Goal: Task Accomplishment & Management: Manage account settings

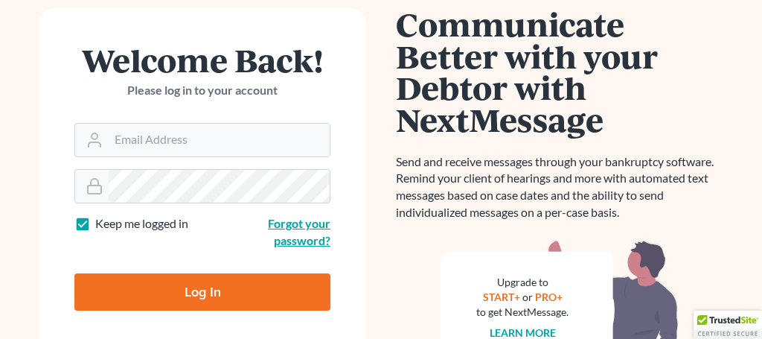
scroll to position [94, 0]
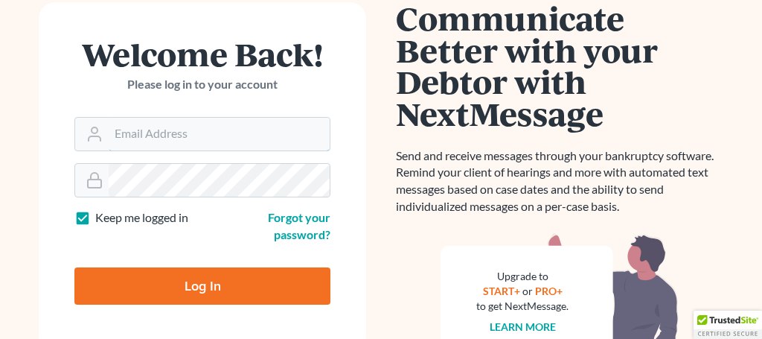
type input "angela@fairmaxlaw.com"
click at [243, 291] on input "Log In" at bounding box center [202, 285] width 256 height 37
type input "Thinking..."
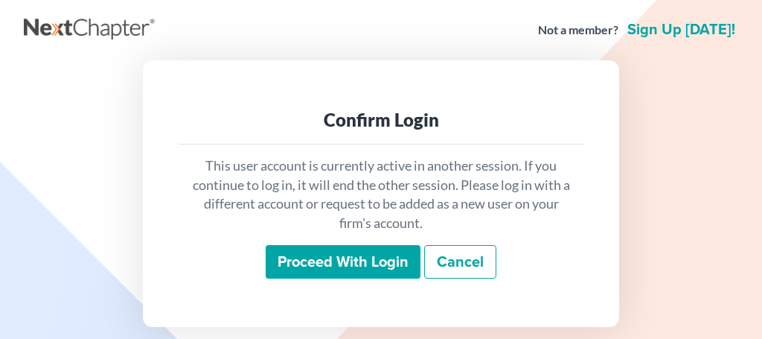
click at [360, 263] on input "Proceed with login" at bounding box center [343, 262] width 155 height 34
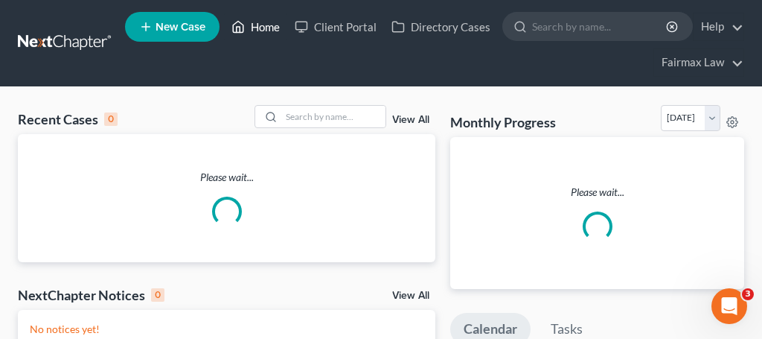
click at [265, 29] on link "Home" at bounding box center [255, 26] width 63 height 27
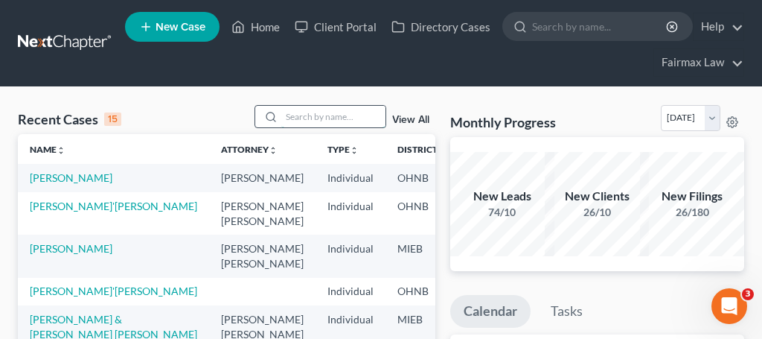
click at [315, 123] on input "search" at bounding box center [333, 117] width 104 height 22
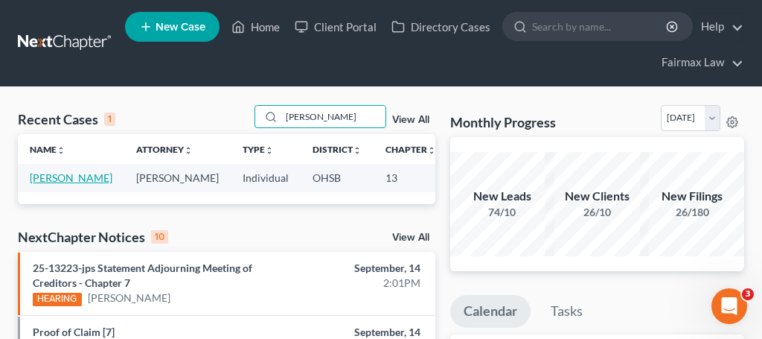
type input "kelly hill"
click at [36, 180] on link "[PERSON_NAME]" at bounding box center [71, 177] width 83 height 13
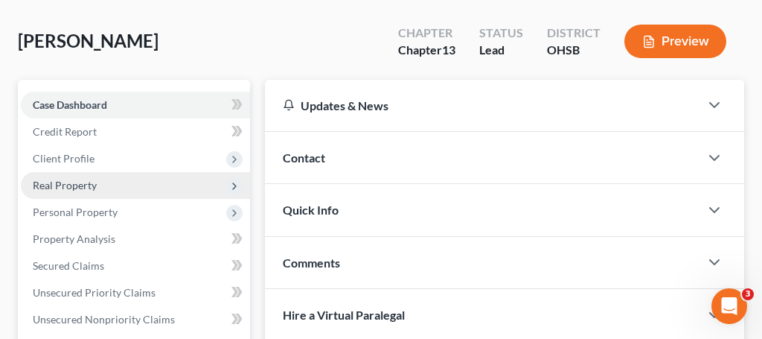
scroll to position [95, 0]
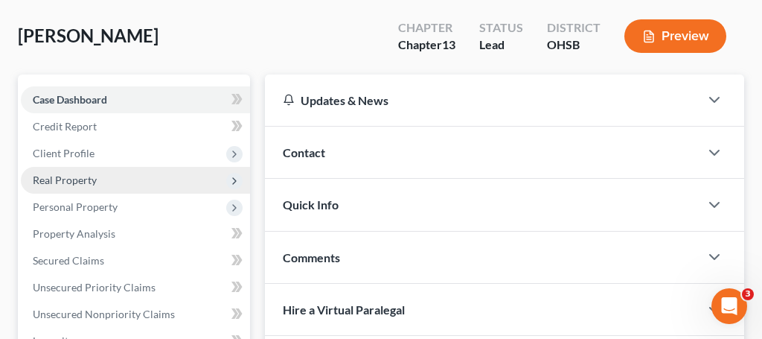
click at [77, 184] on span "Real Property" at bounding box center [65, 179] width 64 height 13
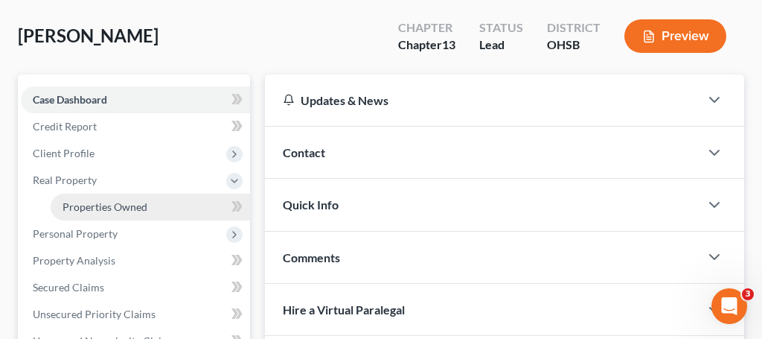
click at [90, 206] on span "Properties Owned" at bounding box center [105, 206] width 85 height 13
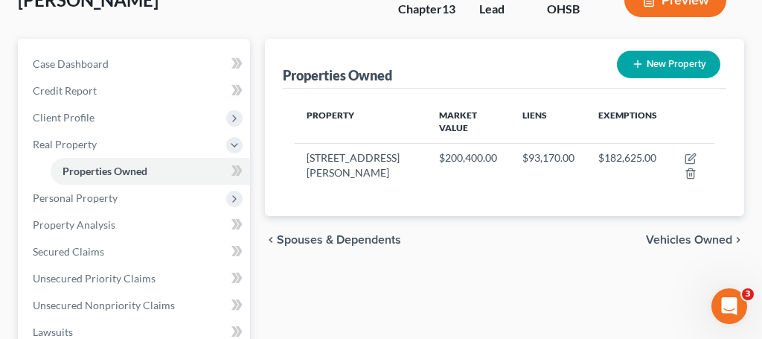
scroll to position [133, 0]
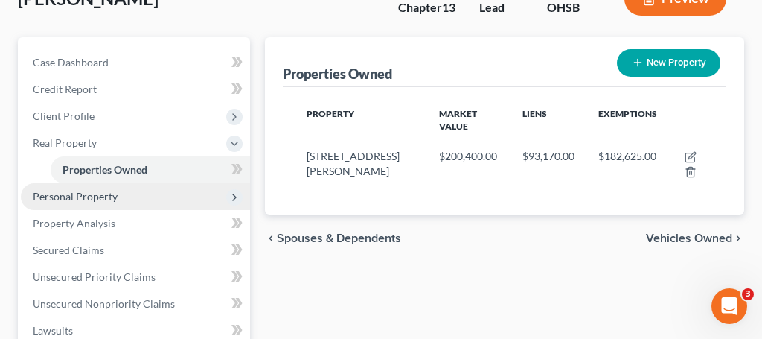
click at [97, 194] on span "Personal Property" at bounding box center [75, 196] width 85 height 13
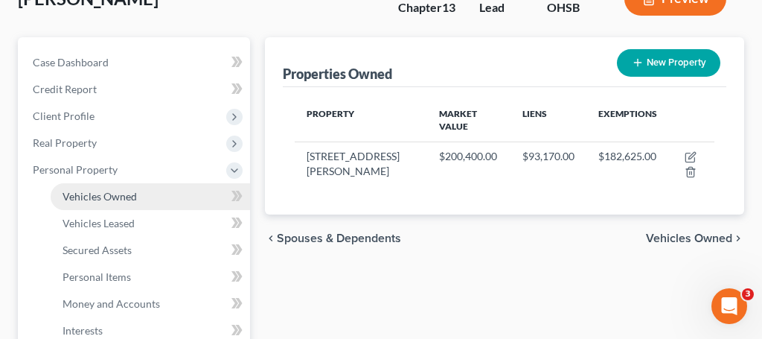
click at [104, 196] on span "Vehicles Owned" at bounding box center [100, 196] width 74 height 13
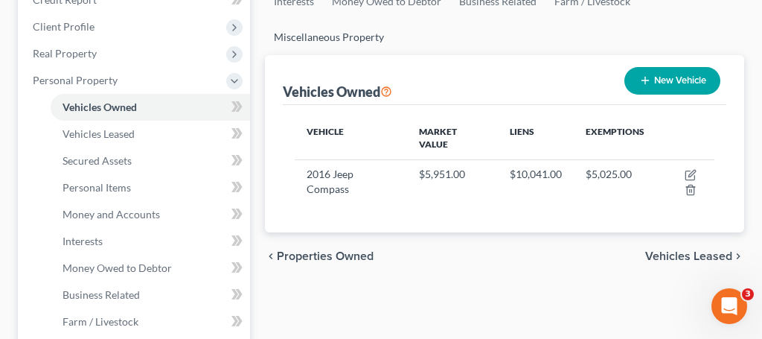
scroll to position [252, 0]
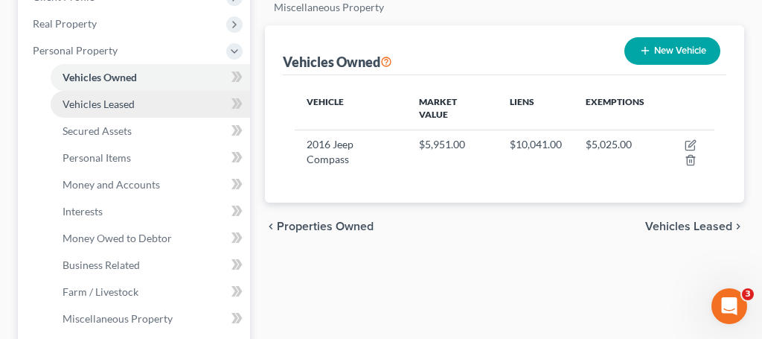
click at [119, 111] on link "Vehicles Leased" at bounding box center [151, 104] width 200 height 27
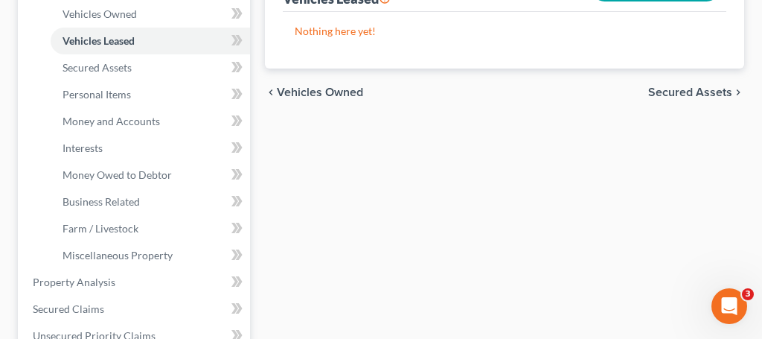
scroll to position [314, 0]
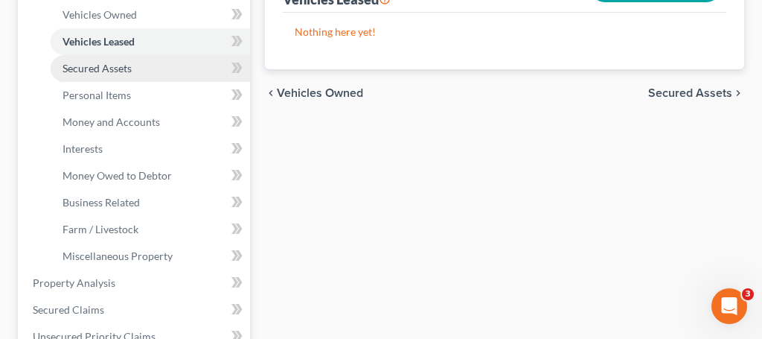
click at [122, 69] on span "Secured Assets" at bounding box center [97, 68] width 69 height 13
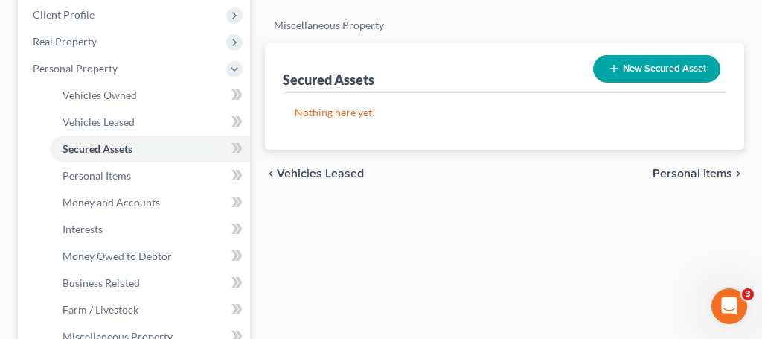
scroll to position [277, 0]
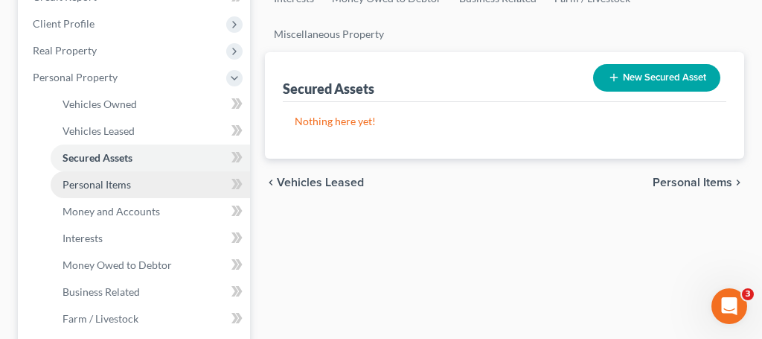
click at [95, 189] on span "Personal Items" at bounding box center [97, 184] width 69 height 13
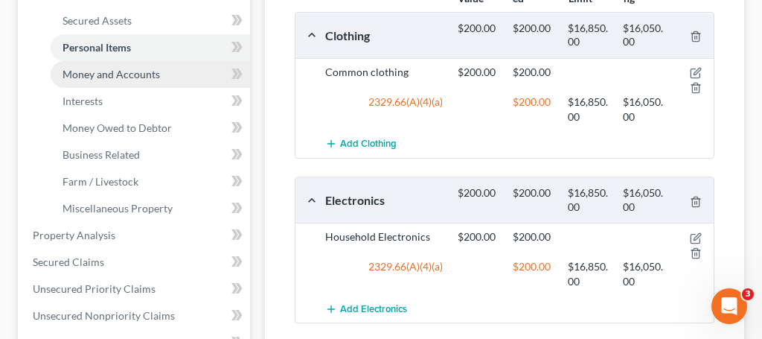
click at [121, 75] on span "Money and Accounts" at bounding box center [112, 74] width 98 height 13
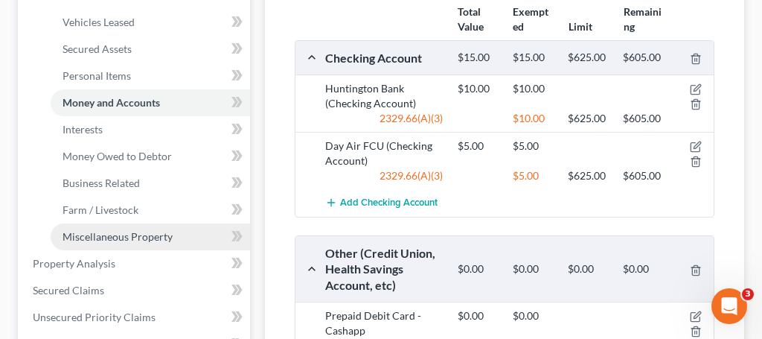
scroll to position [333, 0]
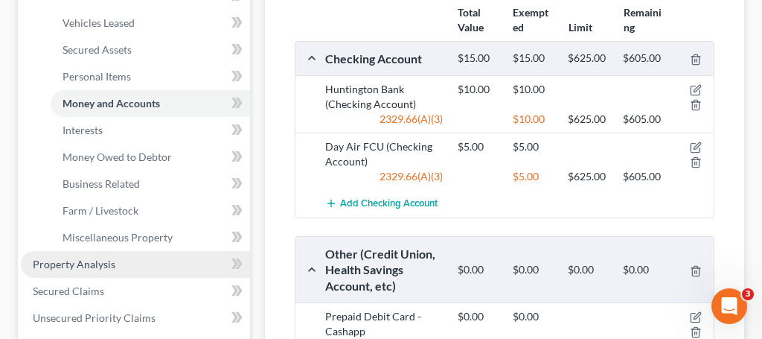
click at [99, 265] on span "Property Analysis" at bounding box center [74, 264] width 83 height 13
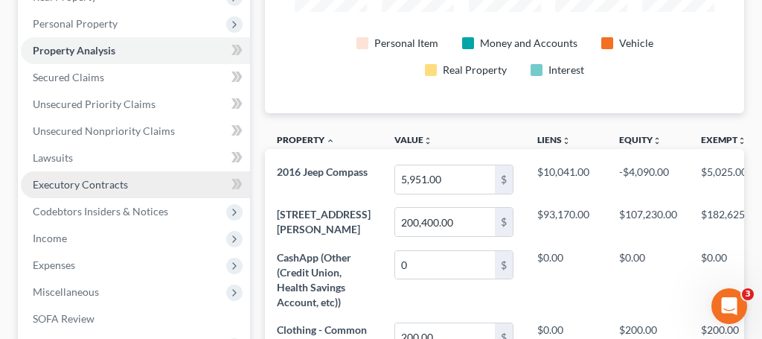
scroll to position [282, 0]
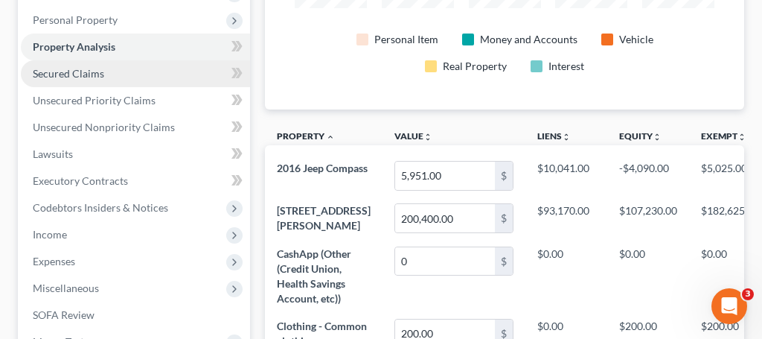
click at [77, 80] on link "Secured Claims" at bounding box center [135, 73] width 229 height 27
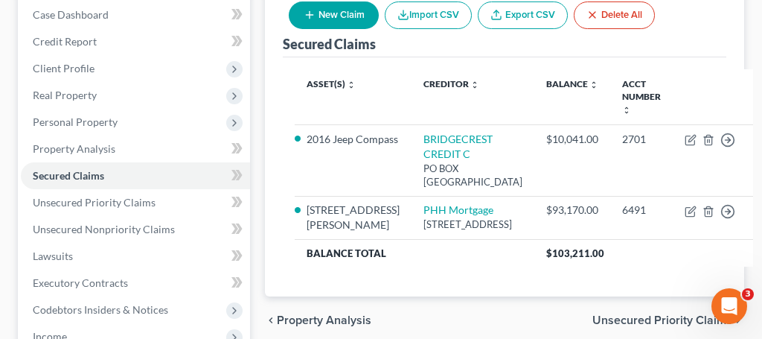
scroll to position [182, 0]
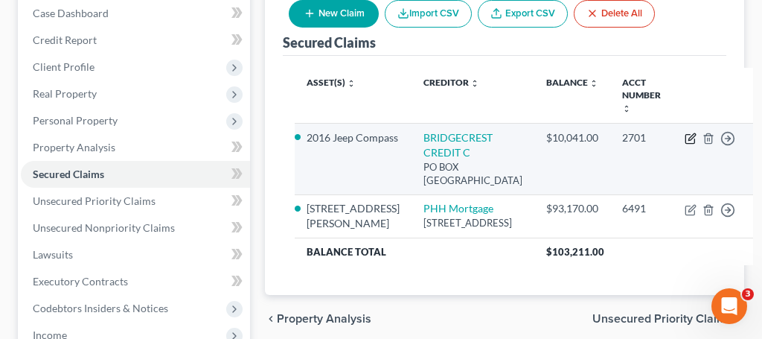
click at [685, 142] on icon "button" at bounding box center [691, 139] width 12 height 12
select select "3"
select select "2"
select select "0"
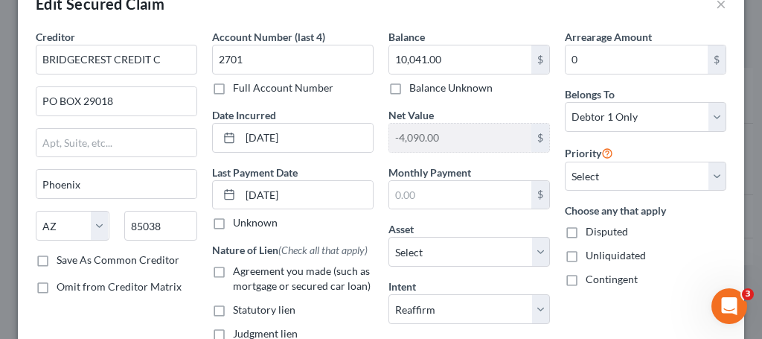
scroll to position [36, 0]
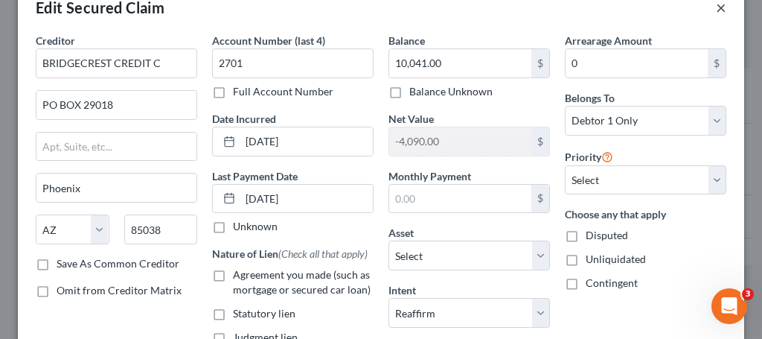
click at [722, 10] on button "×" at bounding box center [721, 8] width 10 height 18
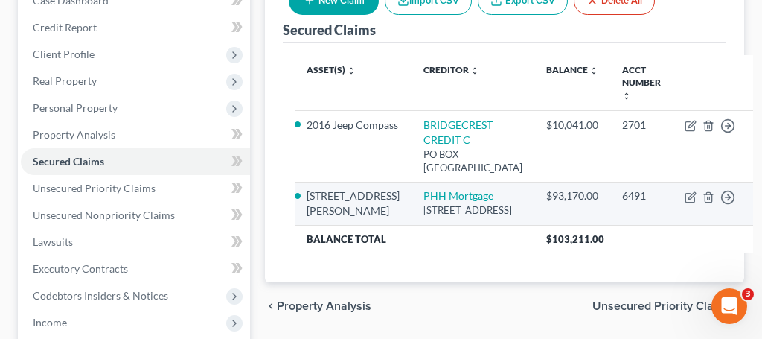
scroll to position [208, 0]
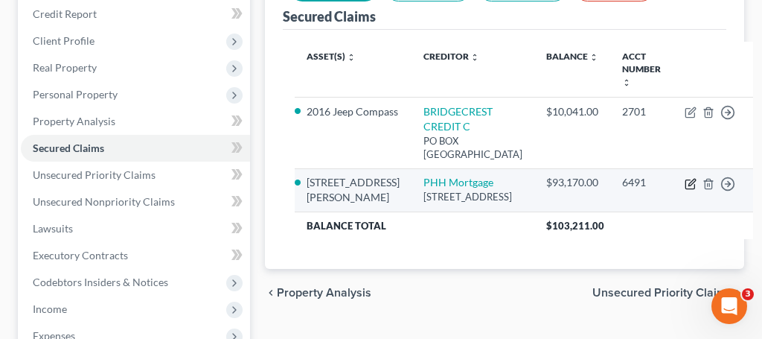
click at [685, 181] on icon "button" at bounding box center [691, 184] width 12 height 12
select select "9"
select select "6"
select select "2"
select select "0"
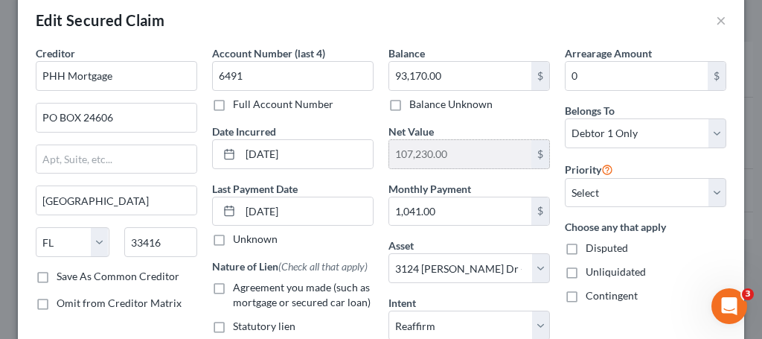
scroll to position [22, 0]
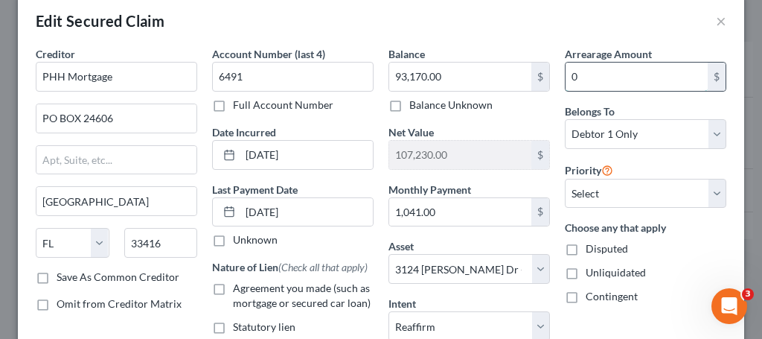
click at [568, 81] on input "0" at bounding box center [637, 77] width 142 height 28
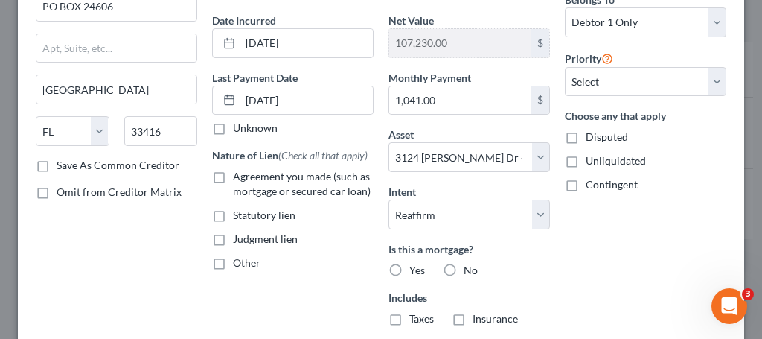
scroll to position [135, 0]
type input "10,000.00"
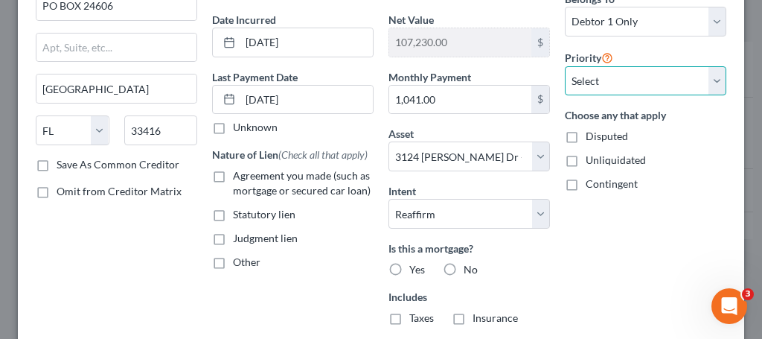
click at [610, 80] on select "Select 1st 2nd 3rd 4th 5th 6th 7th 8th 9th 10th 11th 12th 13th 14th 15th 16th 1…" at bounding box center [646, 81] width 162 height 30
select select "0"
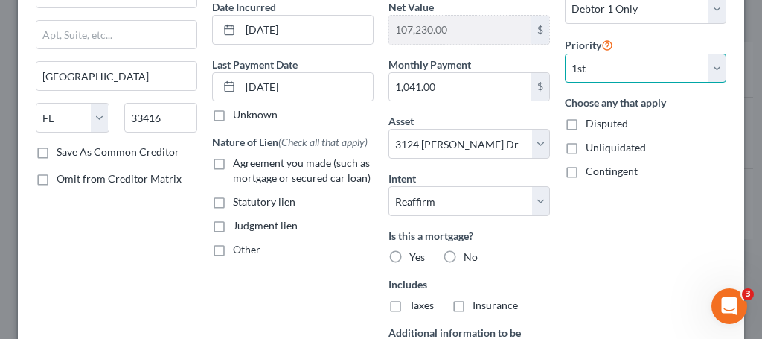
scroll to position [148, 0]
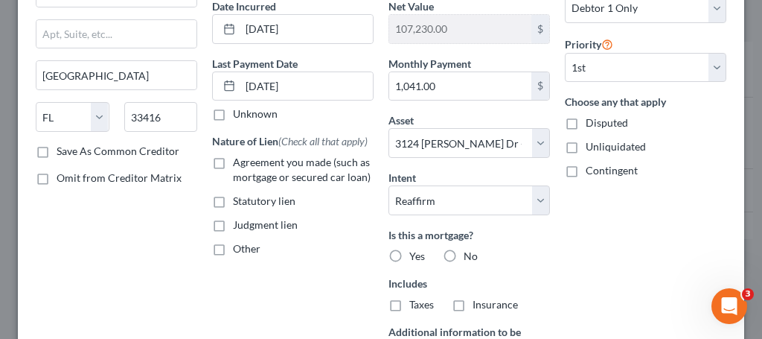
click at [233, 162] on label "Agreement you made (such as mortgage or secured car loan)" at bounding box center [303, 170] width 141 height 30
click at [239, 162] on input "Agreement you made (such as mortgage or secured car loan)" at bounding box center [244, 160] width 10 height 10
checkbox input "true"
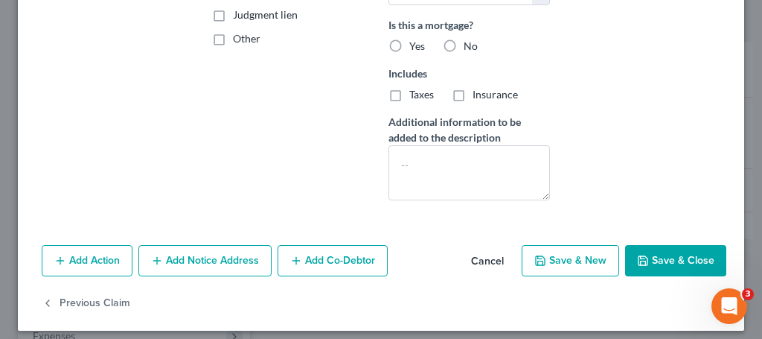
scroll to position [368, 0]
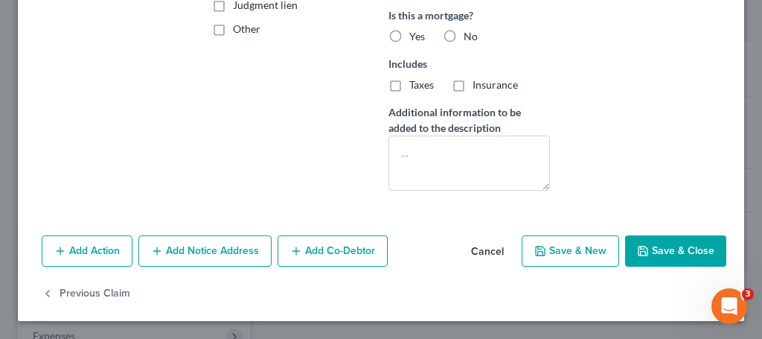
click at [410, 36] on label "Yes" at bounding box center [418, 36] width 16 height 15
click at [415, 36] on input "Yes" at bounding box center [420, 34] width 10 height 10
radio input "true"
click at [654, 248] on button "Save & Close" at bounding box center [675, 250] width 101 height 31
select select
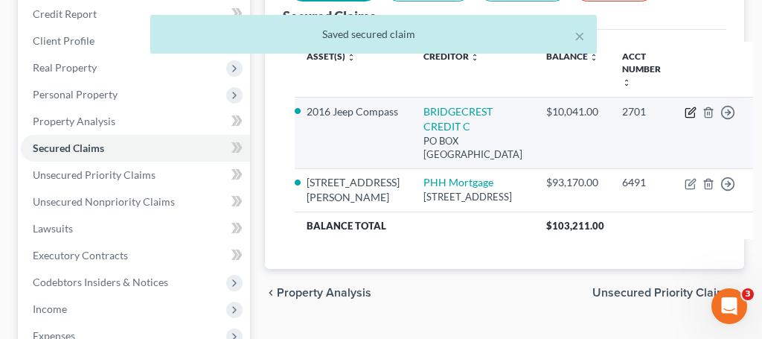
click at [685, 115] on icon "button" at bounding box center [691, 112] width 12 height 12
select select "3"
select select "2"
select select "0"
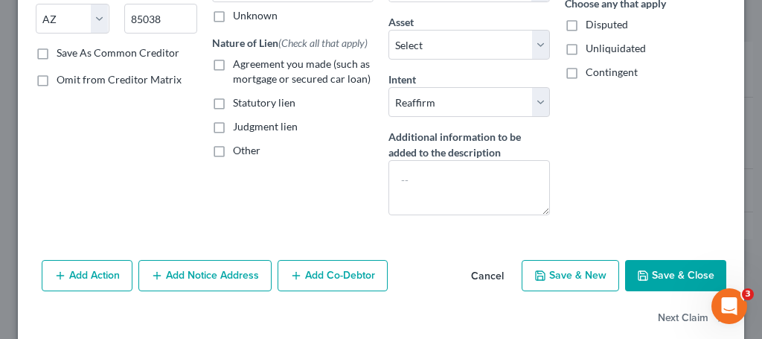
scroll to position [248, 0]
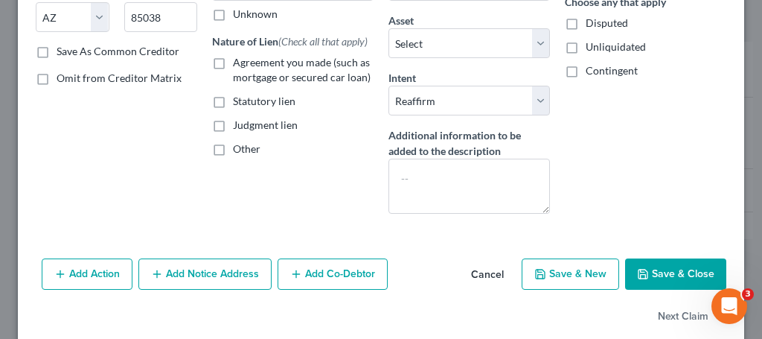
click at [672, 276] on button "Save & Close" at bounding box center [675, 273] width 101 height 31
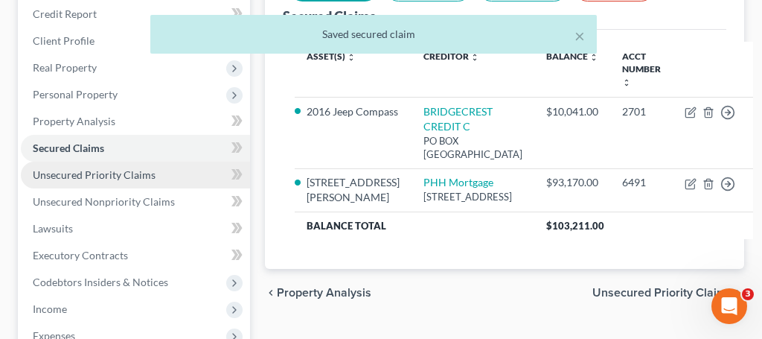
click at [109, 168] on span "Unsecured Priority Claims" at bounding box center [94, 174] width 123 height 13
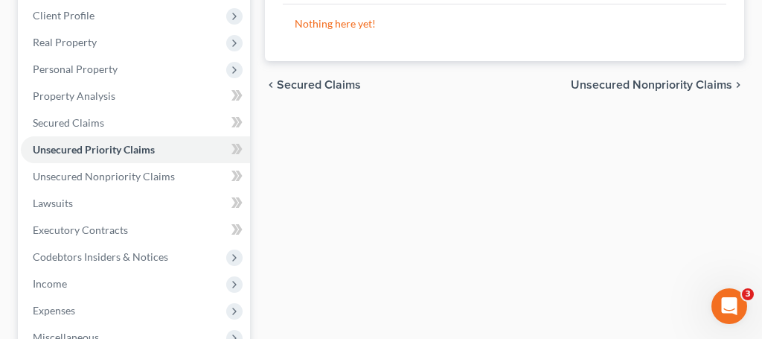
scroll to position [232, 0]
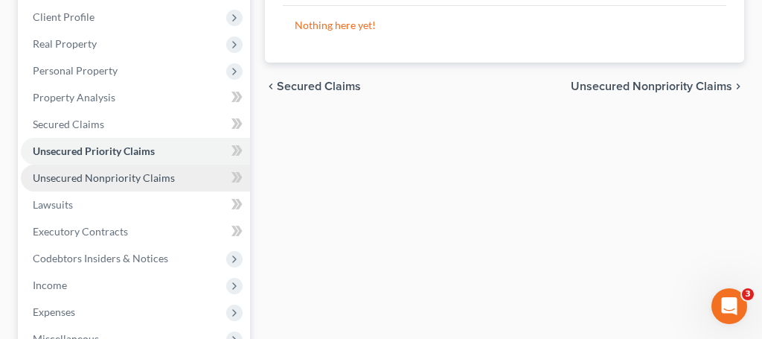
click at [148, 180] on span "Unsecured Nonpriority Claims" at bounding box center [104, 177] width 142 height 13
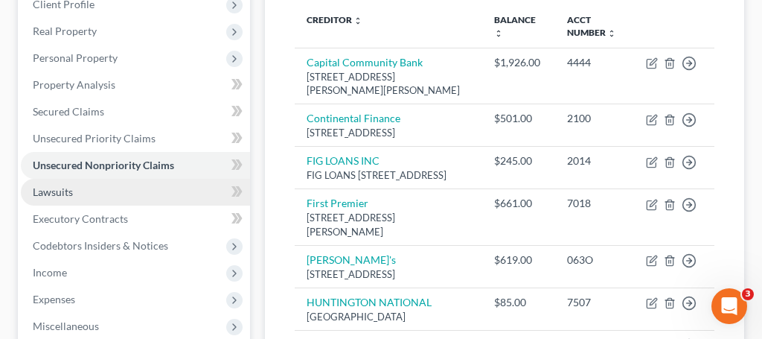
scroll to position [244, 0]
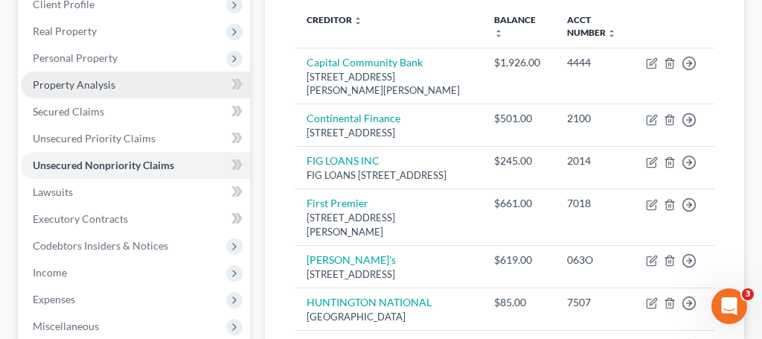
click at [101, 86] on span "Property Analysis" at bounding box center [74, 84] width 83 height 13
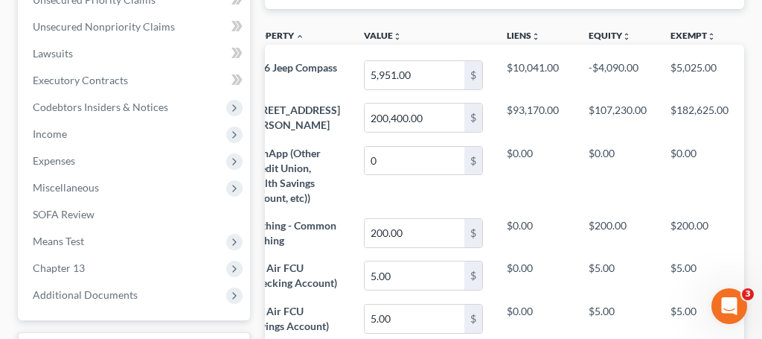
scroll to position [380, 0]
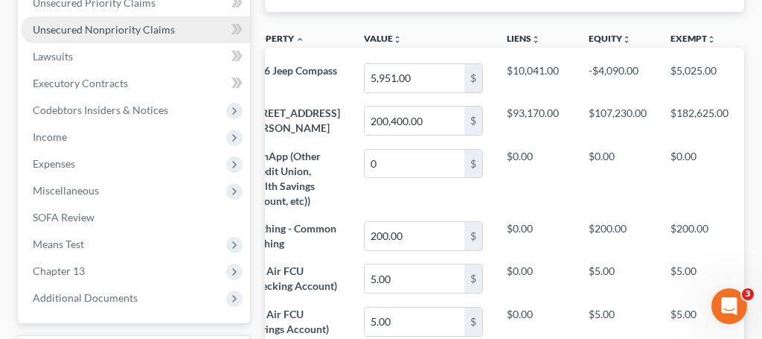
click at [92, 31] on span "Unsecured Nonpriority Claims" at bounding box center [104, 29] width 142 height 13
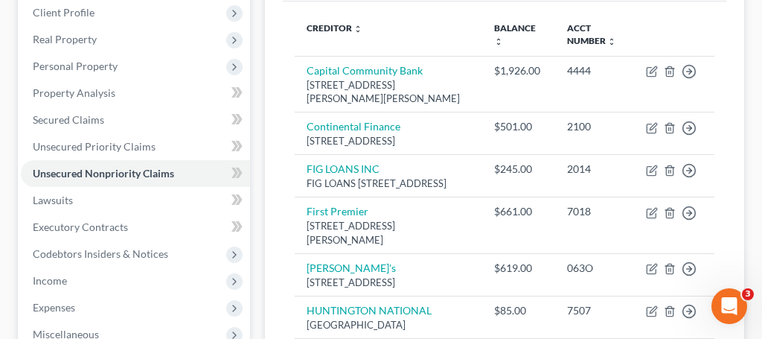
scroll to position [240, 0]
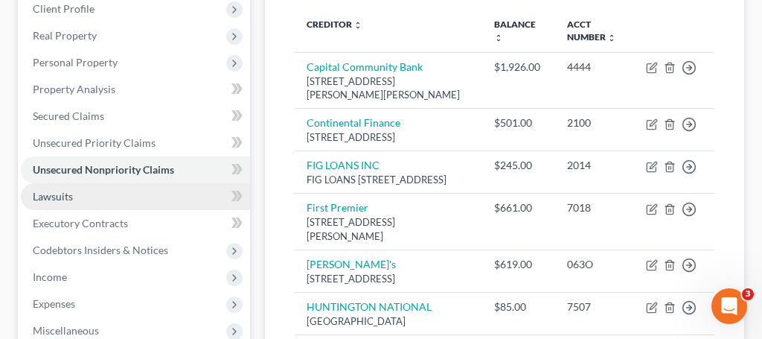
click at [58, 201] on span "Lawsuits" at bounding box center [53, 196] width 40 height 13
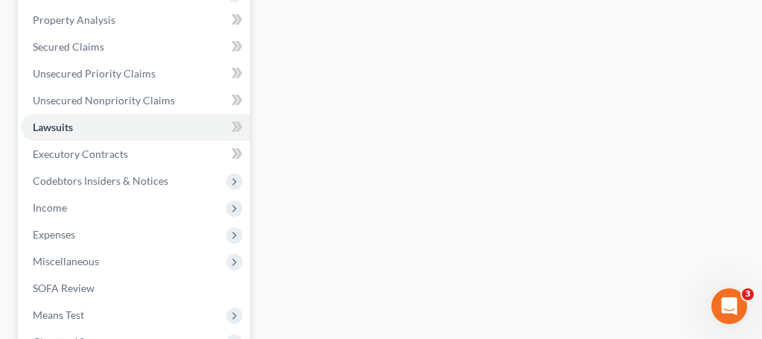
scroll to position [306, 0]
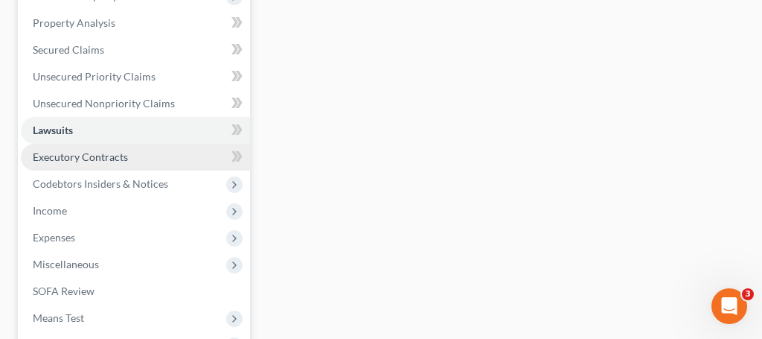
click at [80, 159] on span "Executory Contracts" at bounding box center [80, 156] width 95 height 13
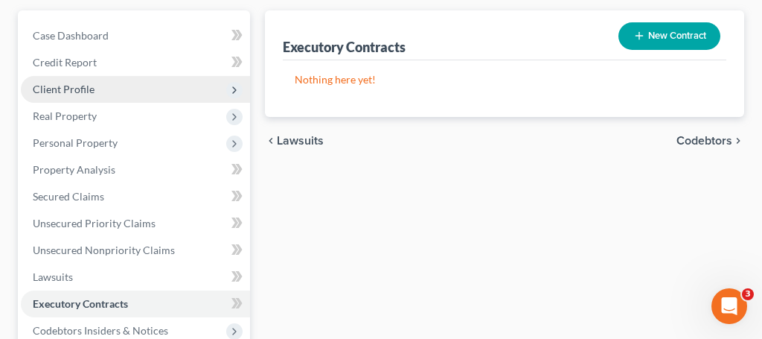
scroll to position [45, 0]
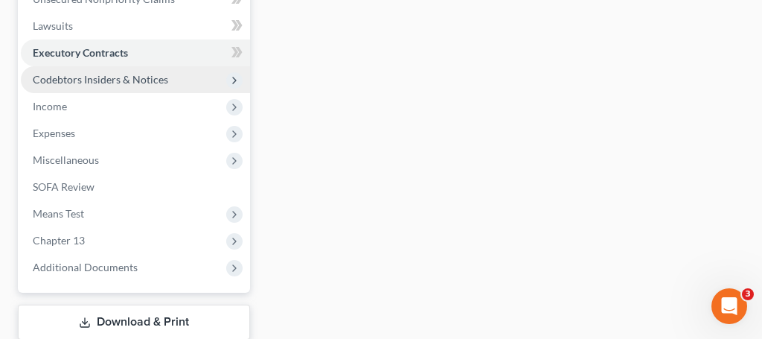
click at [102, 80] on span "Codebtors Insiders & Notices" at bounding box center [101, 79] width 136 height 13
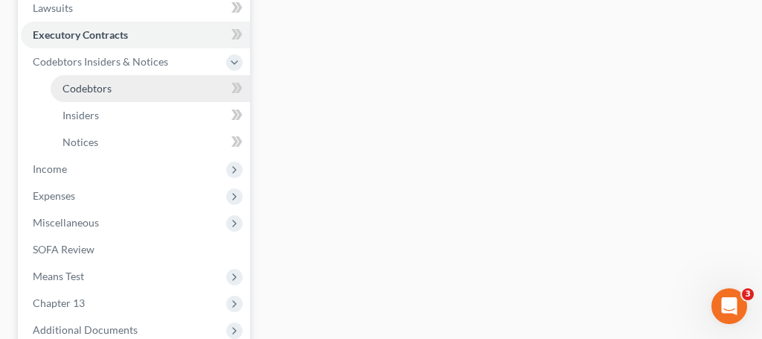
click at [109, 86] on span "Codebtors" at bounding box center [87, 88] width 49 height 13
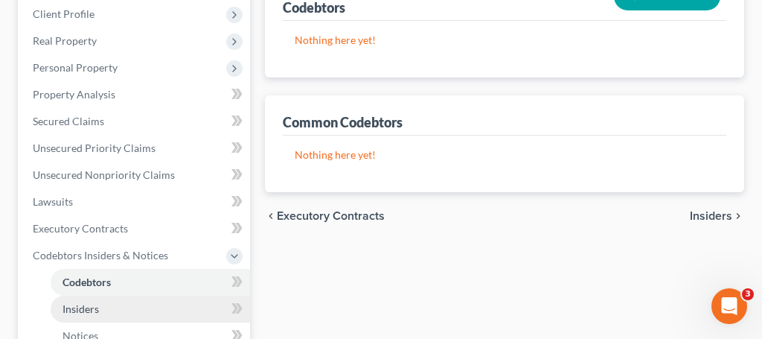
click at [90, 309] on span "Insiders" at bounding box center [81, 308] width 36 height 13
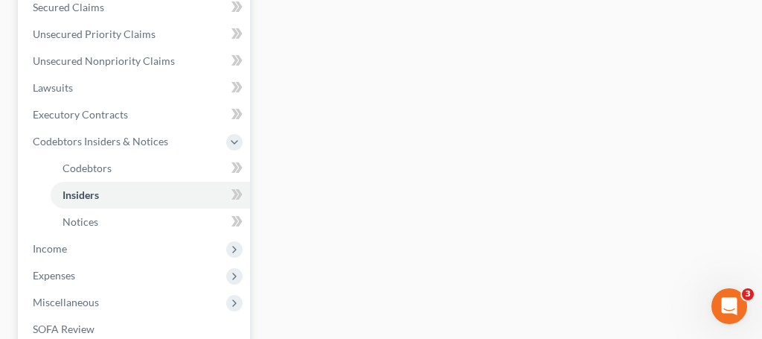
scroll to position [351, 0]
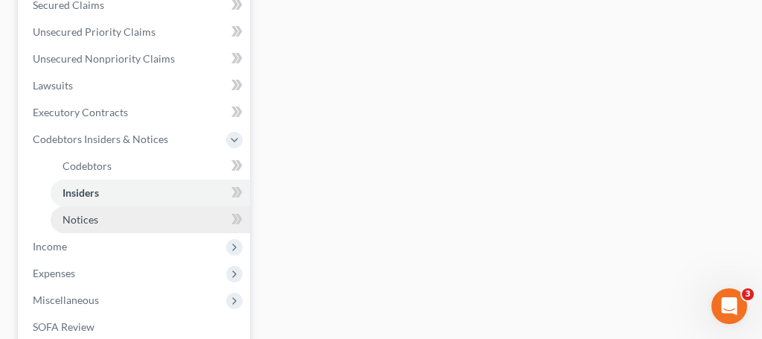
click at [80, 214] on span "Notices" at bounding box center [81, 219] width 36 height 13
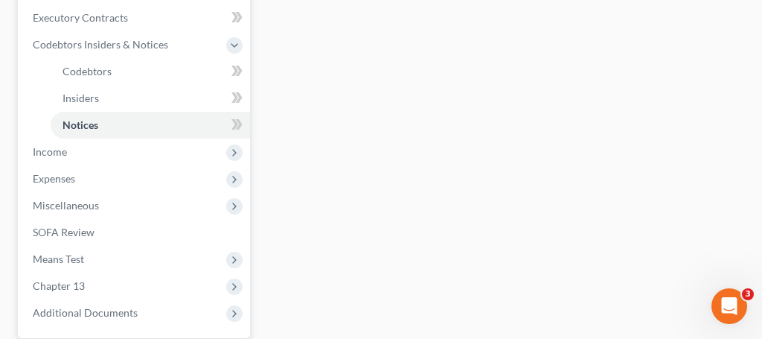
scroll to position [454, 0]
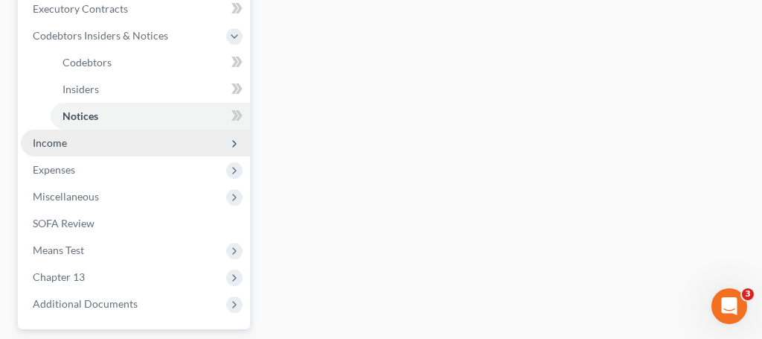
click at [47, 143] on span "Income" at bounding box center [50, 142] width 34 height 13
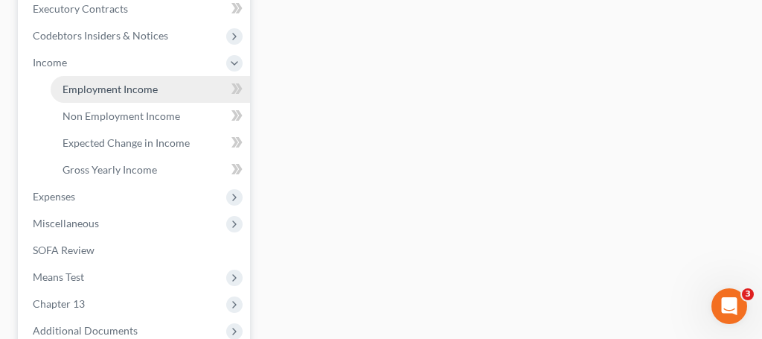
click at [107, 91] on span "Employment Income" at bounding box center [110, 89] width 95 height 13
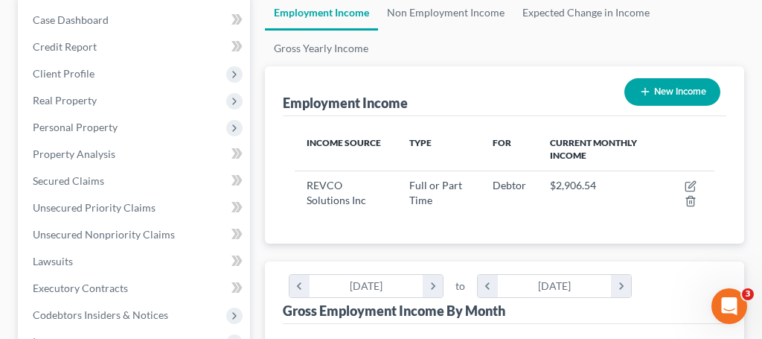
scroll to position [172, 0]
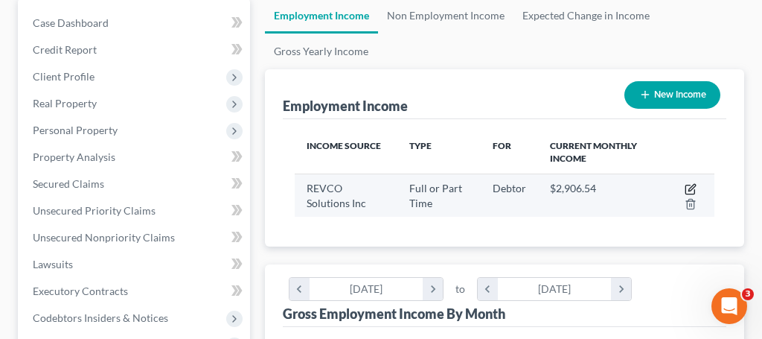
click at [692, 191] on icon "button" at bounding box center [691, 189] width 12 height 12
select select "0"
select select "36"
select select "2"
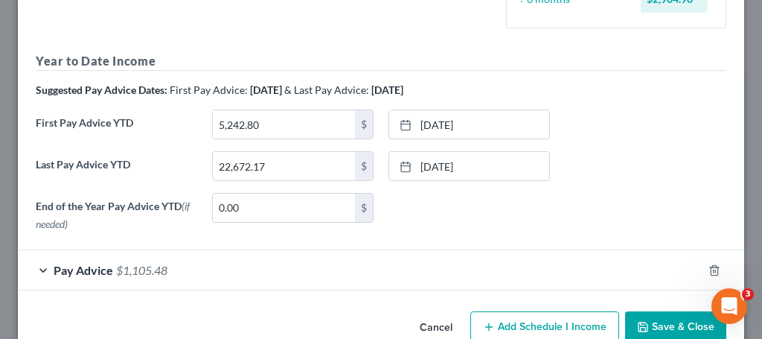
scroll to position [511, 0]
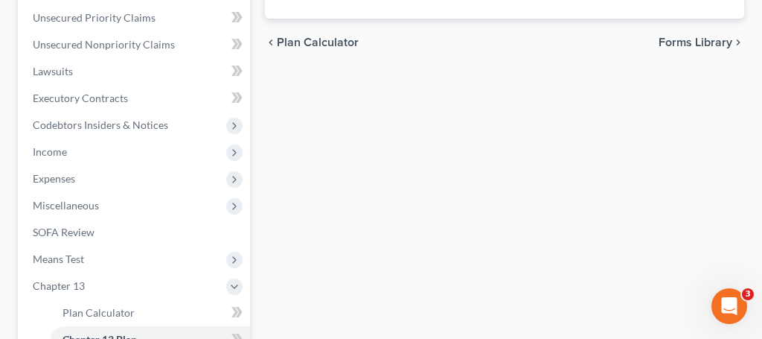
scroll to position [363, 0]
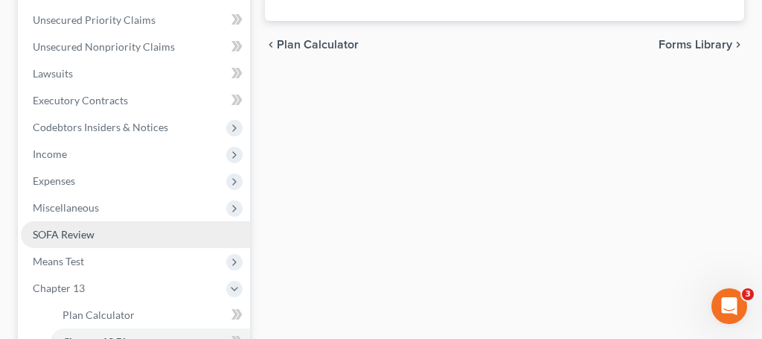
click at [96, 235] on link "SOFA Review" at bounding box center [135, 234] width 229 height 27
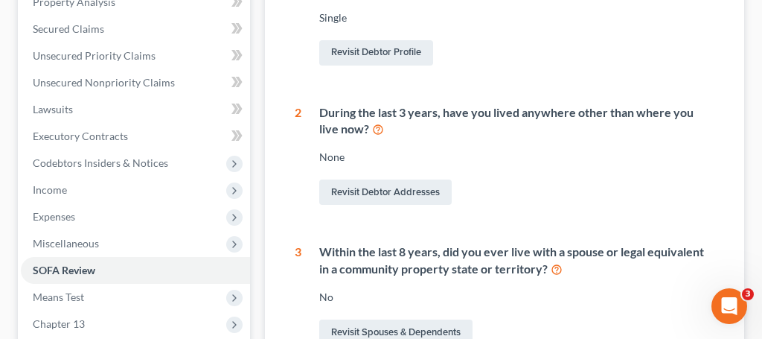
scroll to position [331, 0]
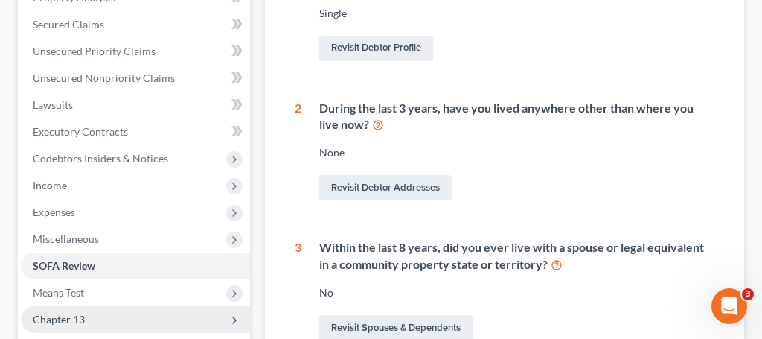
click at [86, 317] on span "Chapter 13" at bounding box center [135, 319] width 229 height 27
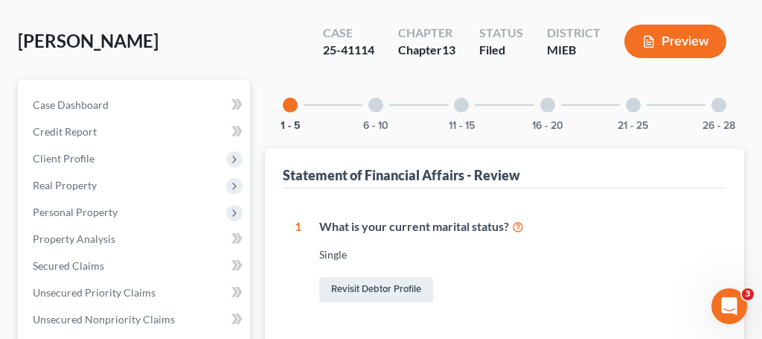
scroll to position [90, 0]
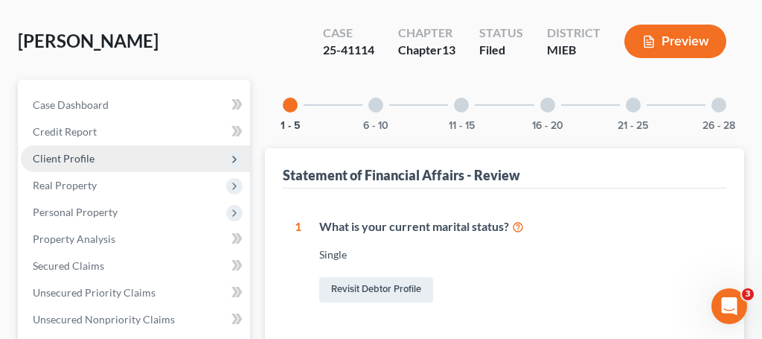
click at [95, 164] on span "Client Profile" at bounding box center [135, 158] width 229 height 27
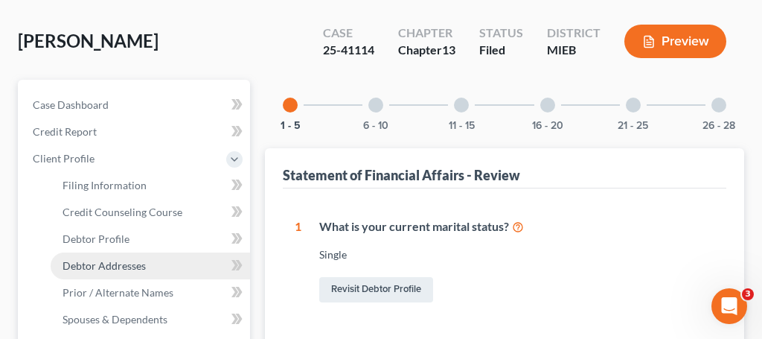
scroll to position [89, 0]
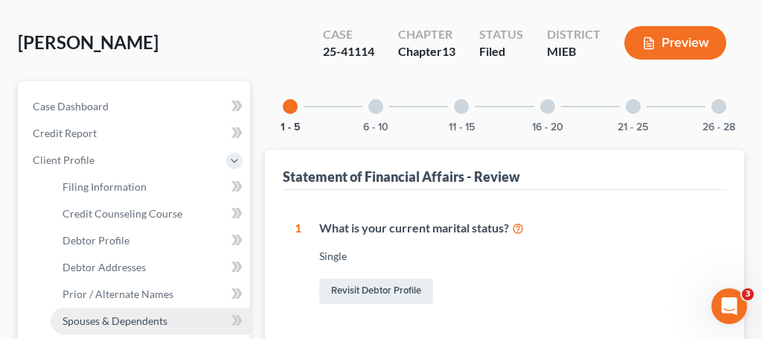
click at [133, 317] on span "Spouses & Dependents" at bounding box center [115, 320] width 105 height 13
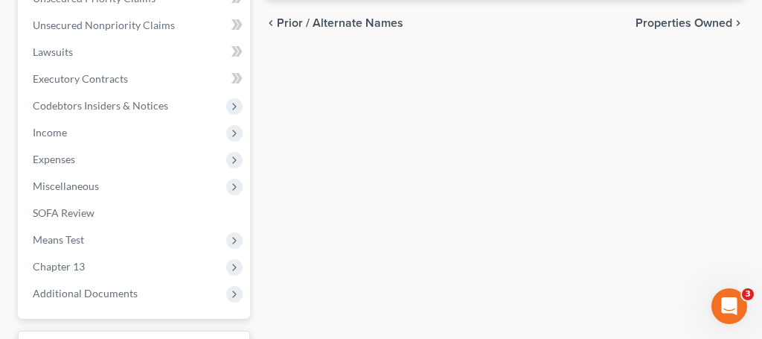
scroll to position [547, 0]
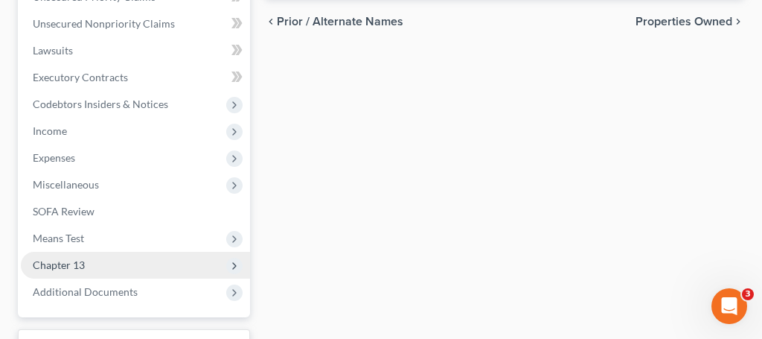
click at [88, 267] on span "Chapter 13" at bounding box center [135, 265] width 229 height 27
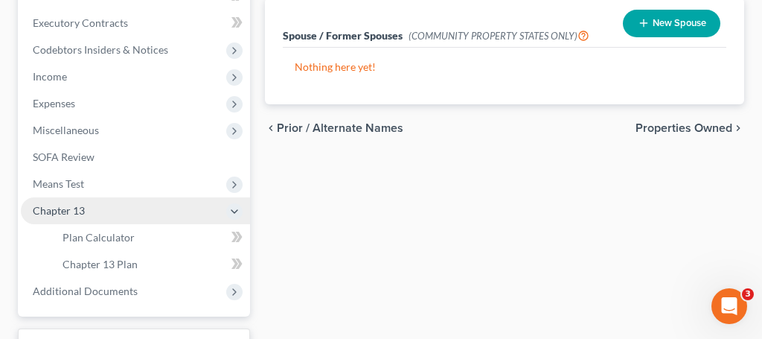
scroll to position [439, 0]
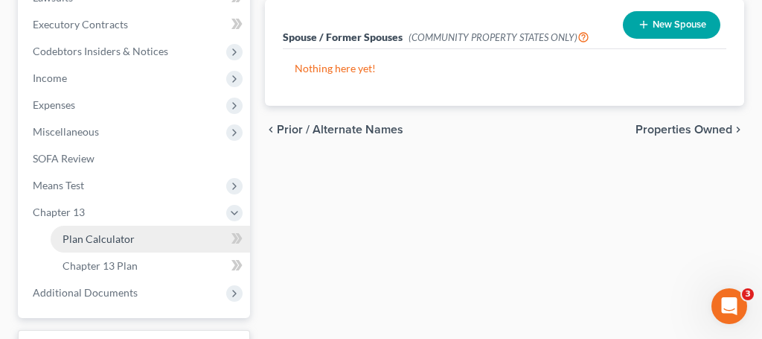
click at [122, 240] on span "Plan Calculator" at bounding box center [99, 238] width 72 height 13
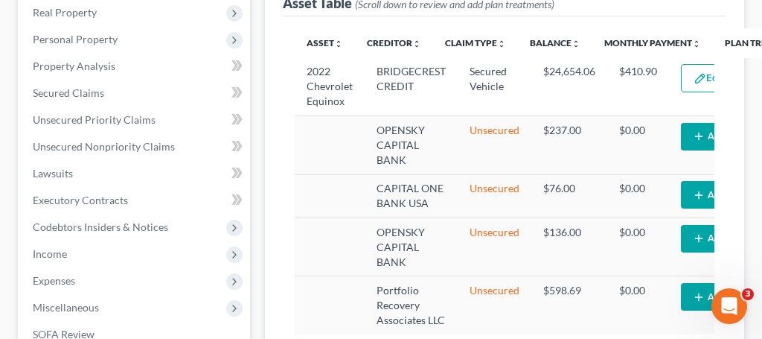
select select "59"
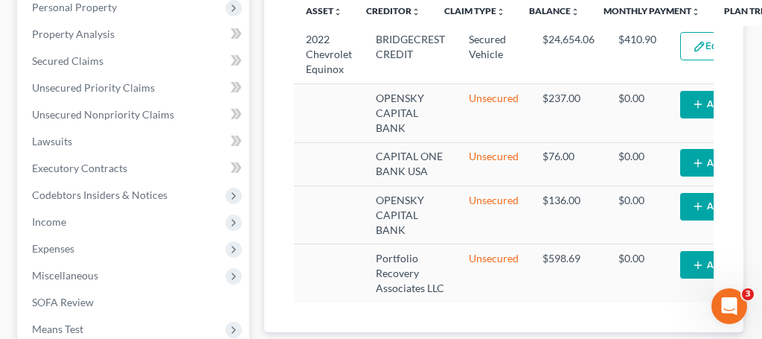
scroll to position [296, 1]
drag, startPoint x: 499, startPoint y: 331, endPoint x: 576, endPoint y: 326, distance: 77.6
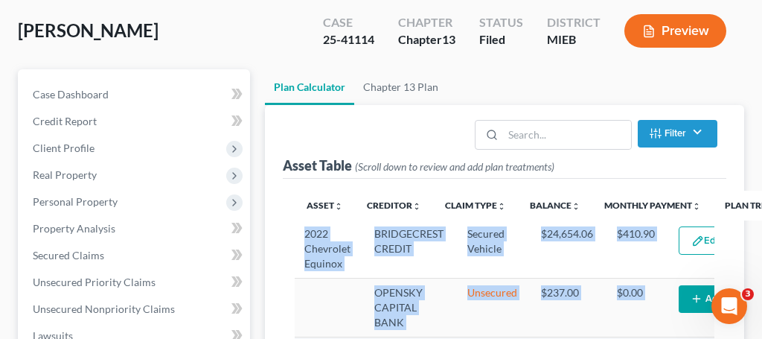
scroll to position [0, 0]
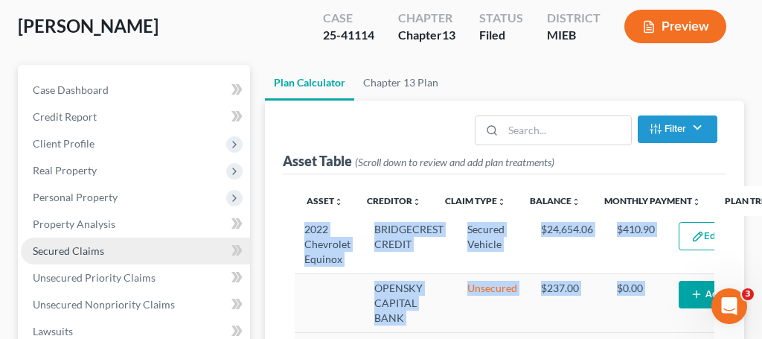
click at [87, 259] on link "Secured Claims" at bounding box center [135, 251] width 229 height 27
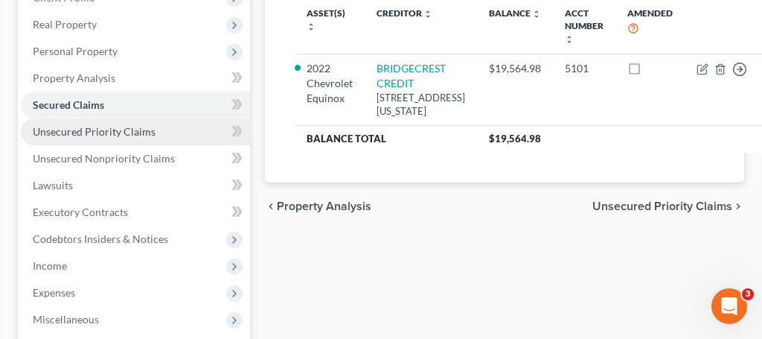
scroll to position [243, 0]
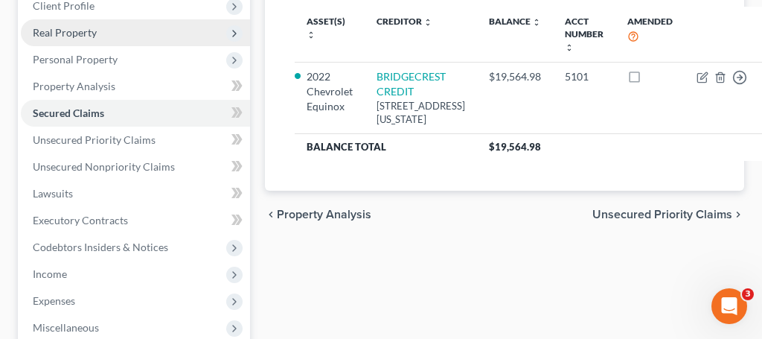
click at [98, 34] on span "Real Property" at bounding box center [135, 32] width 229 height 27
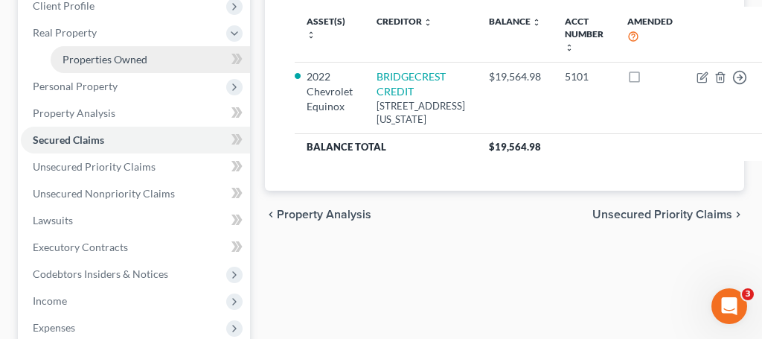
click at [102, 57] on span "Properties Owned" at bounding box center [105, 59] width 85 height 13
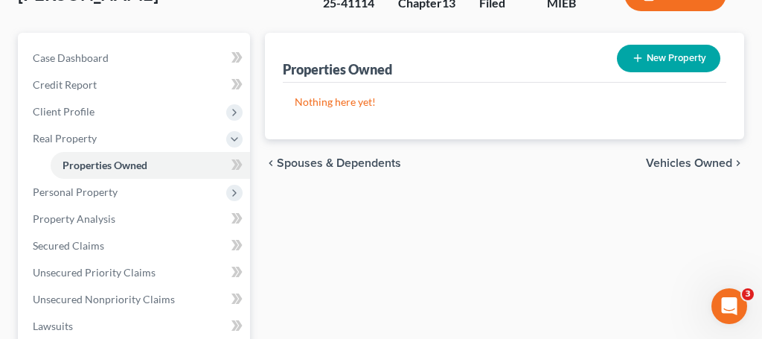
scroll to position [133, 0]
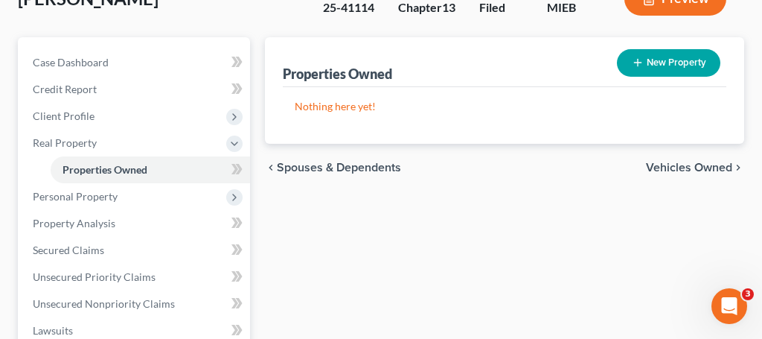
click at [646, 65] on button "New Property" at bounding box center [669, 63] width 104 height 28
select select "23"
select select "0"
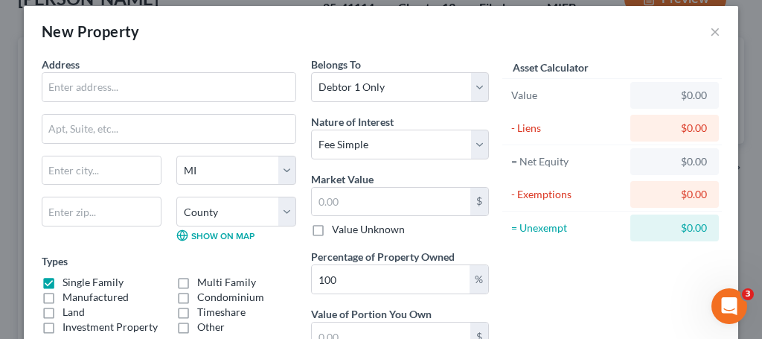
scroll to position [0, 0]
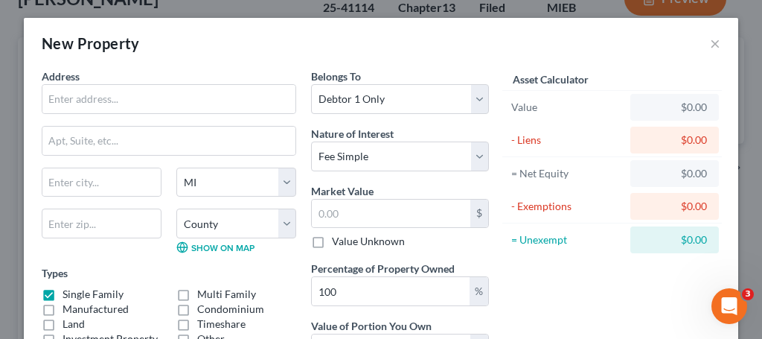
click at [710, 47] on div "New Property ×" at bounding box center [381, 43] width 715 height 51
click at [717, 43] on button "×" at bounding box center [715, 43] width 10 height 18
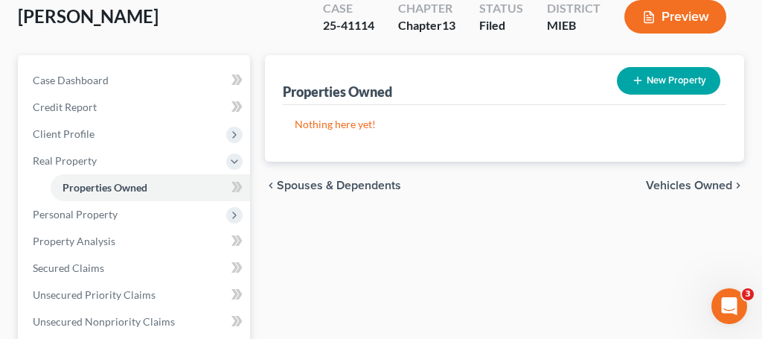
scroll to position [114, 0]
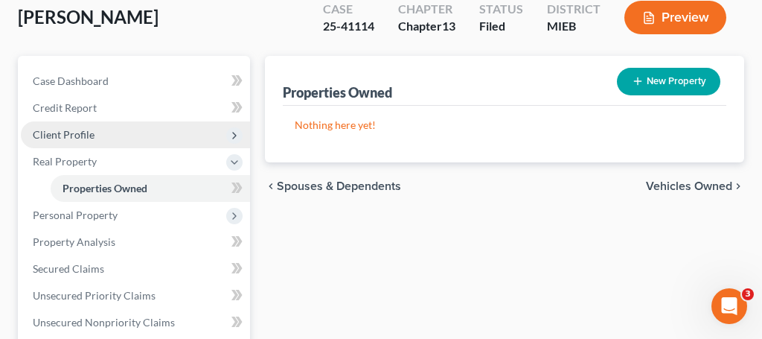
click at [69, 137] on span "Client Profile" at bounding box center [64, 134] width 62 height 13
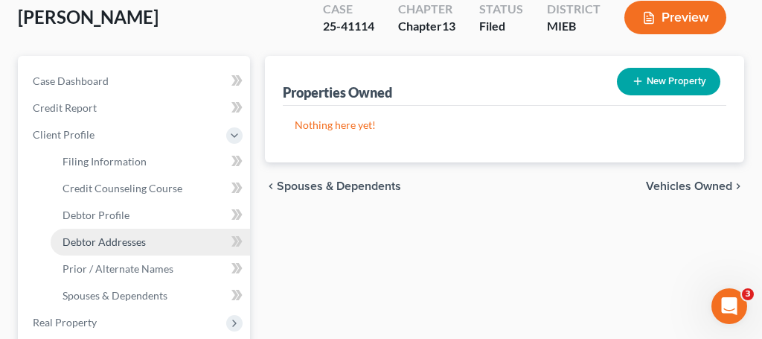
click at [103, 241] on span "Debtor Addresses" at bounding box center [104, 241] width 83 height 13
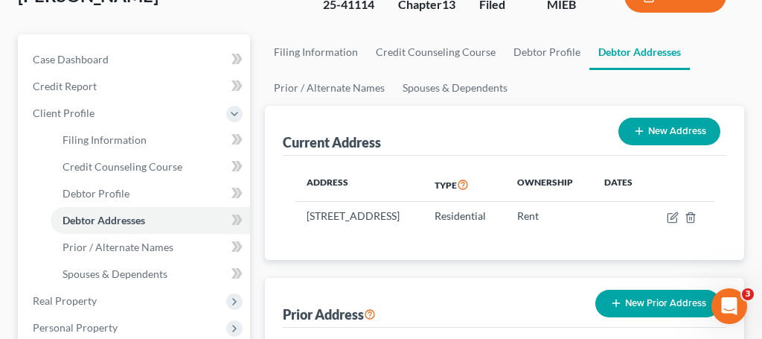
scroll to position [136, 0]
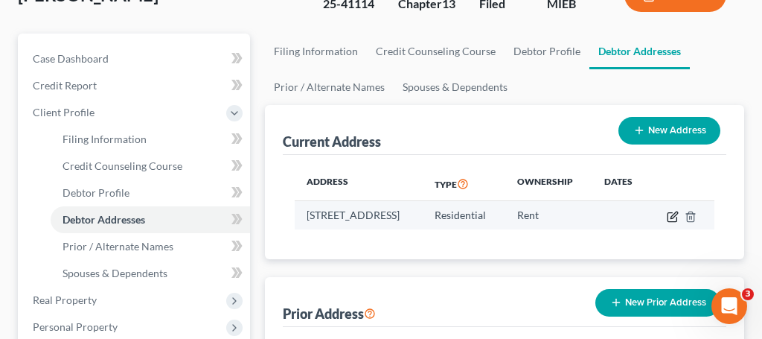
click at [678, 215] on icon "button" at bounding box center [674, 214] width 7 height 7
select select "23"
select select "81"
select select "0"
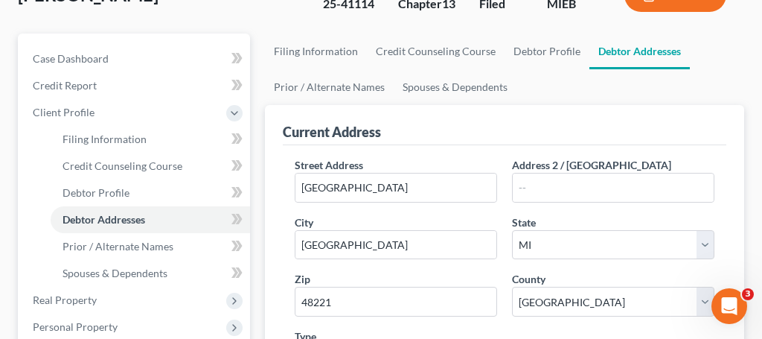
click at [722, 132] on div "Current Address" at bounding box center [505, 125] width 444 height 40
click at [553, 115] on div "Current Address" at bounding box center [505, 125] width 444 height 40
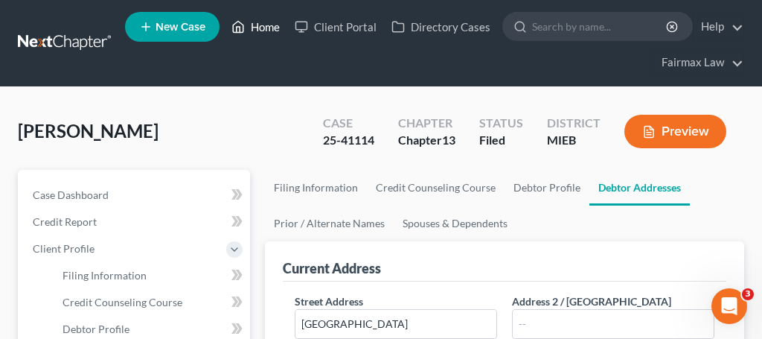
click at [281, 30] on link "Home" at bounding box center [255, 26] width 63 height 27
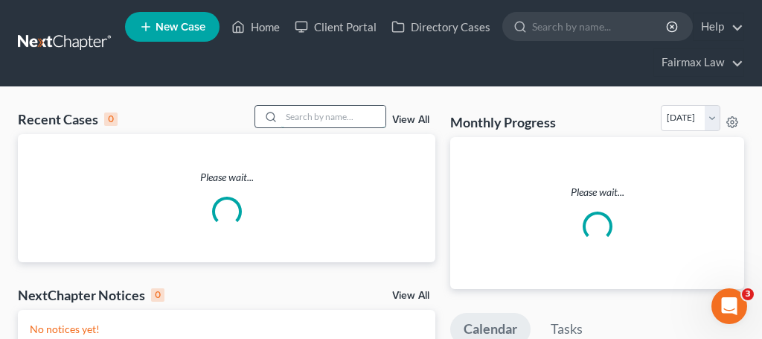
click at [322, 115] on input "search" at bounding box center [333, 117] width 104 height 22
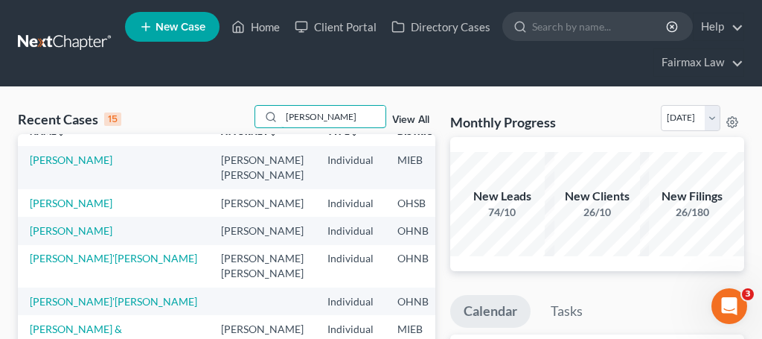
scroll to position [16, 0]
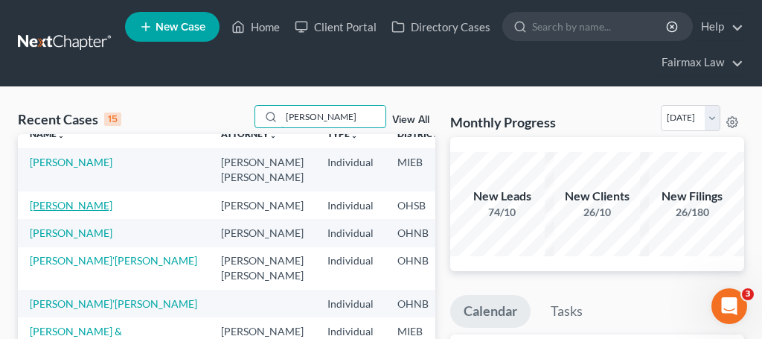
type input "kelly hill"
click at [53, 208] on link "Hill, Kelly" at bounding box center [71, 205] width 83 height 13
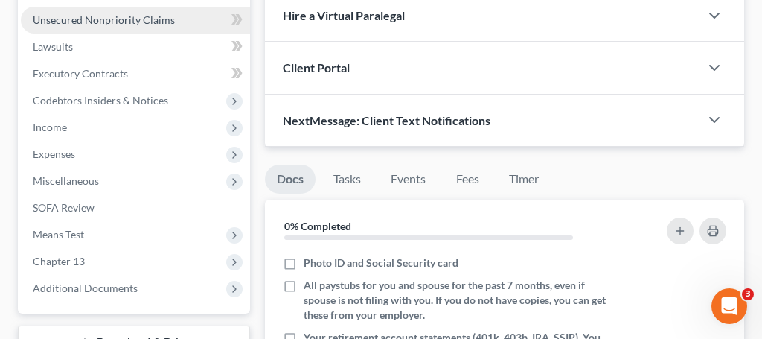
scroll to position [398, 0]
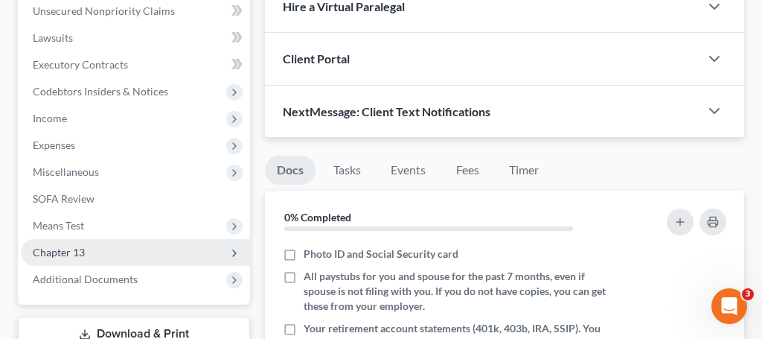
click at [97, 252] on span "Chapter 13" at bounding box center [135, 252] width 229 height 27
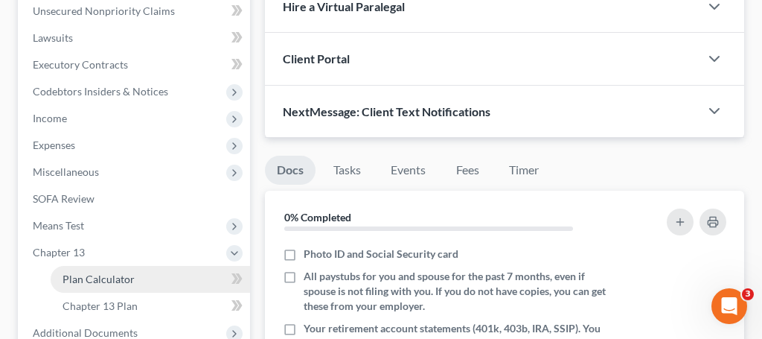
click at [107, 281] on span "Plan Calculator" at bounding box center [99, 279] width 72 height 13
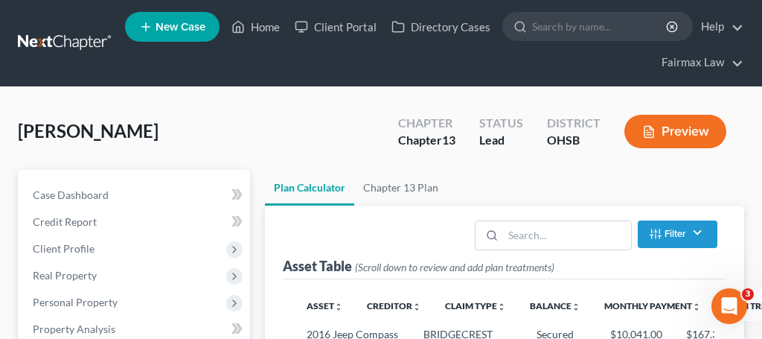
select select "59"
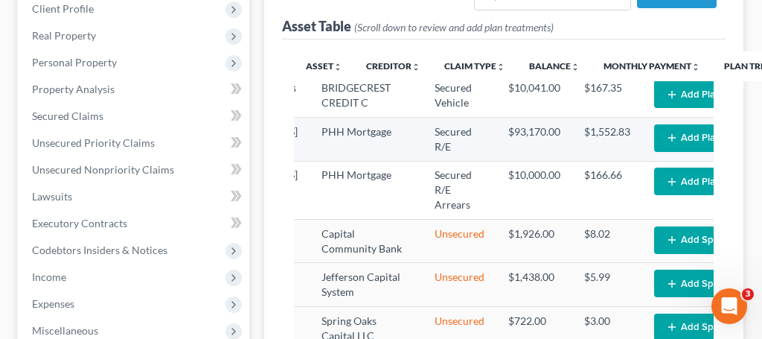
scroll to position [7, 97]
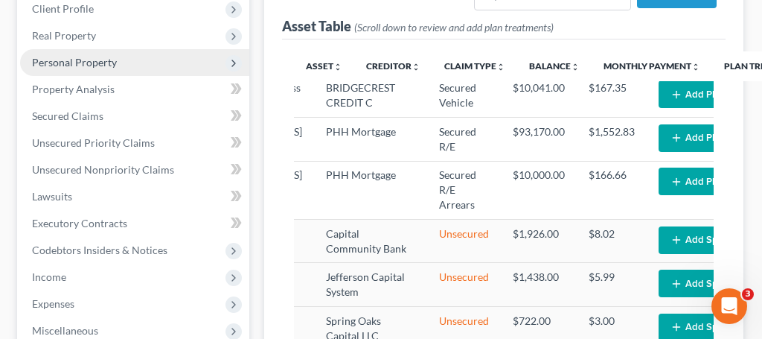
click at [79, 68] on span "Personal Property" at bounding box center [74, 62] width 85 height 13
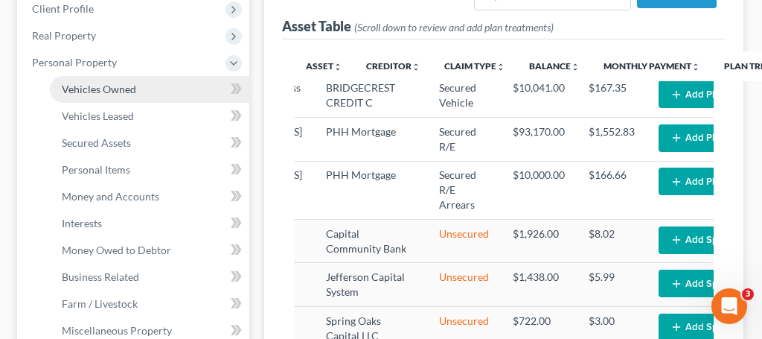
click at [103, 96] on link "Vehicles Owned" at bounding box center [150, 89] width 200 height 27
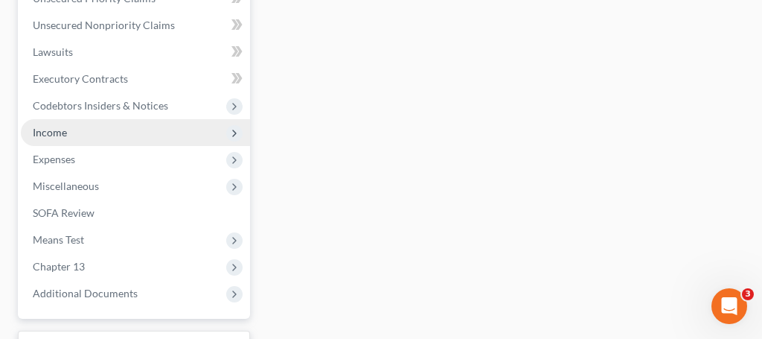
scroll to position [655, 0]
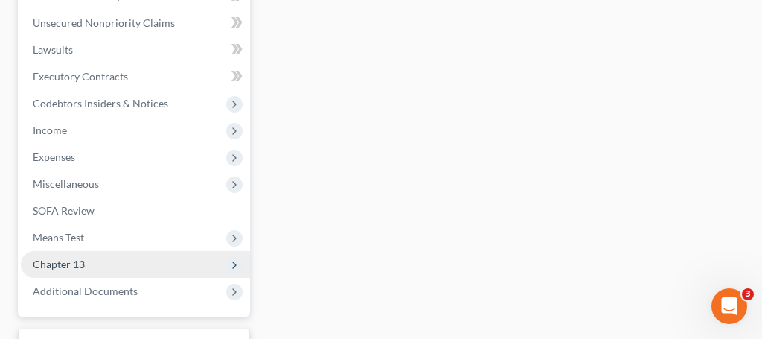
click at [124, 261] on span "Chapter 13" at bounding box center [135, 264] width 229 height 27
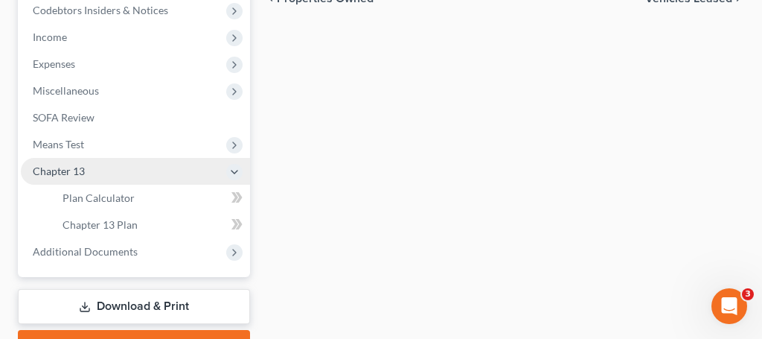
scroll to position [386, 0]
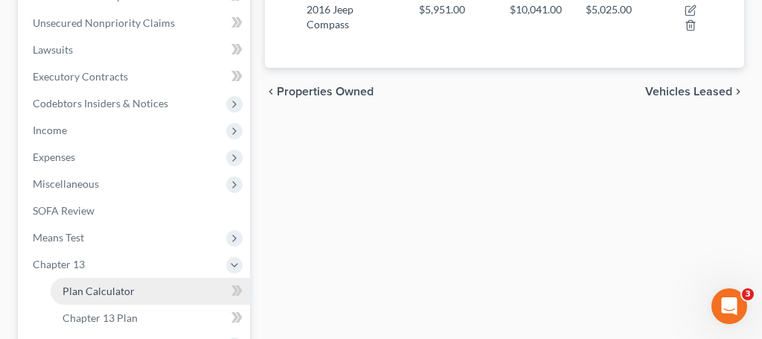
click at [130, 293] on span "Plan Calculator" at bounding box center [99, 290] width 72 height 13
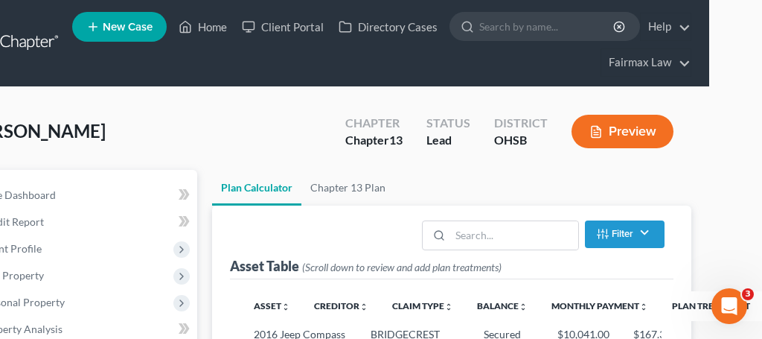
scroll to position [0, 60]
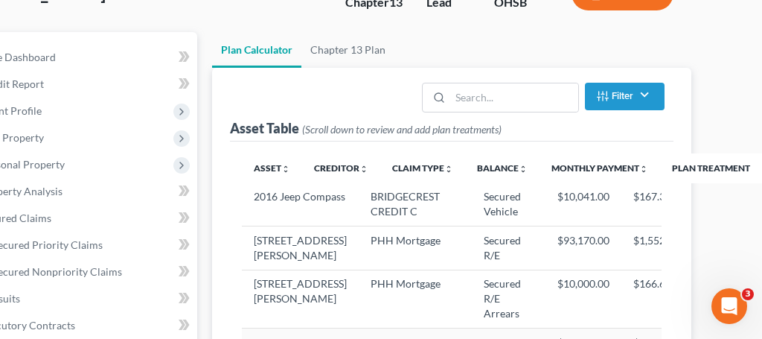
select select "59"
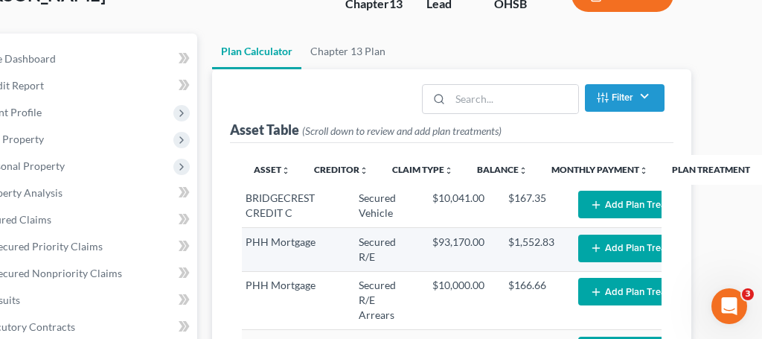
scroll to position [0, 131]
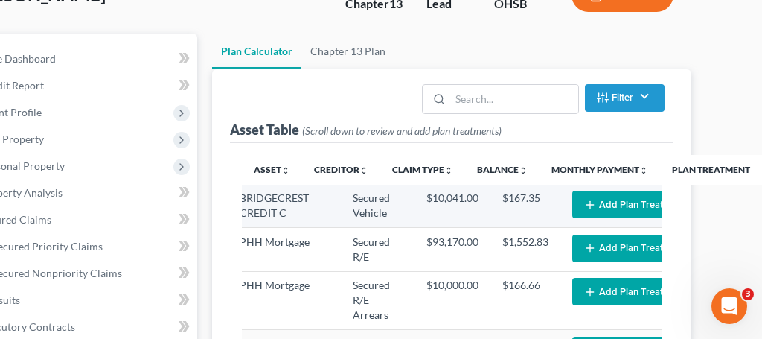
click at [582, 206] on button "Add Plan Treatment" at bounding box center [635, 205] width 124 height 28
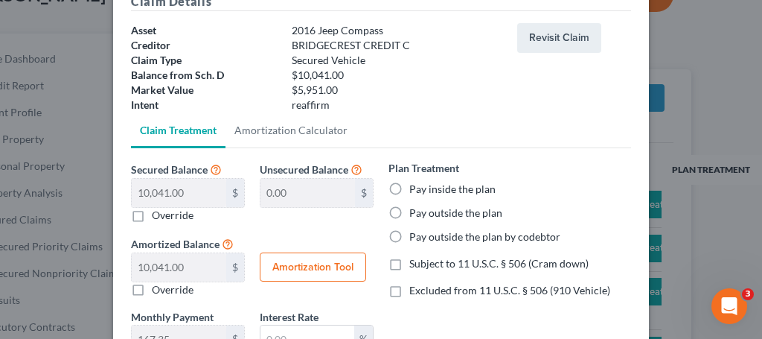
scroll to position [78, 0]
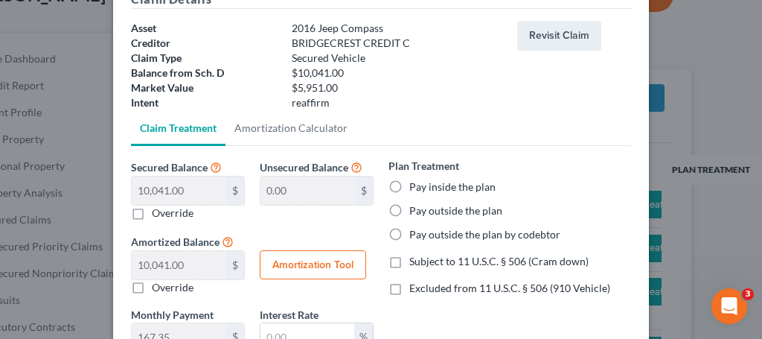
click at [152, 213] on label "Override" at bounding box center [173, 213] width 42 height 15
click at [158, 213] on input "Override" at bounding box center [163, 211] width 10 height 10
checkbox input "true"
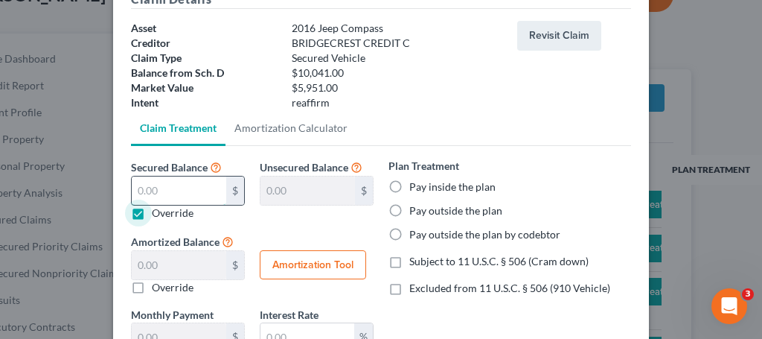
click at [182, 195] on input "text" at bounding box center [179, 190] width 95 height 28
type input "5"
type input "10,036.00"
type input "5.00"
type input "0.08"
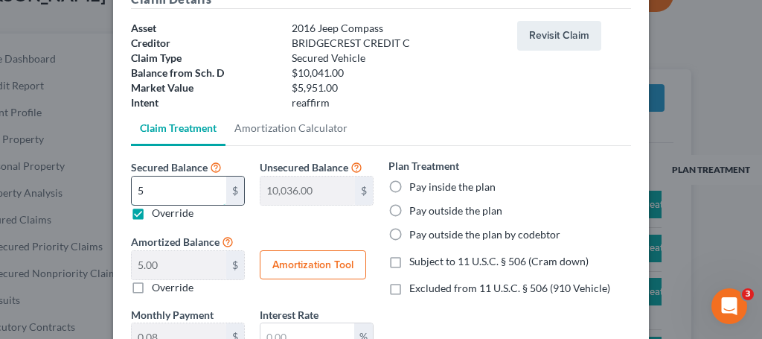
type input "59"
type input "9,982.00"
type input "59.00"
type input "0.98"
type input "595"
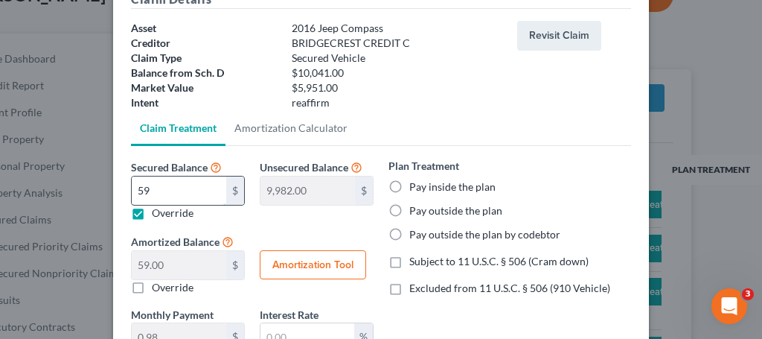
type input "9,446.00"
type input "595.00"
type input "9.91"
type input "5951"
type input "4,090.00"
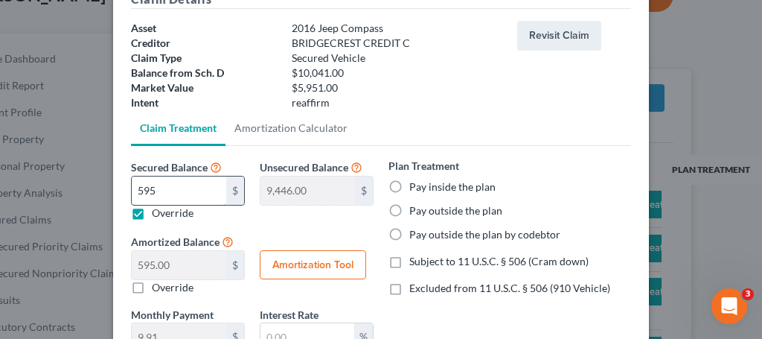
type input "5,951.00"
type input "99.18"
type input "5,951.00"
click at [410, 185] on label "Pay inside the plan" at bounding box center [453, 186] width 86 height 15
click at [415, 185] on input "Pay inside the plan" at bounding box center [420, 184] width 10 height 10
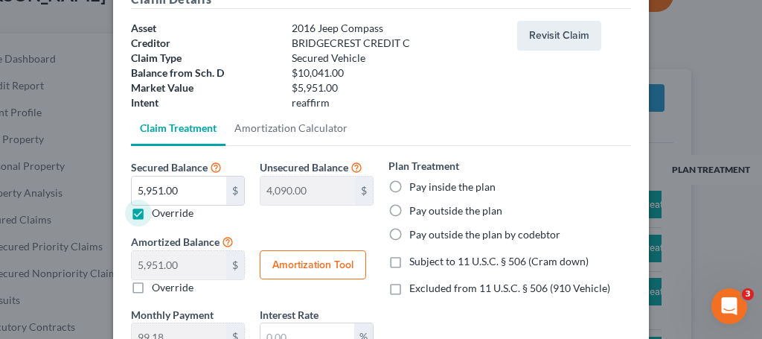
radio input "true"
click at [410, 262] on label "Subject to 11 U.S.C. § 506 (Cram down)" at bounding box center [499, 261] width 179 height 15
click at [415, 262] on input "Subject to 11 U.S.C. § 506 (Cram down)" at bounding box center [420, 259] width 10 height 10
checkbox input "true"
click at [410, 289] on label "Excluded from 11 U.S.C. § 506 (910 Vehicle)" at bounding box center [510, 288] width 201 height 15
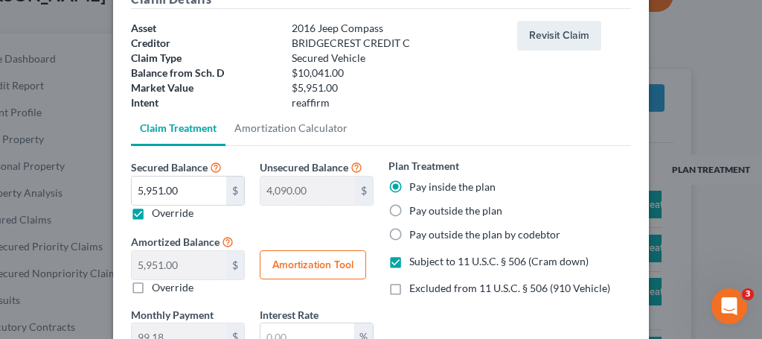
click at [415, 289] on input "Excluded from 11 U.S.C. § 506 (910 Vehicle)" at bounding box center [420, 286] width 10 height 10
checkbox input "true"
click at [301, 268] on button "Amortization Tool" at bounding box center [313, 265] width 106 height 30
type input "5,951.00"
type input "60"
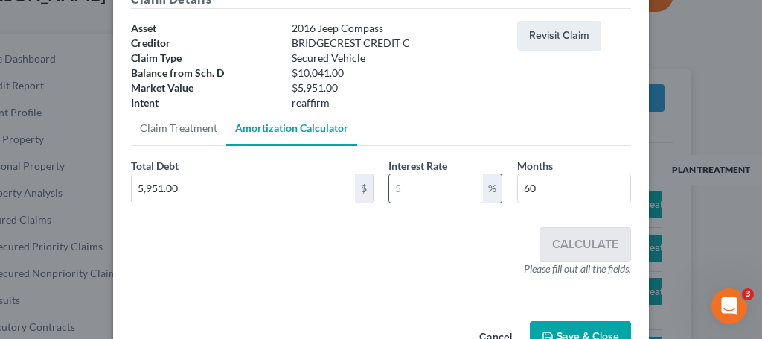
click at [418, 196] on input "text" at bounding box center [436, 188] width 94 height 28
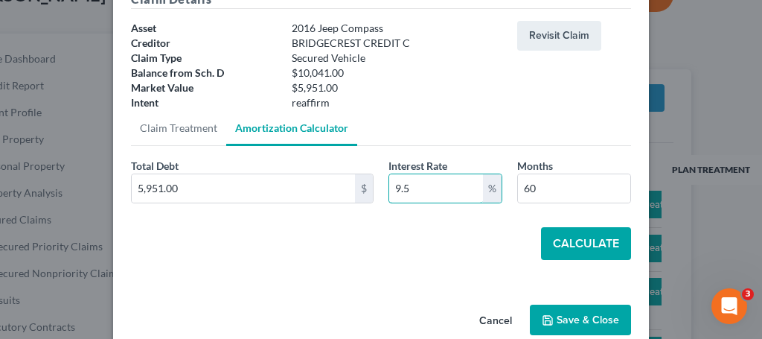
type input "9.5"
click at [591, 252] on button "Calculate" at bounding box center [586, 243] width 90 height 33
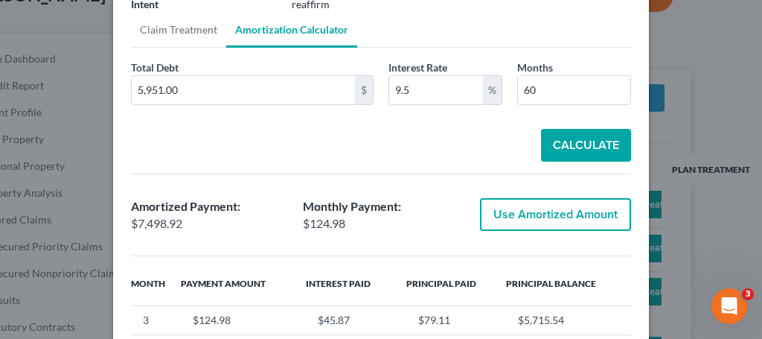
scroll to position [54, 0]
click at [564, 215] on button "Use Amortized Amount" at bounding box center [555, 214] width 151 height 33
type input "7,498.92"
checkbox input "true"
type input "124.98"
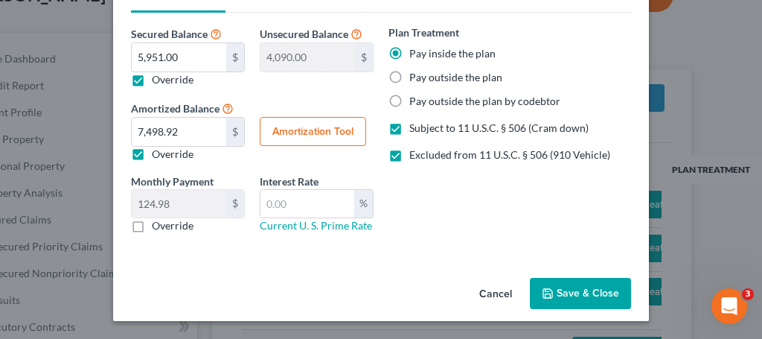
scroll to position [211, 0]
click at [249, 207] on div "Monthly Payment 124.98 $ $ Override" at bounding box center [188, 204] width 129 height 60
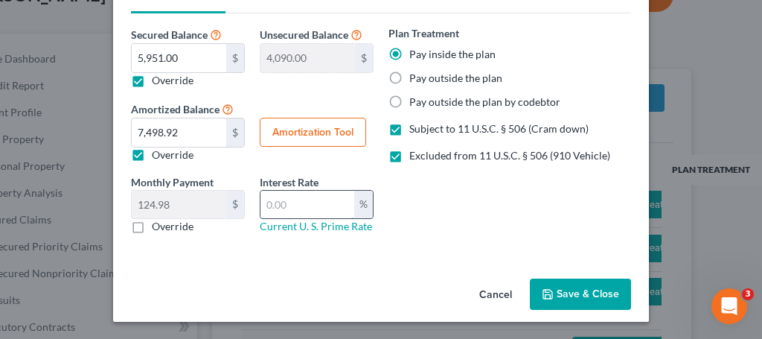
click at [284, 198] on input "text" at bounding box center [308, 205] width 94 height 28
type input "9.5"
click at [564, 295] on button "Save & Close" at bounding box center [580, 293] width 101 height 31
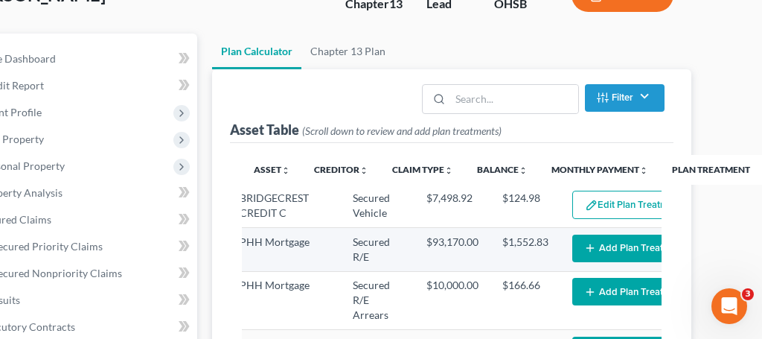
select select "59"
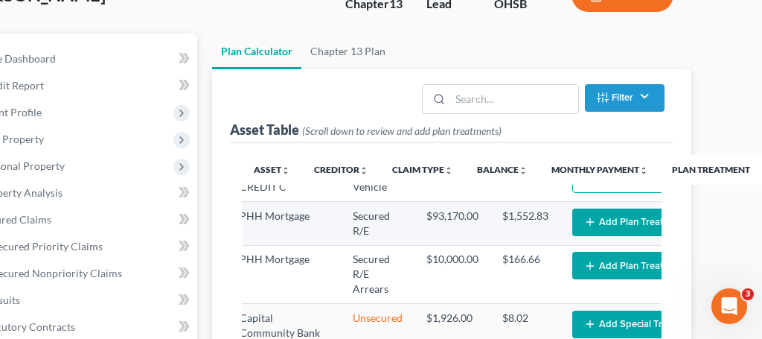
scroll to position [28, 131]
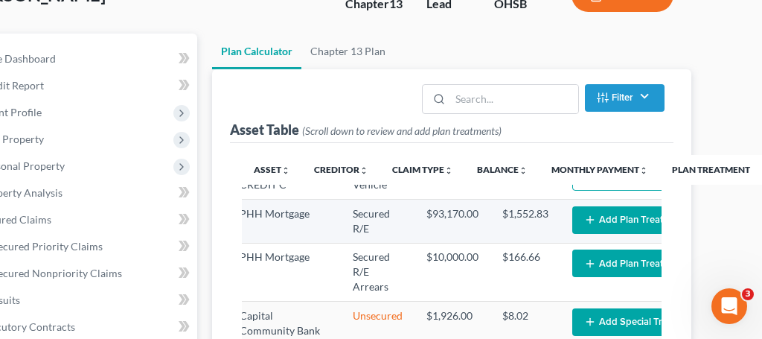
click at [576, 234] on button "Add Plan Treatment" at bounding box center [635, 220] width 124 height 28
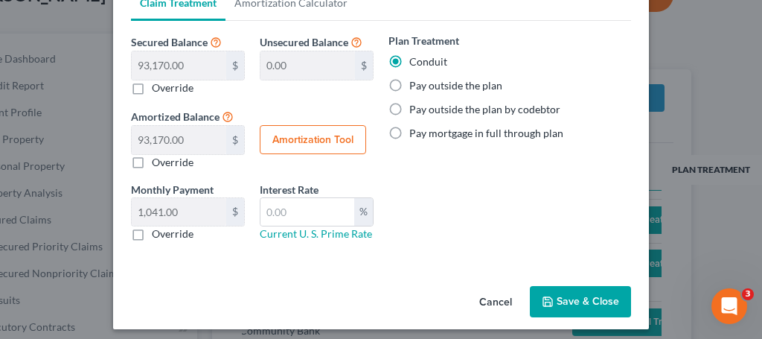
scroll to position [220, 0]
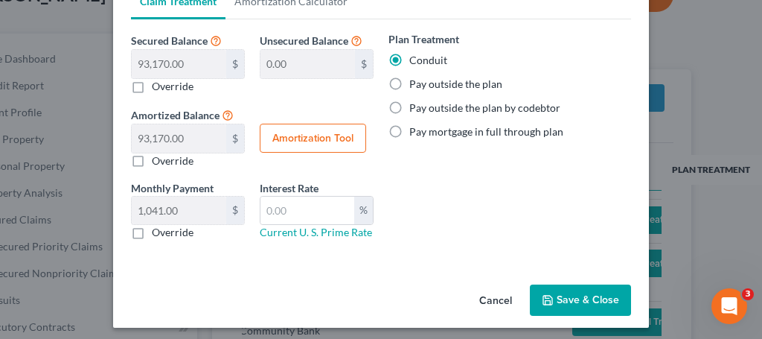
click at [602, 297] on button "Save & Close" at bounding box center [580, 299] width 101 height 31
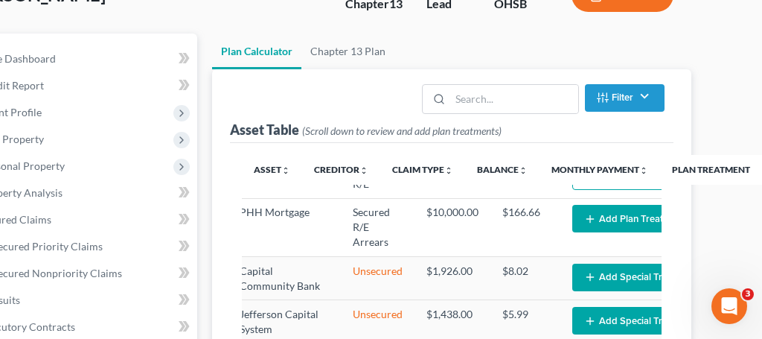
scroll to position [80, 131]
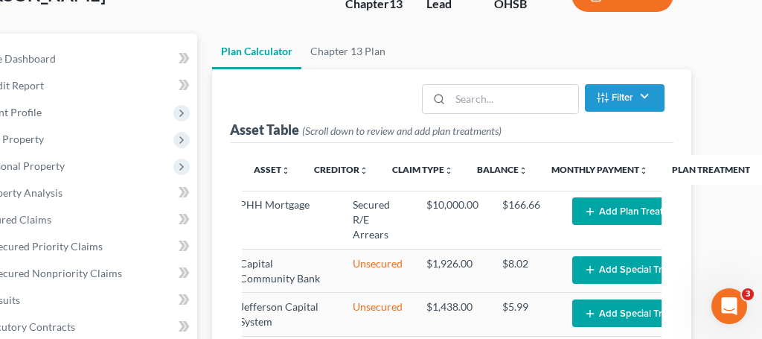
select select "59"
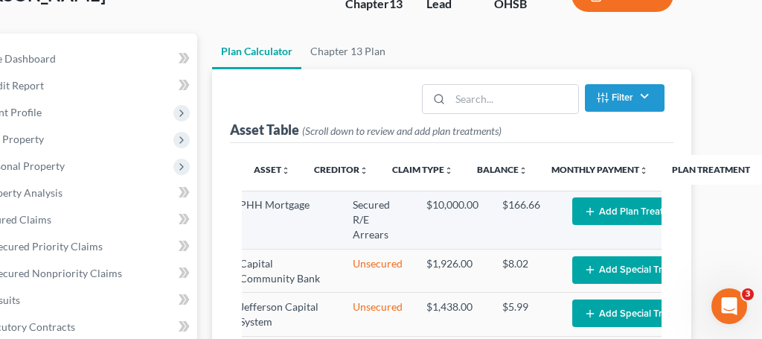
click at [578, 225] on button "Add Plan Treatment" at bounding box center [635, 211] width 124 height 28
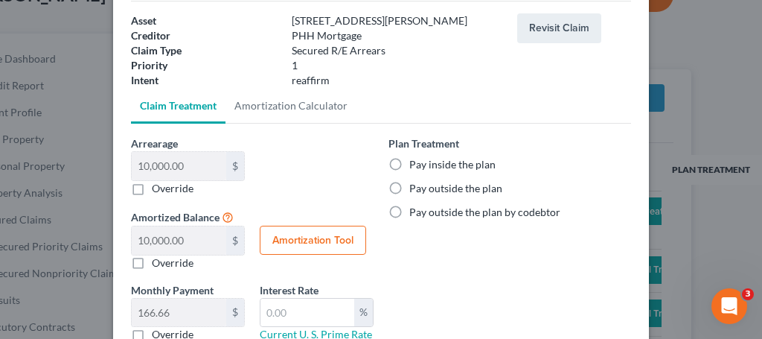
scroll to position [85, 0]
click at [410, 164] on label "Pay inside the plan" at bounding box center [453, 165] width 86 height 15
click at [415, 164] on input "Pay inside the plan" at bounding box center [420, 163] width 10 height 10
radio input "true"
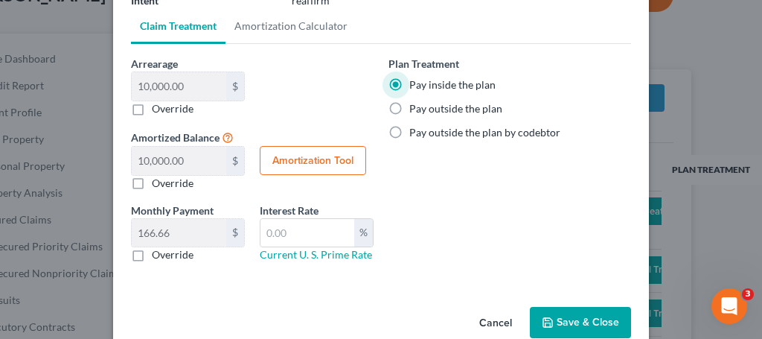
scroll to position [168, 0]
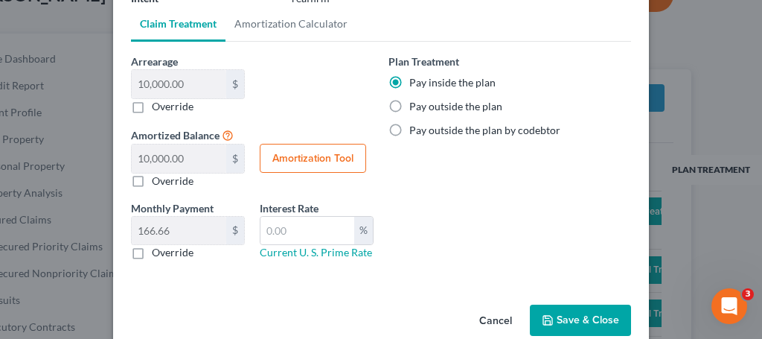
click at [578, 319] on button "Save & Close" at bounding box center [580, 320] width 101 height 31
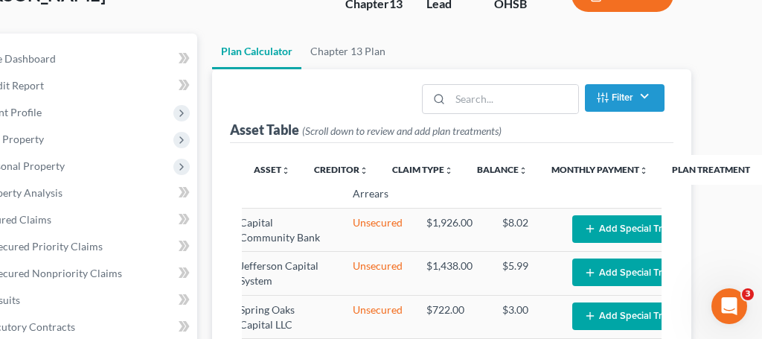
select select "59"
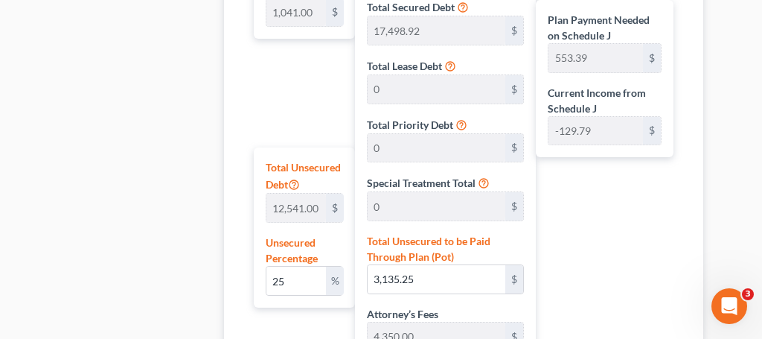
scroll to position [867, 41]
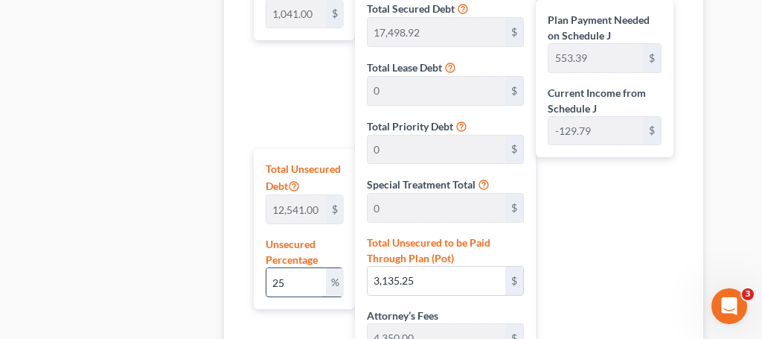
click at [302, 284] on input "25" at bounding box center [297, 282] width 60 height 28
drag, startPoint x: 296, startPoint y: 284, endPoint x: 235, endPoint y: 283, distance: 61.1
click at [240, 281] on div "Calculator Plan Length 1 2 3 4 5 6 7 8 9 10 11 12 13 14 15 16 17 18 19 20 21 22…" at bounding box center [464, 237] width 480 height 780
type input "0"
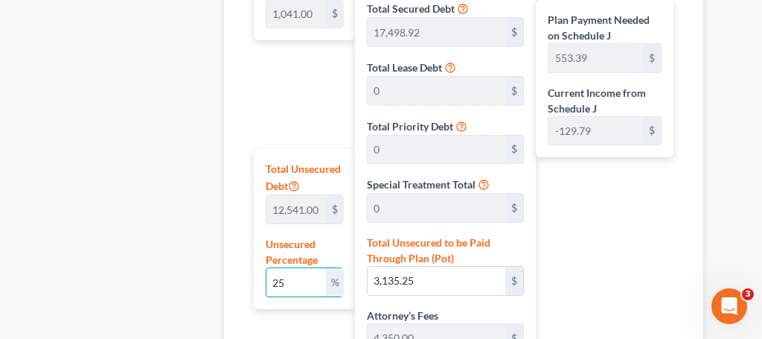
type input "84,308.92"
type input "7,925.03"
type input "92,233.95"
type input "496.23"
type input "1,537.23"
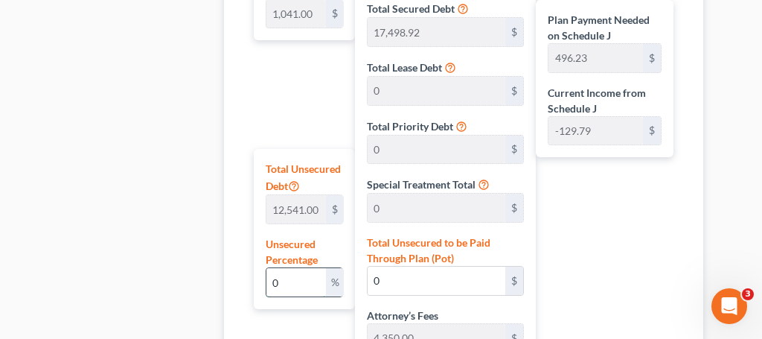
click at [302, 281] on input "0" at bounding box center [297, 282] width 60 height 28
type input "0"
click at [314, 238] on label "Unsecured Percentage" at bounding box center [304, 251] width 77 height 31
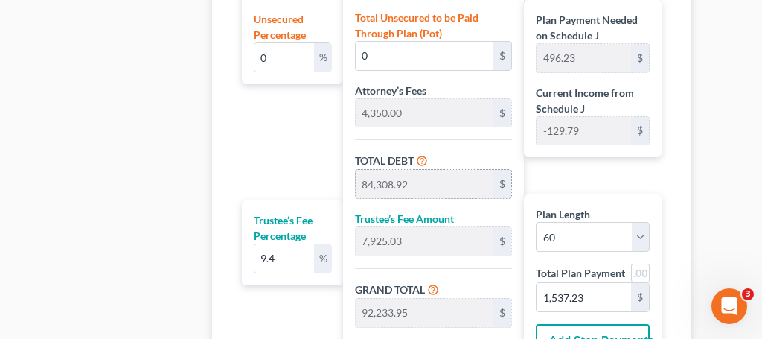
scroll to position [1258, 60]
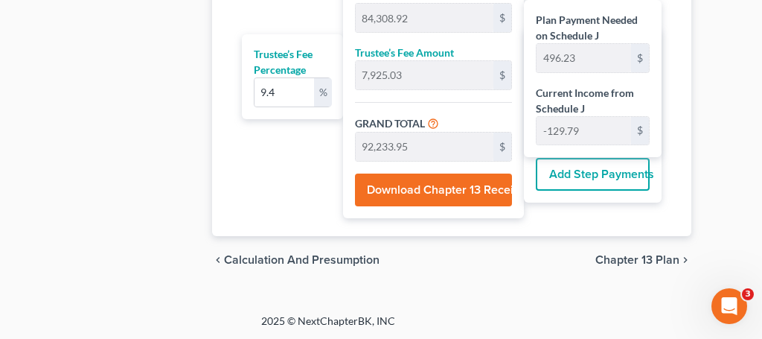
click at [420, 184] on button "Download Chapter 13 Receipt" at bounding box center [433, 189] width 157 height 33
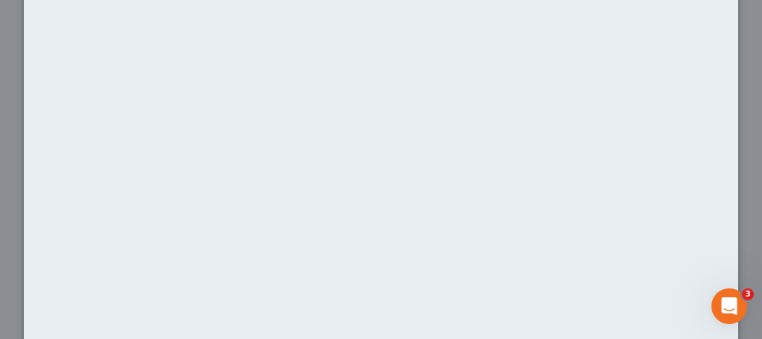
scroll to position [0, 0]
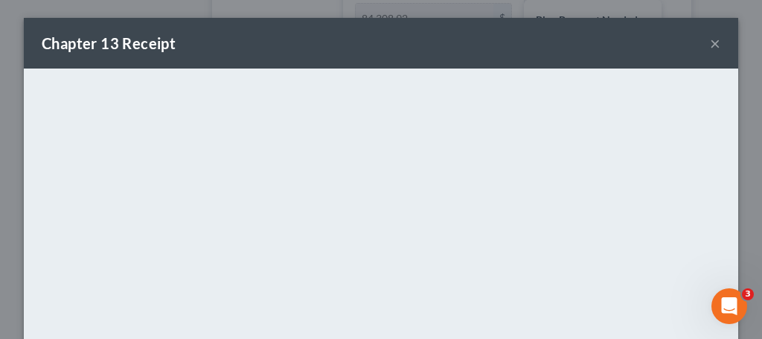
click at [713, 48] on button "×" at bounding box center [715, 43] width 10 height 18
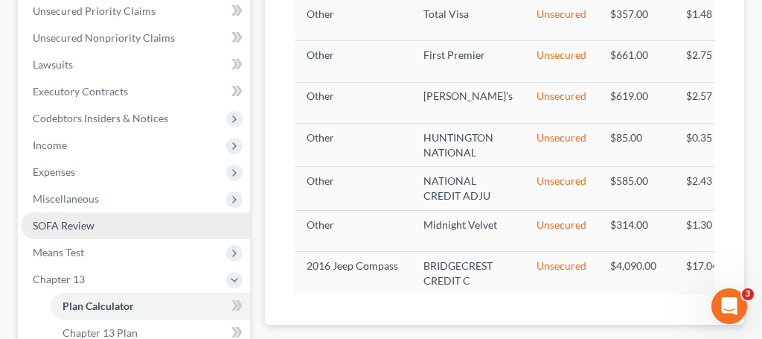
scroll to position [372, 0]
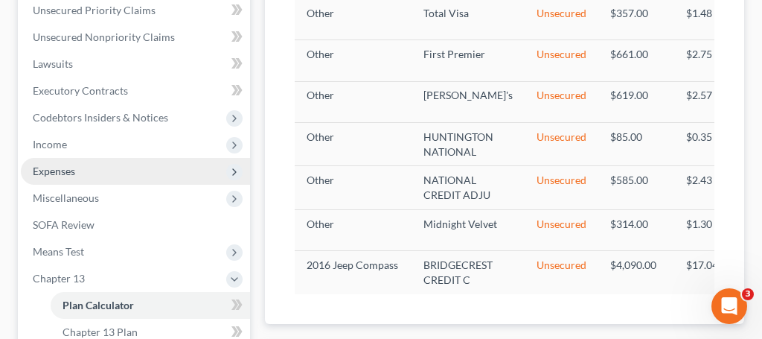
click at [55, 176] on span "Expenses" at bounding box center [54, 171] width 42 height 13
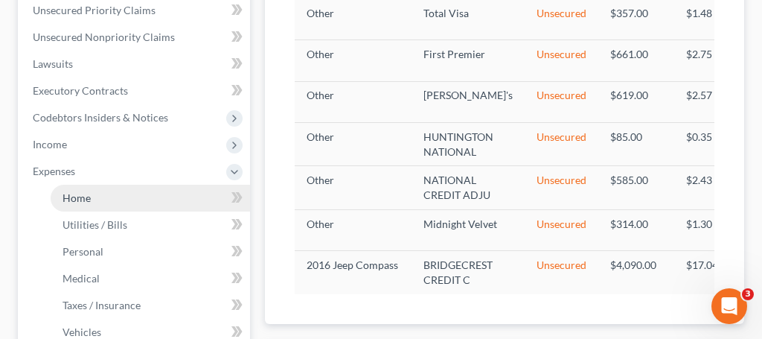
click at [77, 197] on span "Home" at bounding box center [77, 197] width 28 height 13
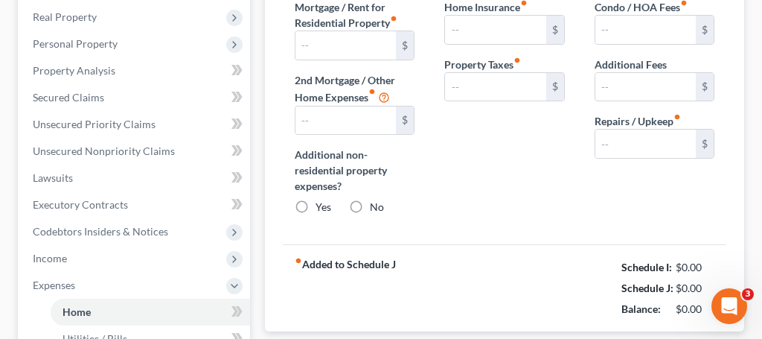
type input "905.00"
type input "0.00"
radio input "true"
type input "0.00"
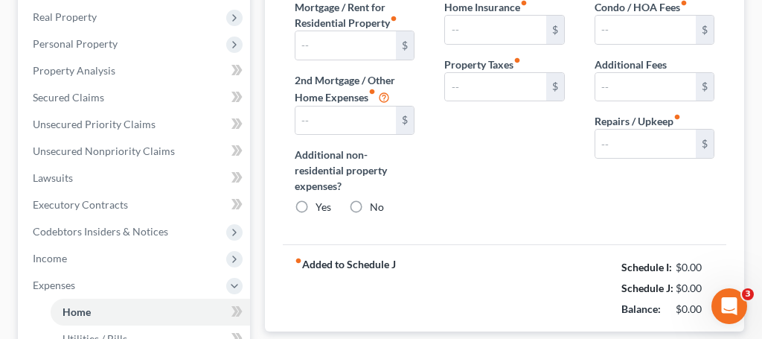
type input "0.00"
type input "40.00"
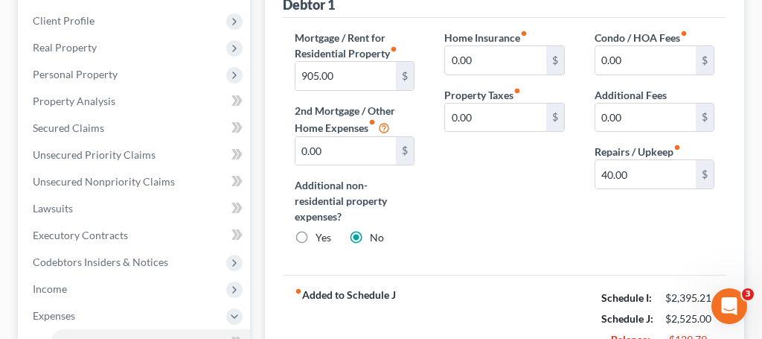
scroll to position [232, 0]
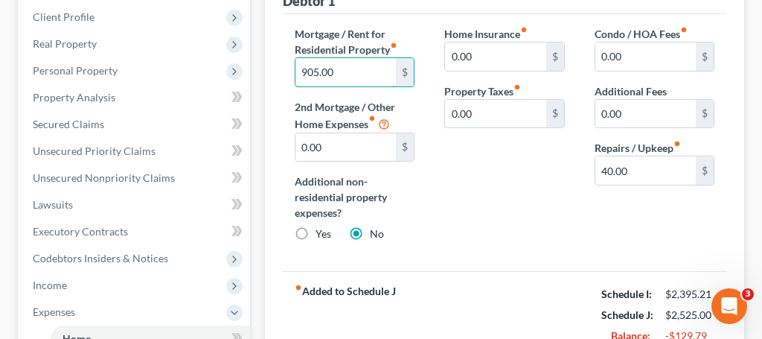
drag, startPoint x: 357, startPoint y: 71, endPoint x: 287, endPoint y: 75, distance: 70.1
click at [287, 75] on div "Mortgage / Rent for Residential Property fiber_manual_record 905.00 $ 2nd Mortg…" at bounding box center [355, 140] width 150 height 228
click at [348, 75] on input "905.00" at bounding box center [346, 72] width 101 height 28
type input "9"
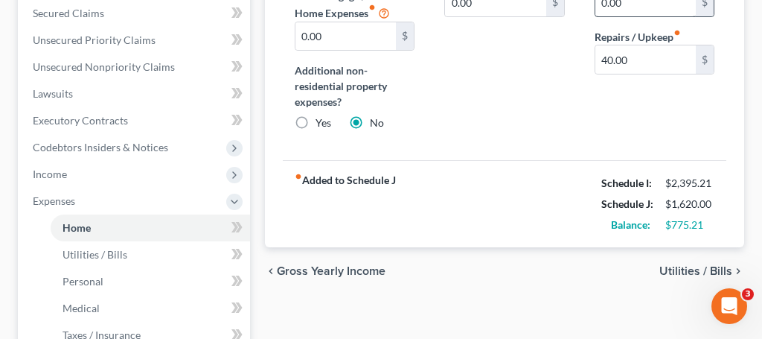
scroll to position [349, 0]
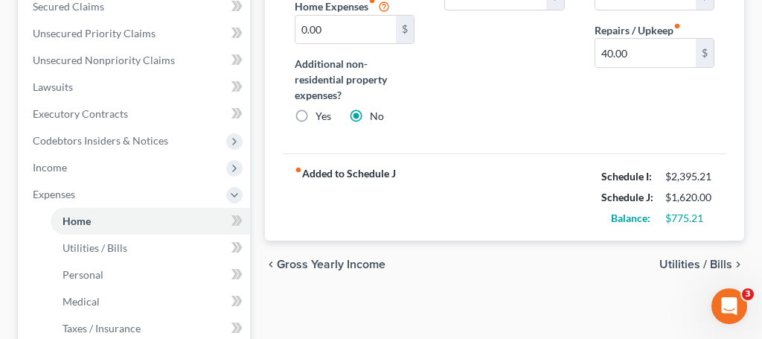
type input "0.00"
click at [690, 259] on span "Utilities / Bills" at bounding box center [696, 264] width 73 height 12
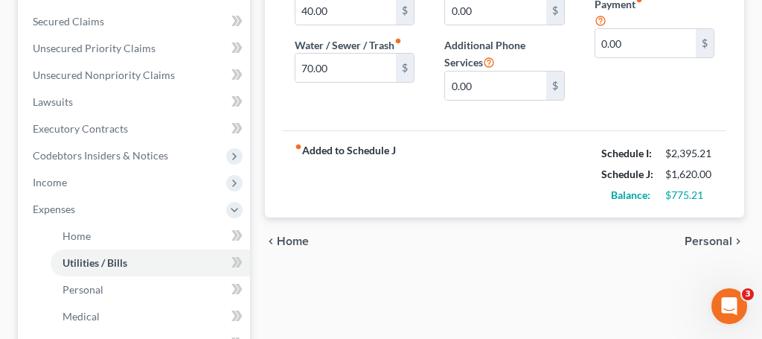
click at [708, 247] on span "Personal" at bounding box center [709, 241] width 48 height 12
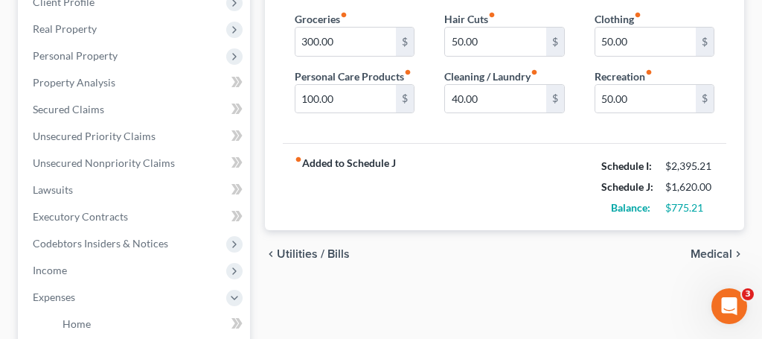
scroll to position [249, 0]
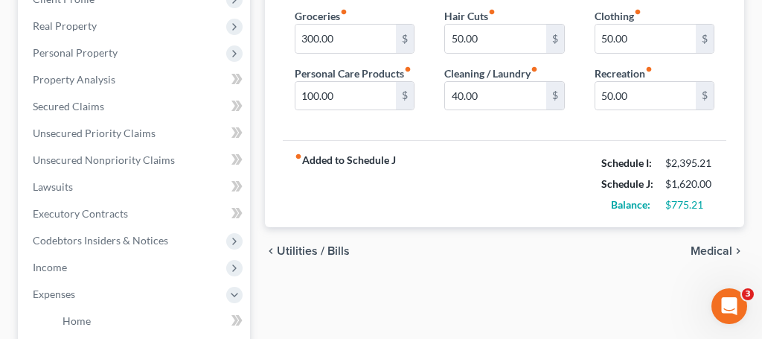
click at [716, 246] on span "Medical" at bounding box center [712, 251] width 42 height 12
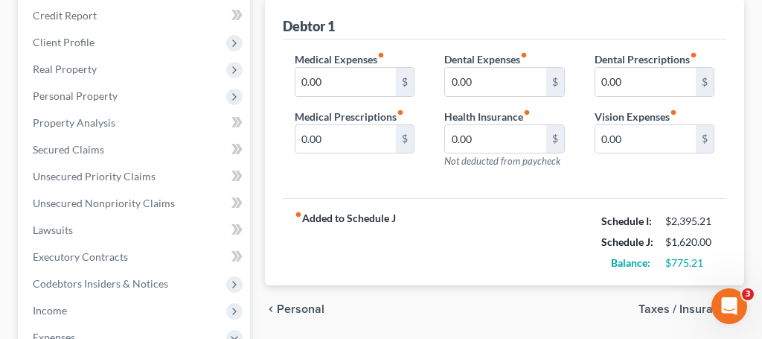
scroll to position [206, 0]
click at [660, 307] on span "Taxes / Insurance" at bounding box center [686, 310] width 94 height 12
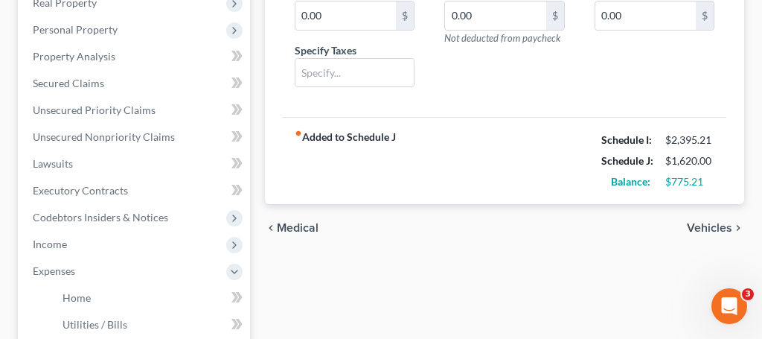
scroll to position [276, 0]
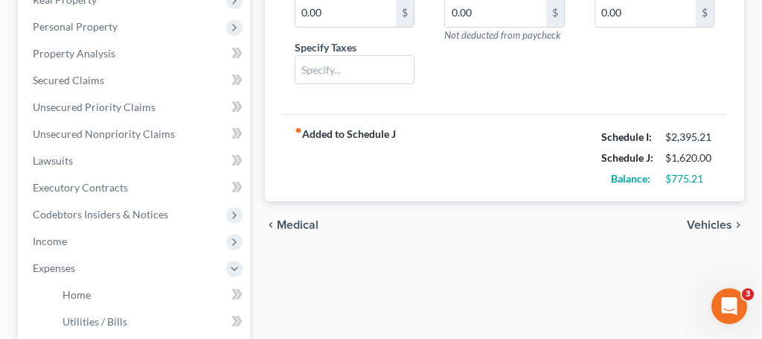
click at [716, 223] on span "Vehicles" at bounding box center [709, 225] width 45 height 12
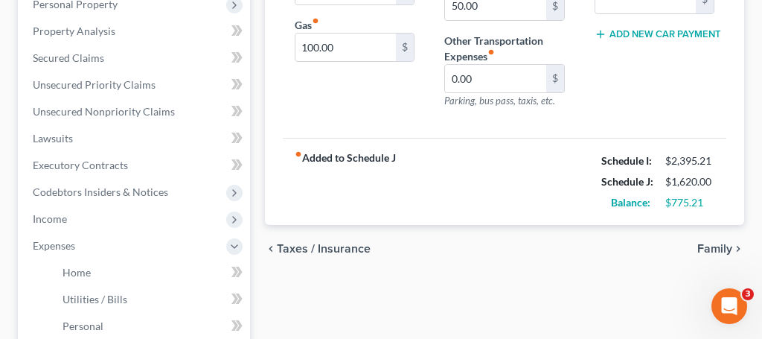
scroll to position [311, 0]
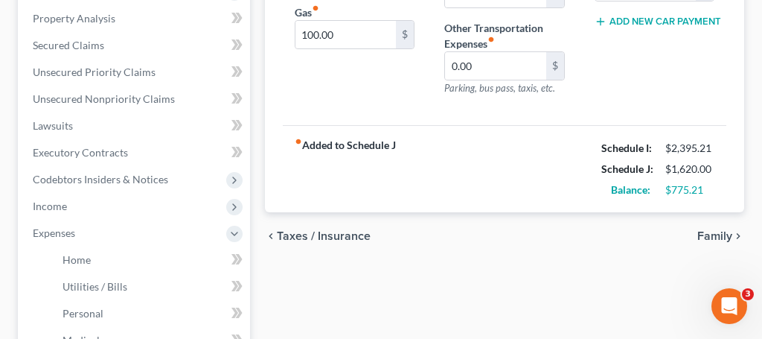
click at [710, 235] on span "Family" at bounding box center [715, 236] width 35 height 12
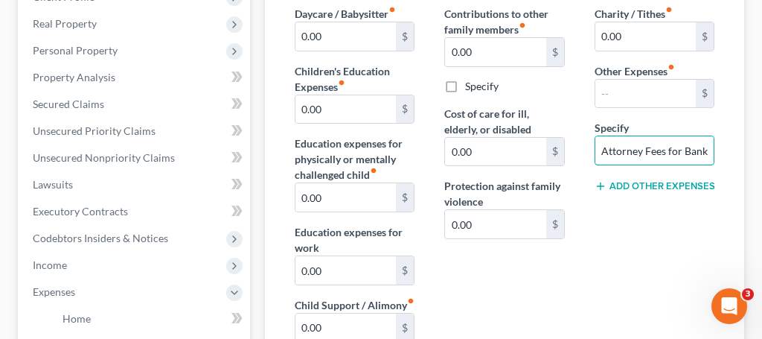
scroll to position [0, 29]
drag, startPoint x: 603, startPoint y: 144, endPoint x: 704, endPoint y: 150, distance: 101.4
click at [704, 150] on input "Attorney Fees for Bankruptcy" at bounding box center [655, 150] width 118 height 28
type input "y"
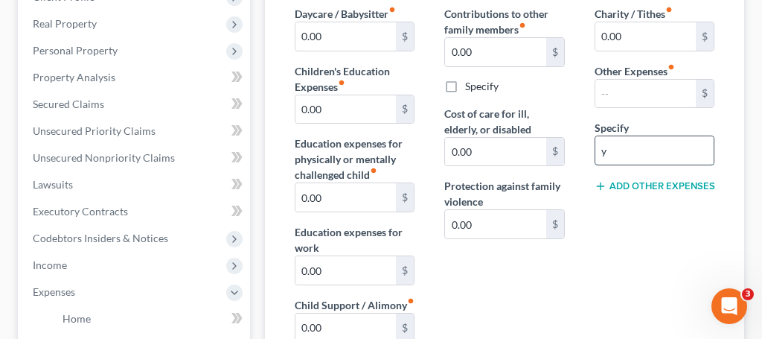
click at [663, 145] on input "y" at bounding box center [655, 150] width 118 height 28
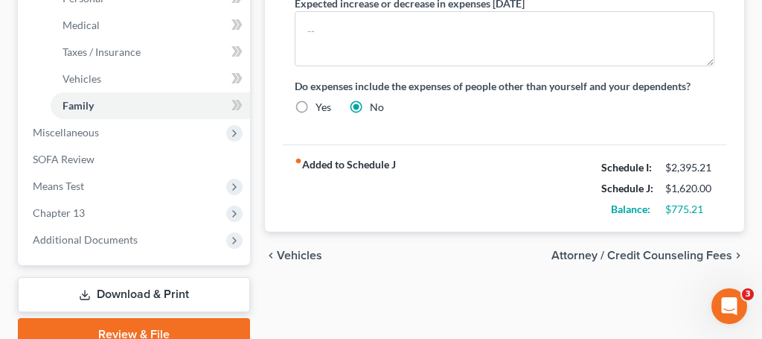
scroll to position [692, 0]
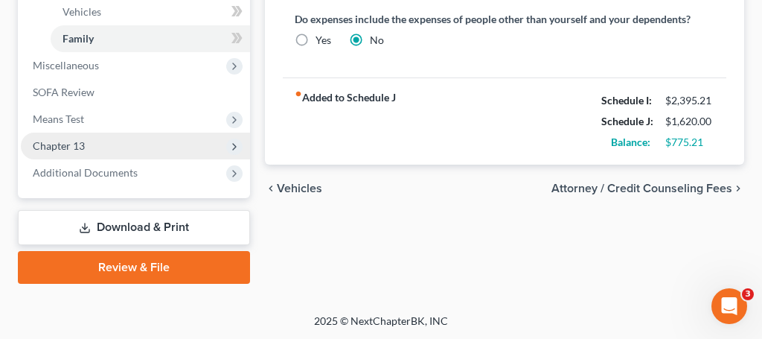
click at [63, 144] on span "Chapter 13" at bounding box center [59, 145] width 52 height 13
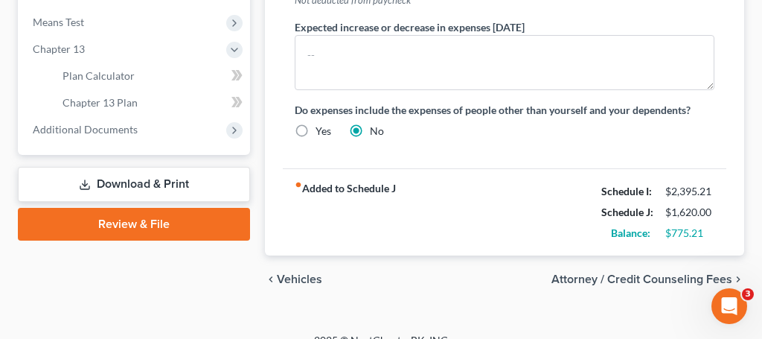
scroll to position [603, 0]
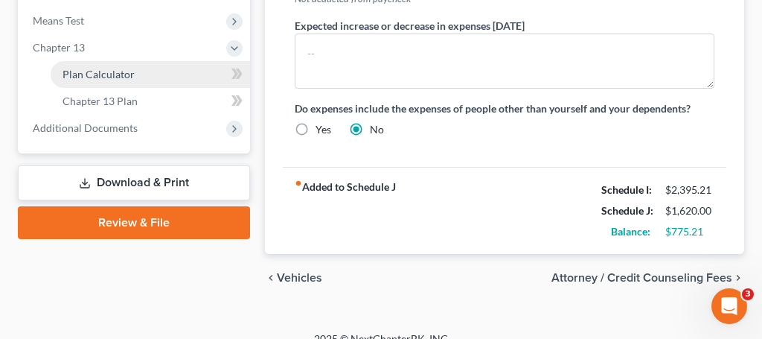
click at [102, 70] on span "Plan Calculator" at bounding box center [99, 74] width 72 height 13
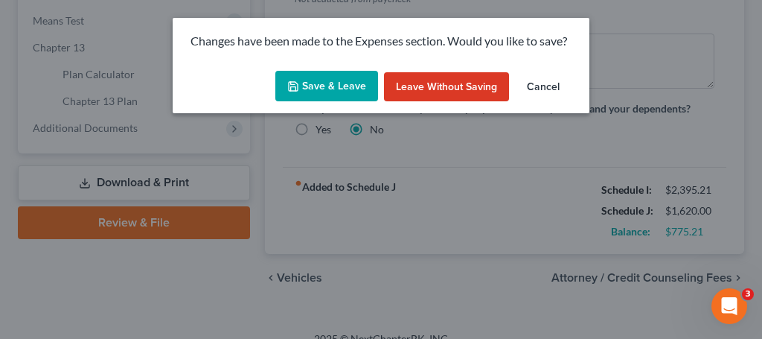
click at [328, 92] on button "Save & Leave" at bounding box center [327, 86] width 103 height 31
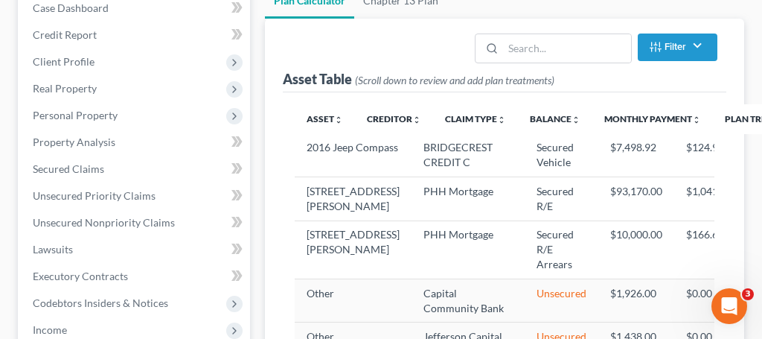
select select "59"
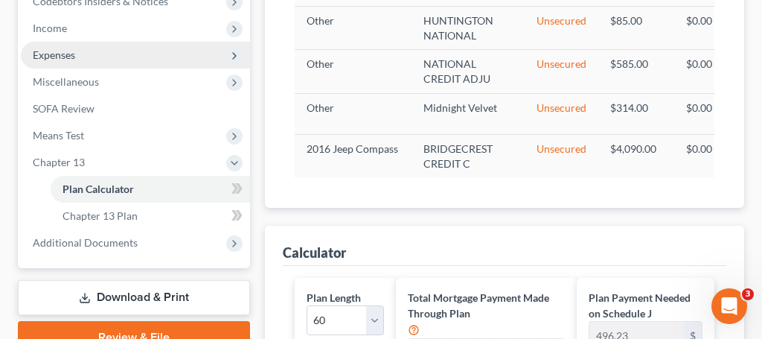
scroll to position [489, 0]
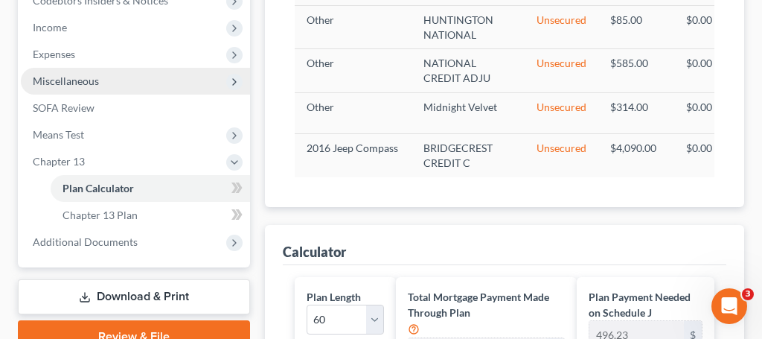
click at [104, 80] on span "Miscellaneous" at bounding box center [135, 81] width 229 height 27
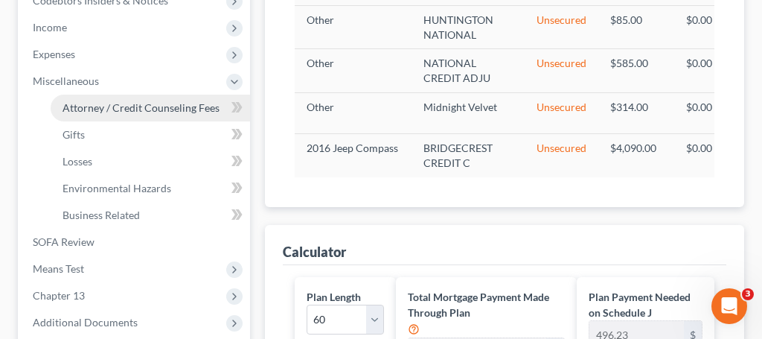
click at [114, 113] on span "Attorney / Credit Counseling Fees" at bounding box center [141, 107] width 157 height 13
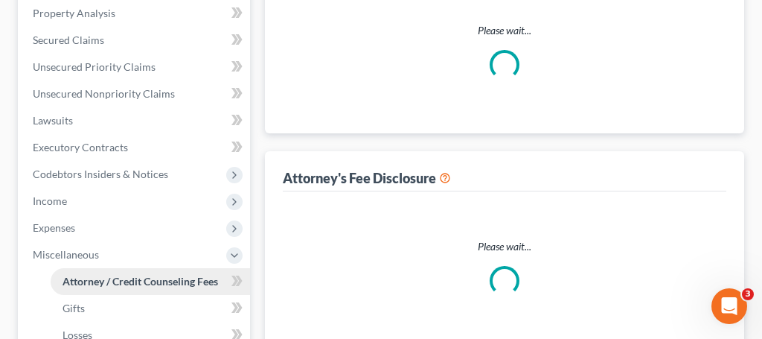
select select "4"
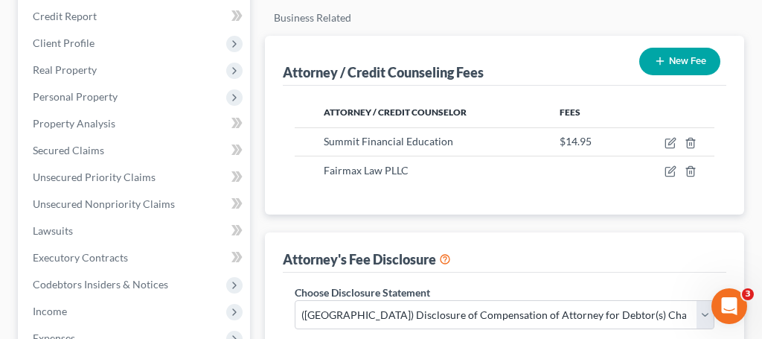
scroll to position [206, 0]
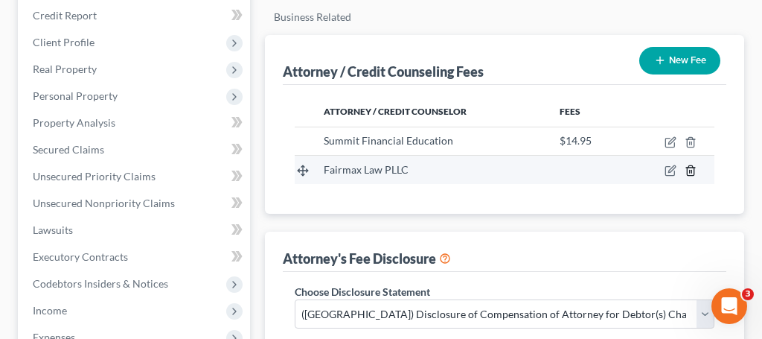
click at [692, 173] on icon "button" at bounding box center [691, 171] width 12 height 12
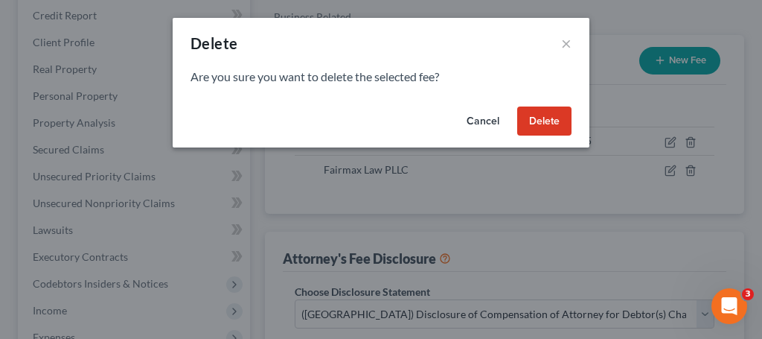
click at [550, 131] on button "Delete" at bounding box center [545, 121] width 54 height 30
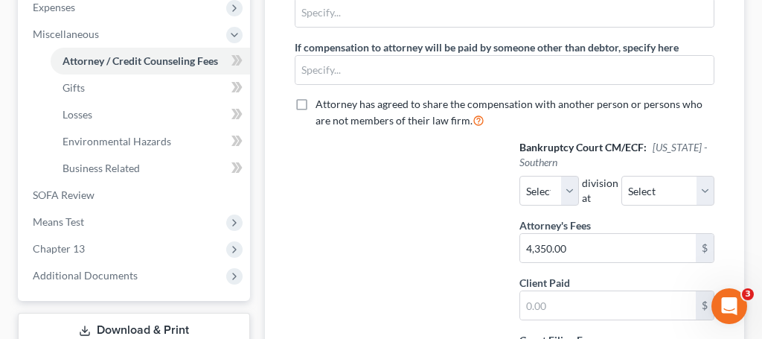
scroll to position [535, 0]
click at [588, 252] on input "4,350.00" at bounding box center [608, 249] width 176 height 28
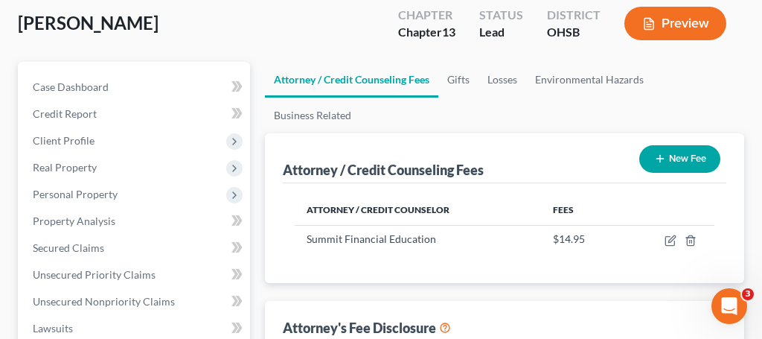
scroll to position [0, 0]
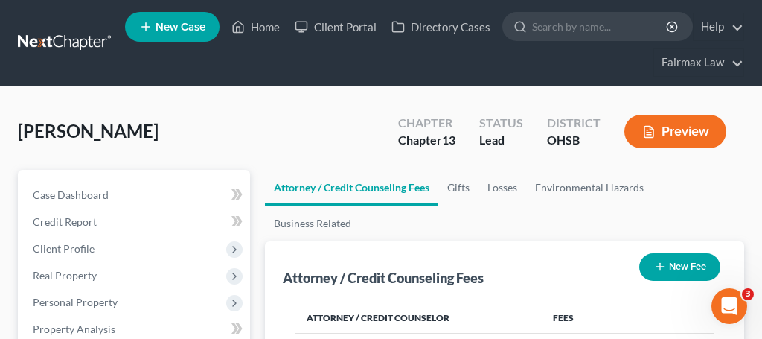
scroll to position [489, 0]
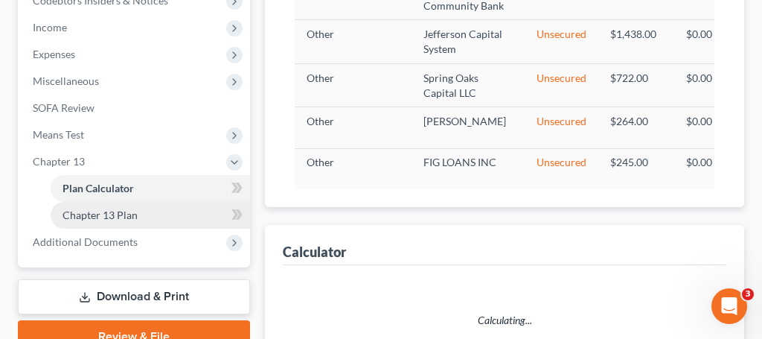
click at [108, 213] on span "Chapter 13 Plan" at bounding box center [100, 214] width 75 height 13
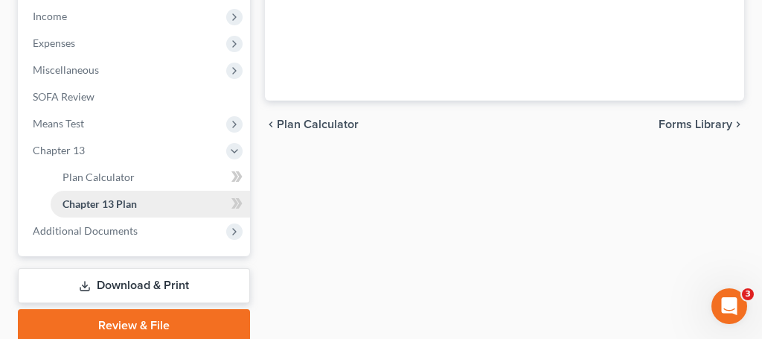
scroll to position [558, 0]
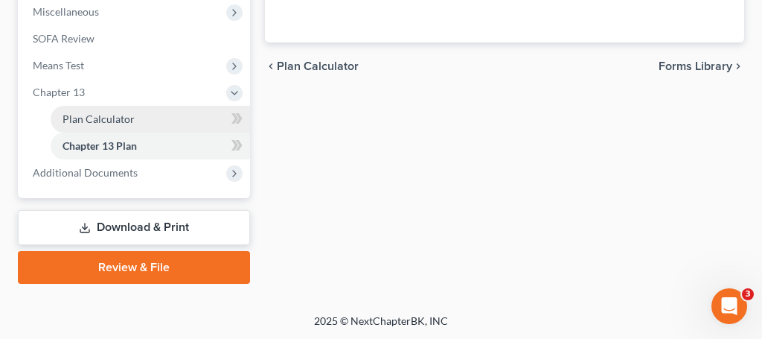
click at [106, 109] on link "Plan Calculator" at bounding box center [151, 119] width 200 height 27
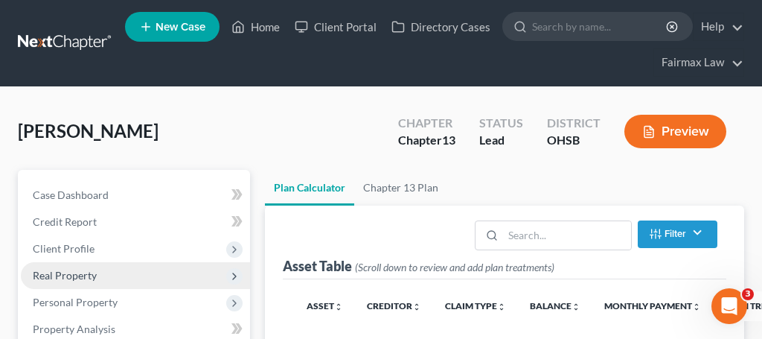
select select "59"
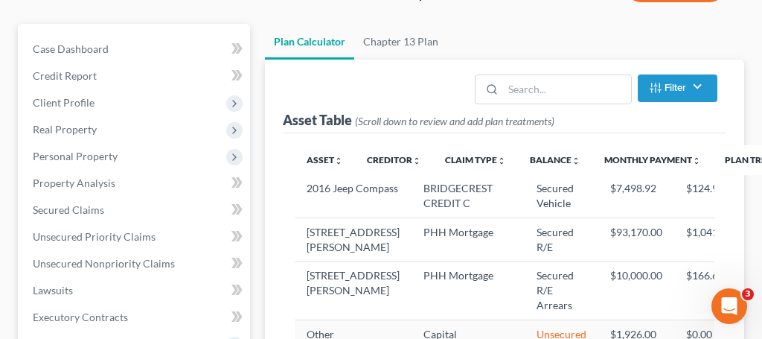
select select "59"
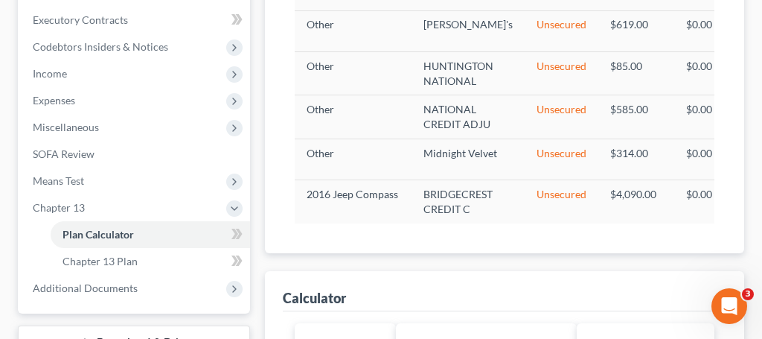
scroll to position [500, 0]
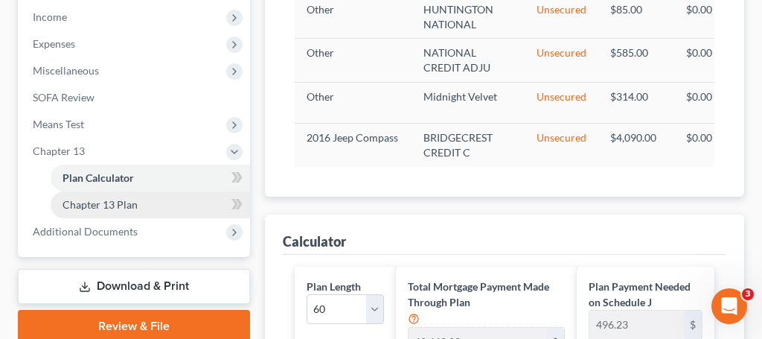
click at [118, 205] on span "Chapter 13 Plan" at bounding box center [100, 204] width 75 height 13
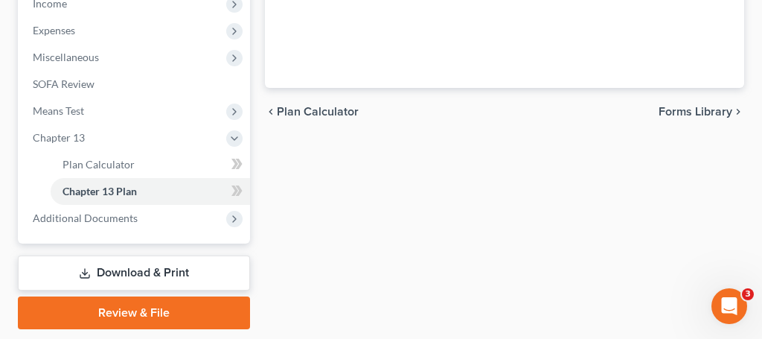
scroll to position [558, 0]
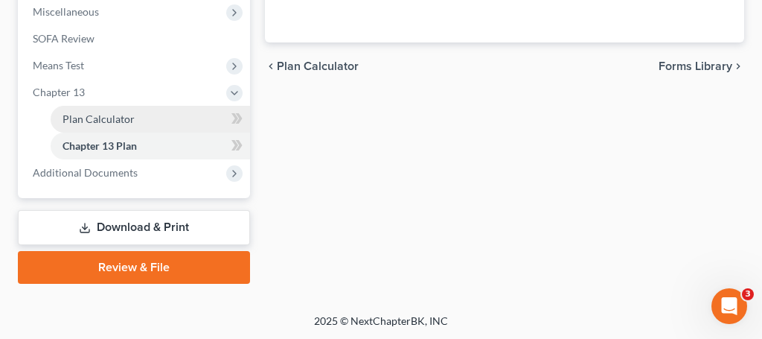
click at [114, 123] on span "Plan Calculator" at bounding box center [99, 118] width 72 height 13
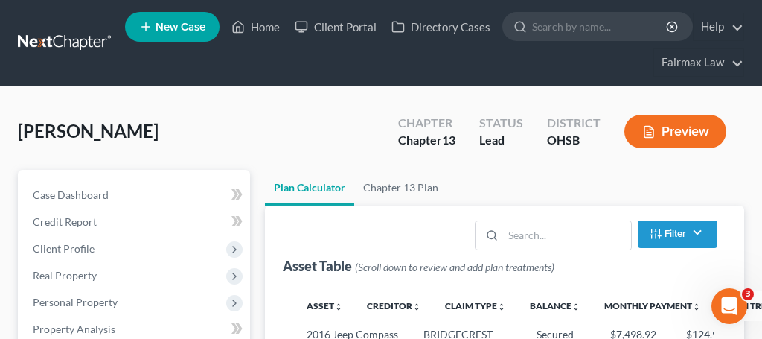
select select "59"
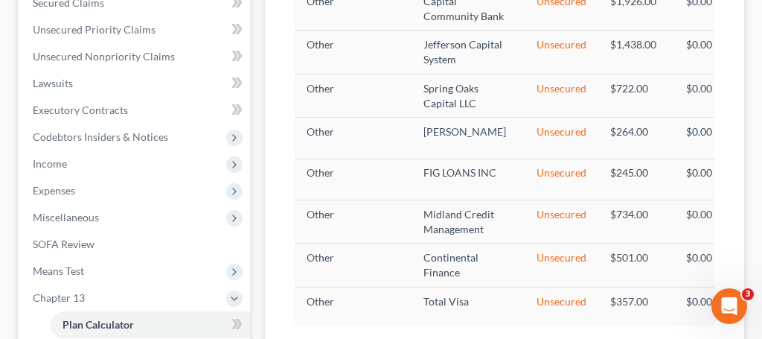
scroll to position [130, 0]
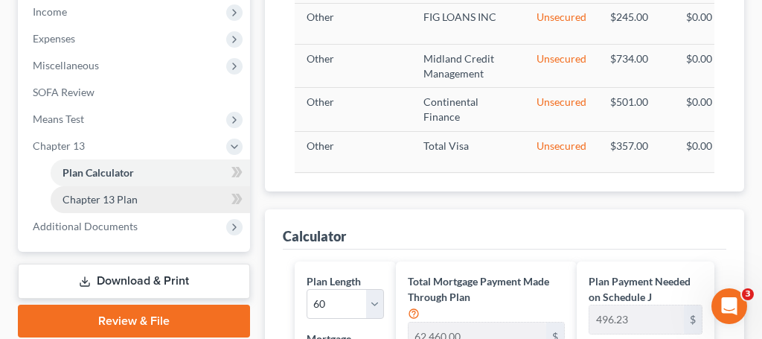
click at [119, 210] on link "Chapter 13 Plan" at bounding box center [151, 199] width 200 height 27
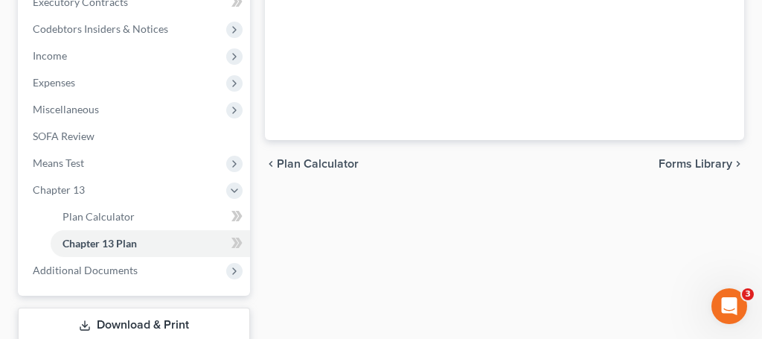
scroll to position [465, 0]
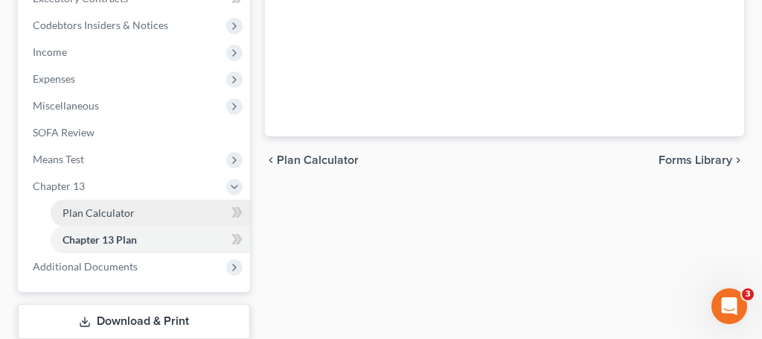
click at [106, 210] on span "Plan Calculator" at bounding box center [99, 212] width 72 height 13
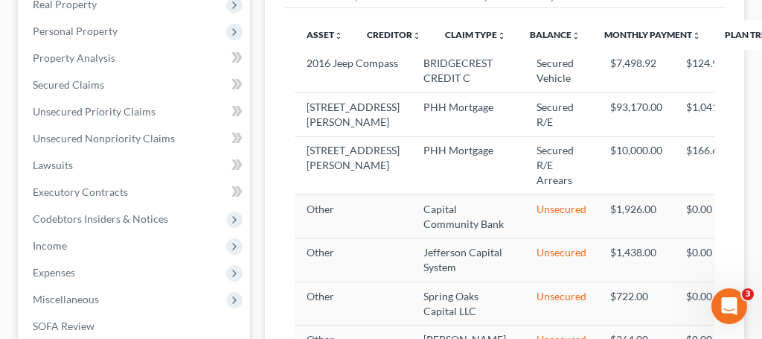
scroll to position [1, 0]
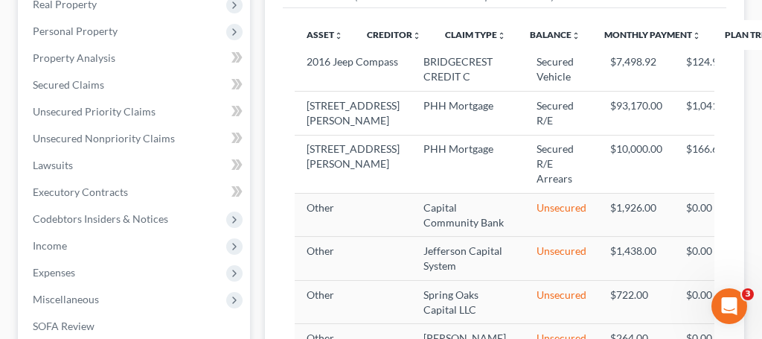
select select "59"
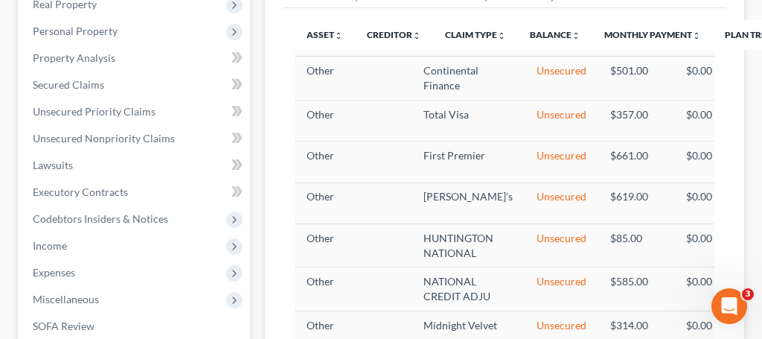
scroll to position [456, 0]
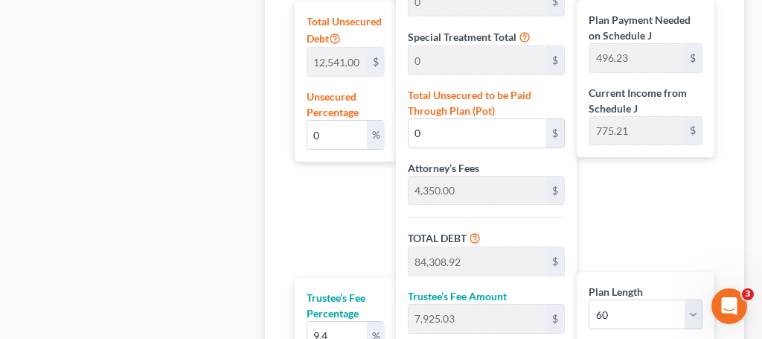
scroll to position [465, 0]
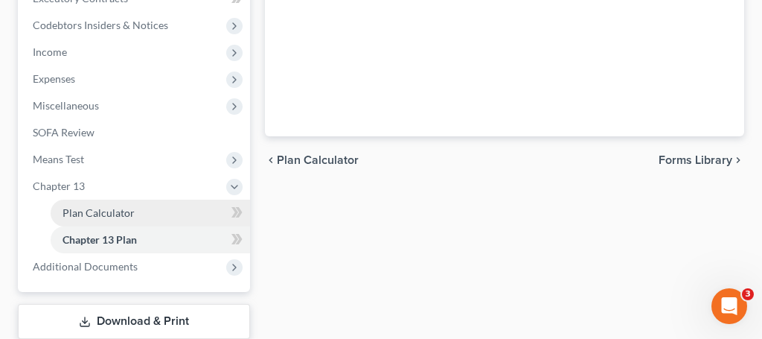
click at [132, 214] on link "Plan Calculator" at bounding box center [151, 213] width 200 height 27
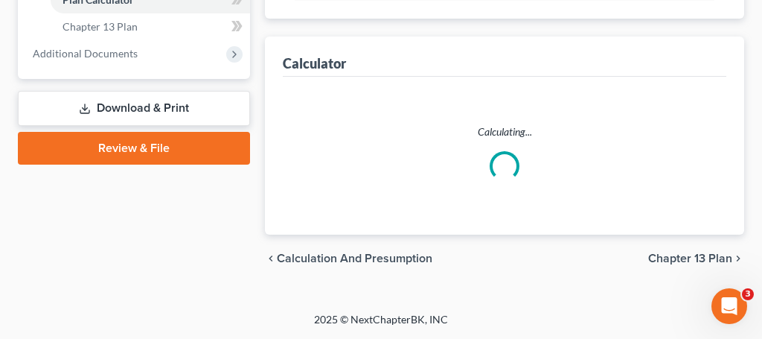
select select "59"
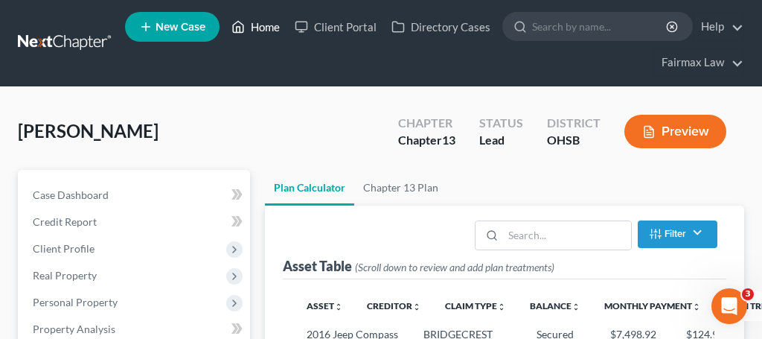
click at [267, 25] on link "Home" at bounding box center [255, 26] width 63 height 27
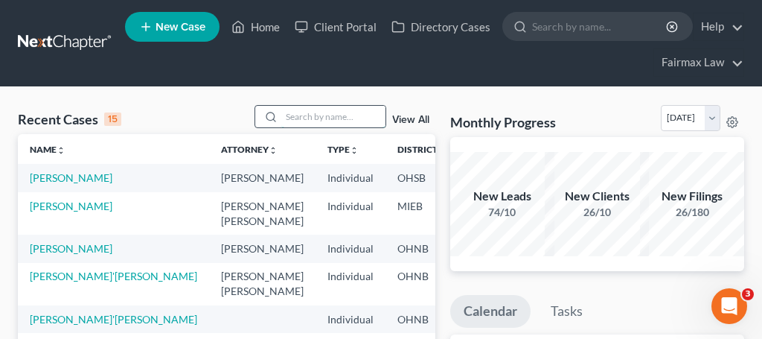
click at [321, 113] on input "search" at bounding box center [333, 117] width 104 height 22
click at [267, 31] on link "Home" at bounding box center [255, 26] width 63 height 27
click at [259, 19] on link "Home" at bounding box center [255, 26] width 63 height 27
click at [260, 29] on link "Home" at bounding box center [255, 26] width 63 height 27
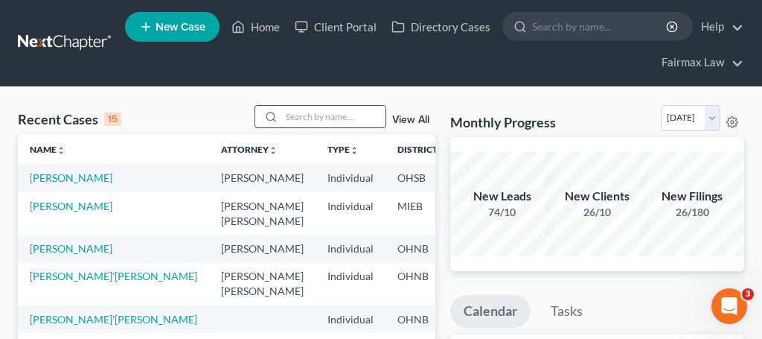
click at [312, 109] on input "search" at bounding box center [333, 117] width 104 height 22
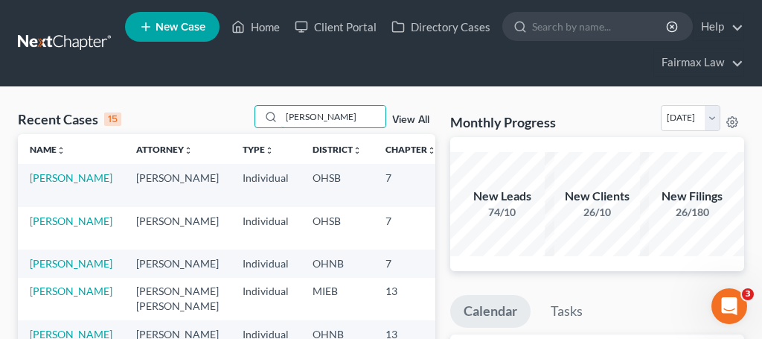
type input "jessica cornelius"
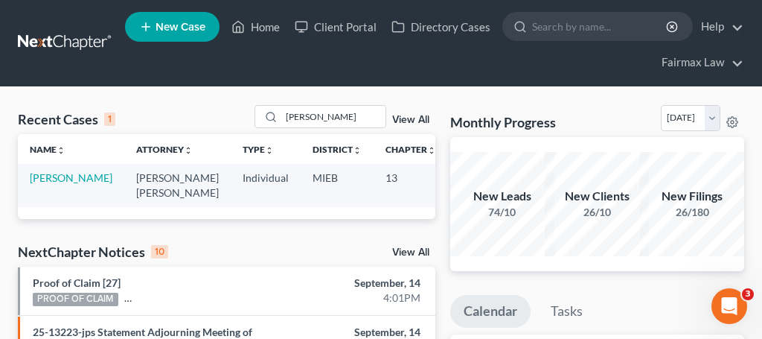
click at [410, 121] on link "View All" at bounding box center [410, 120] width 37 height 10
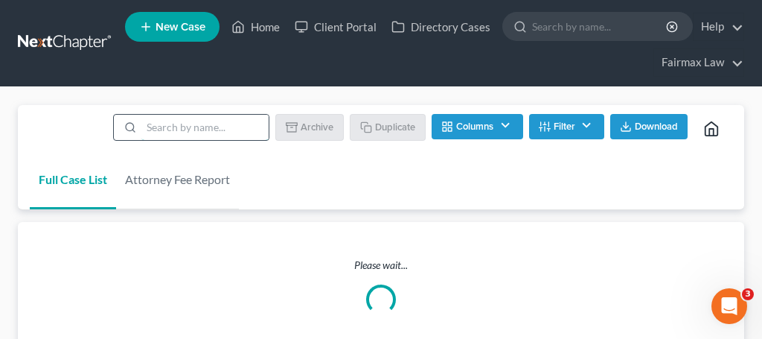
click at [220, 128] on input "search" at bounding box center [204, 127] width 127 height 25
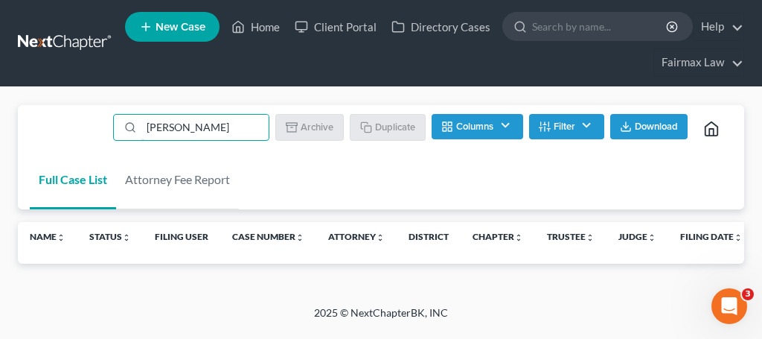
type input "jessica corn"
click at [90, 177] on link "Full Case List" at bounding box center [73, 180] width 86 height 60
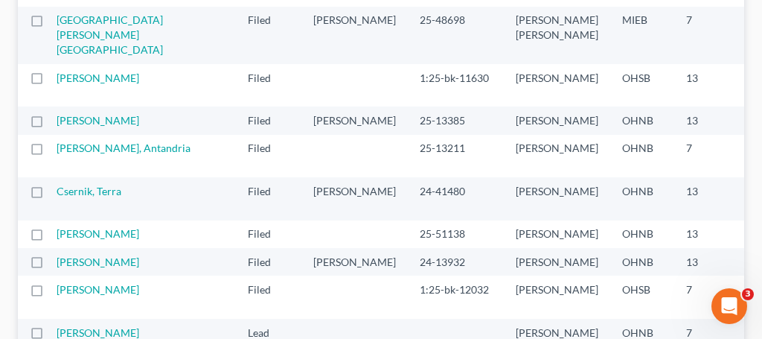
scroll to position [813, 0]
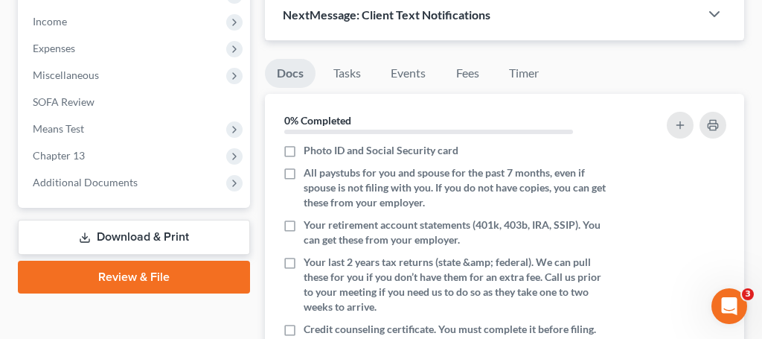
scroll to position [7, 0]
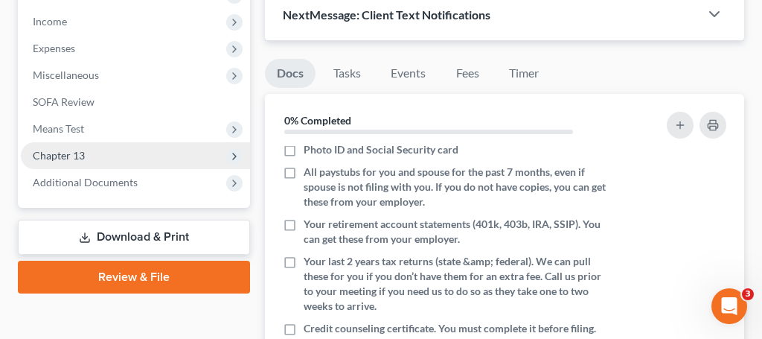
click at [109, 153] on span "Chapter 13" at bounding box center [135, 155] width 229 height 27
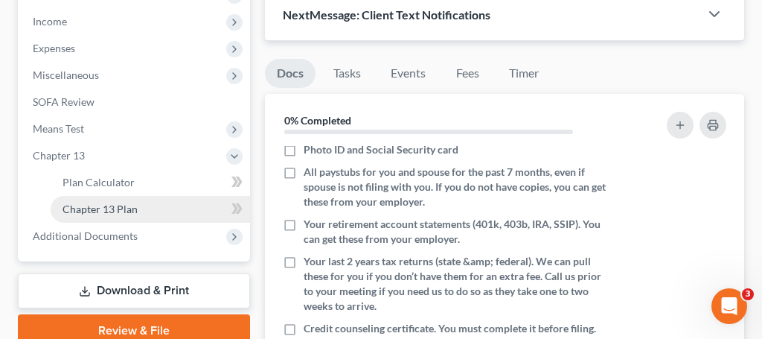
click at [105, 203] on span "Chapter 13 Plan" at bounding box center [100, 209] width 75 height 13
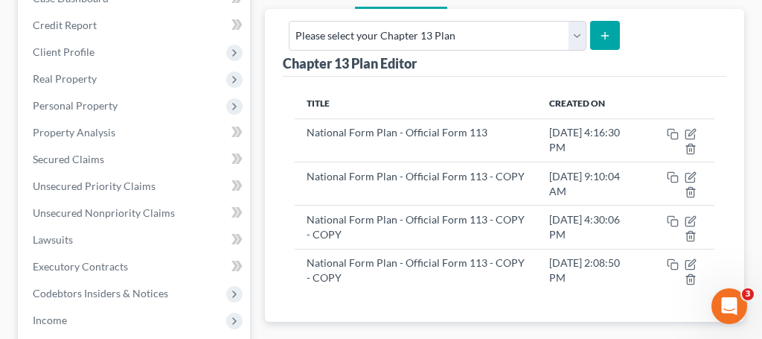
scroll to position [201, 0]
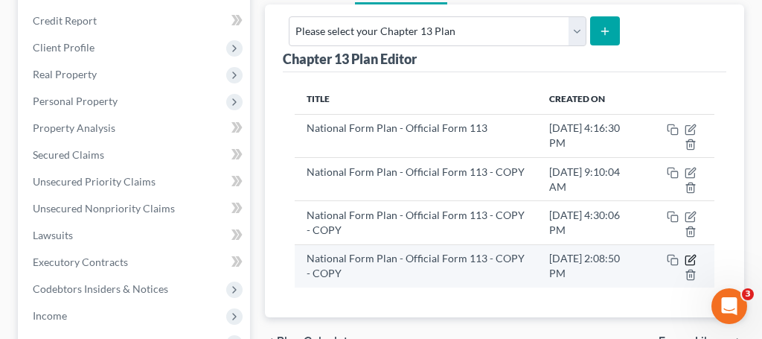
click at [688, 254] on icon "button" at bounding box center [691, 260] width 12 height 12
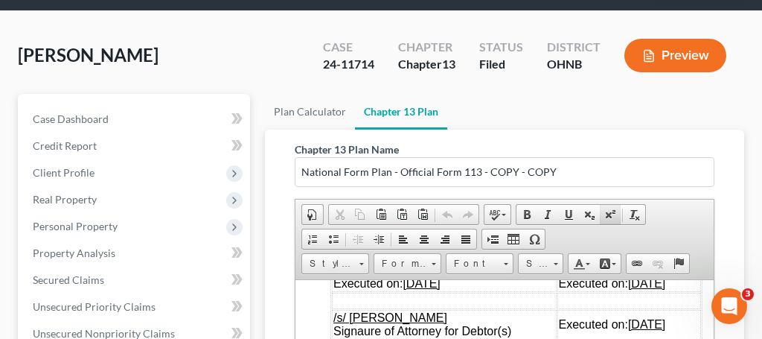
scroll to position [0, 0]
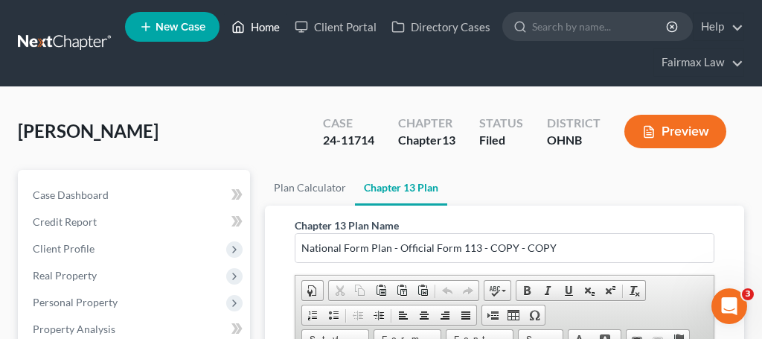
click at [276, 25] on link "Home" at bounding box center [255, 26] width 63 height 27
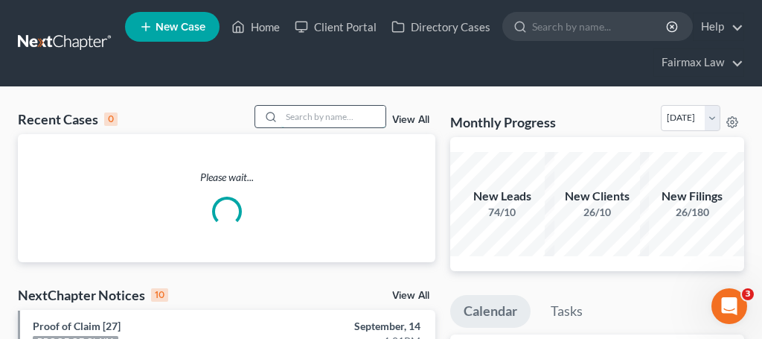
click at [325, 115] on input "search" at bounding box center [333, 117] width 104 height 22
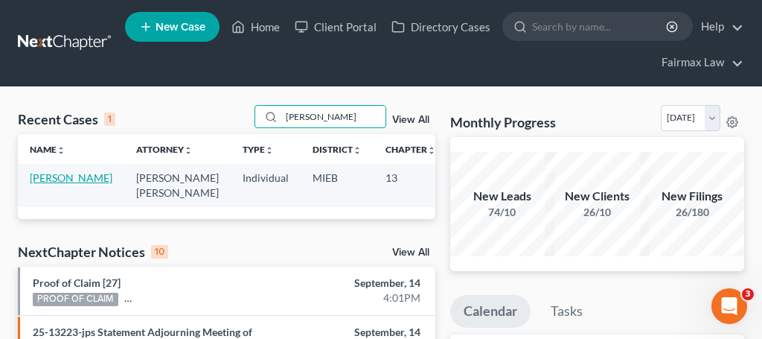
type input "jessica cornelius"
click at [69, 174] on link "[PERSON_NAME]" at bounding box center [71, 177] width 83 height 13
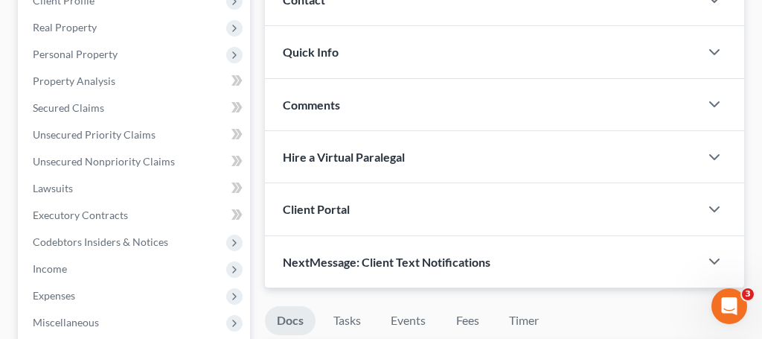
scroll to position [250, 0]
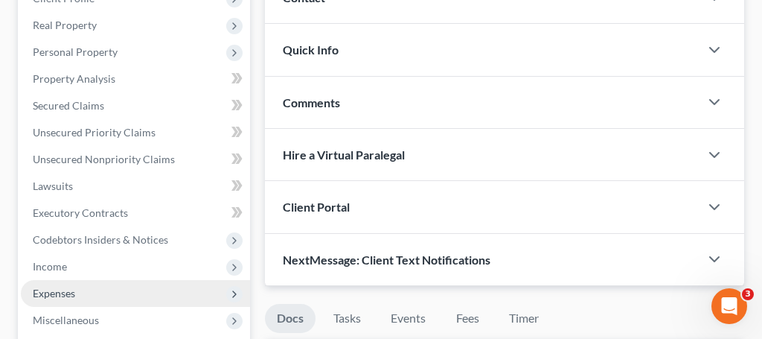
click at [73, 290] on span "Expenses" at bounding box center [54, 293] width 42 height 13
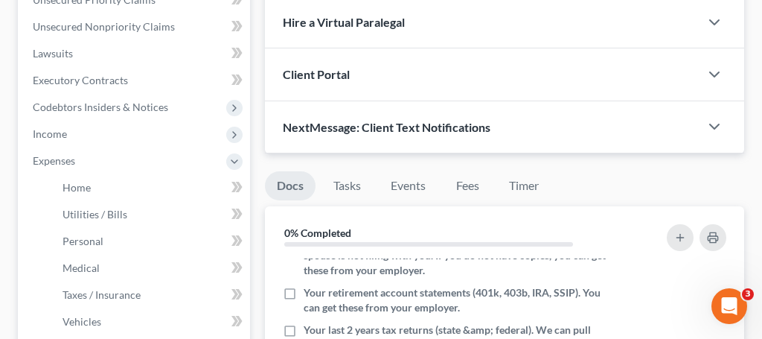
scroll to position [57, 0]
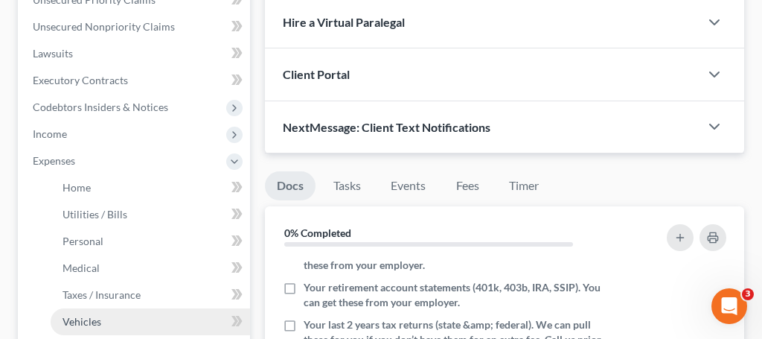
click at [98, 333] on link "Vehicles" at bounding box center [151, 321] width 200 height 27
click at [95, 319] on ul "Home Utilities / Bills Personal Medical" at bounding box center [135, 268] width 229 height 188
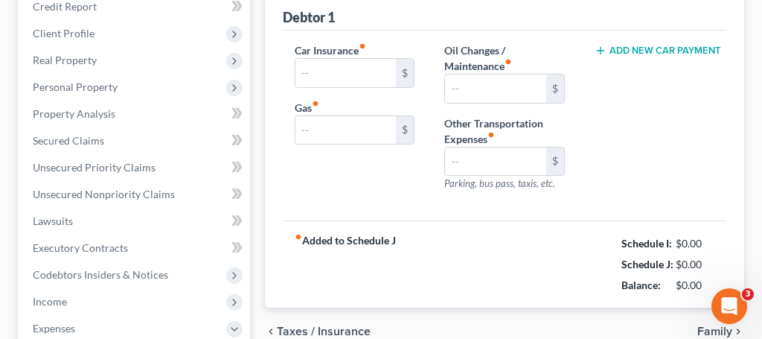
type input "300.00"
type input "500.00"
type input "100.00"
type input "0.00"
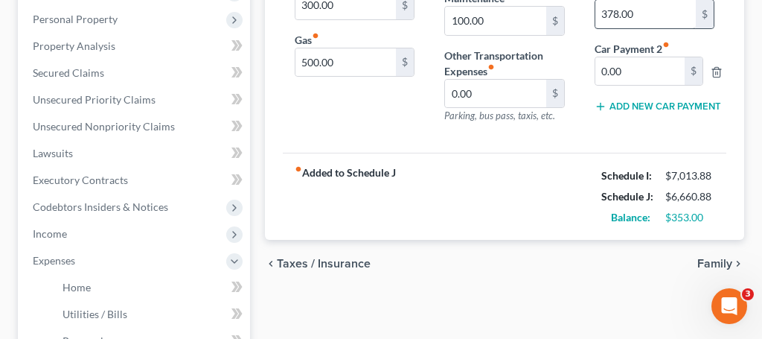
scroll to position [289, 0]
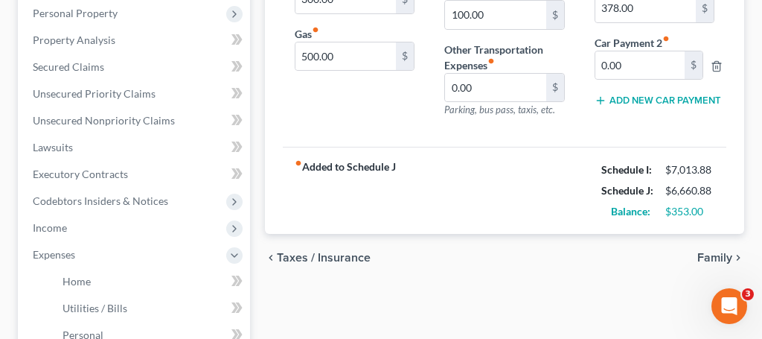
click at [646, 101] on button "Add New Car Payment" at bounding box center [655, 101] width 120 height 12
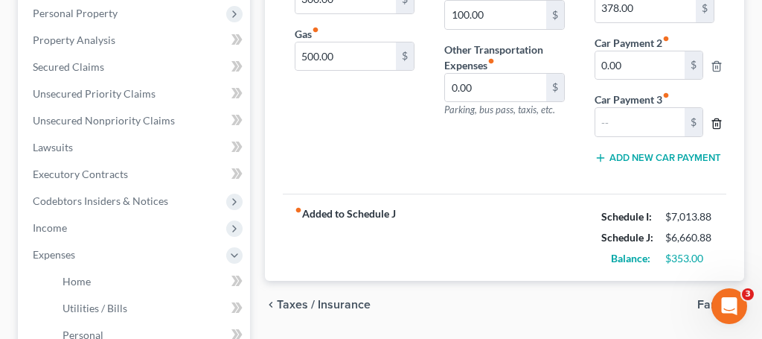
click at [714, 124] on icon "button" at bounding box center [717, 124] width 12 height 12
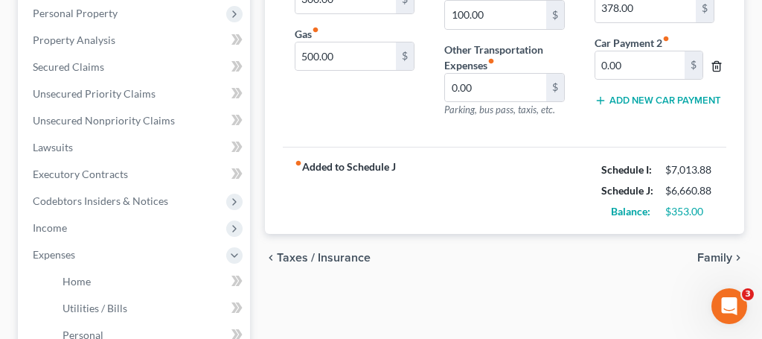
click at [718, 68] on line "button" at bounding box center [718, 67] width 0 height 3
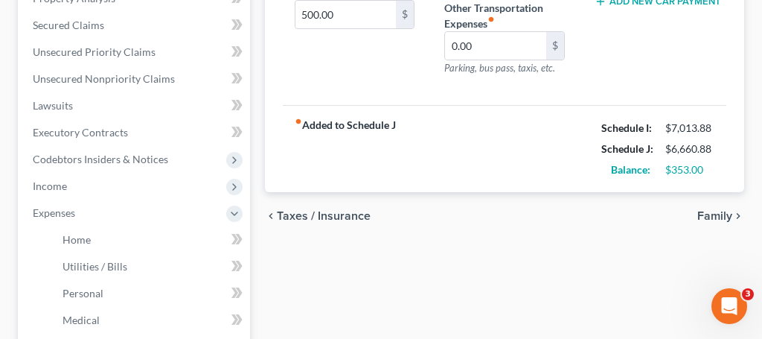
scroll to position [332, 0]
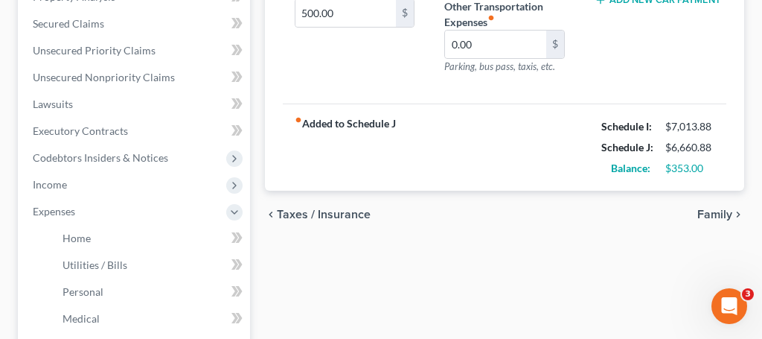
click at [710, 214] on span "Family" at bounding box center [715, 214] width 35 height 12
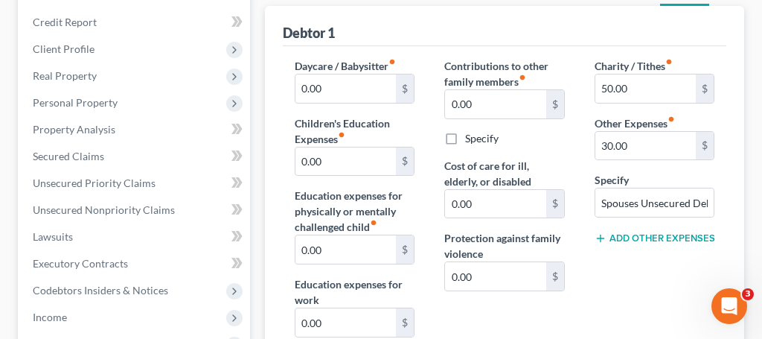
scroll to position [200, 0]
click at [640, 236] on button "Add Other Expenses" at bounding box center [655, 238] width 120 height 12
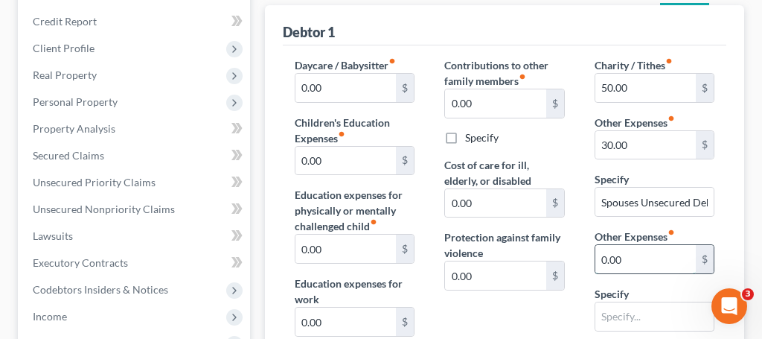
click at [605, 256] on input "0.00" at bounding box center [646, 259] width 101 height 28
type input "200.00"
click at [617, 314] on input "text" at bounding box center [655, 316] width 118 height 28
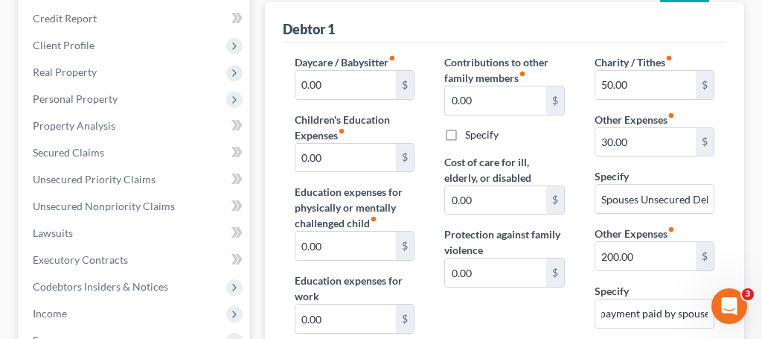
scroll to position [0, 0]
click at [512, 309] on div "Contributions to other family members fiber_manual_record 0.00 $ Specify Cost o…" at bounding box center [505, 235] width 150 height 363
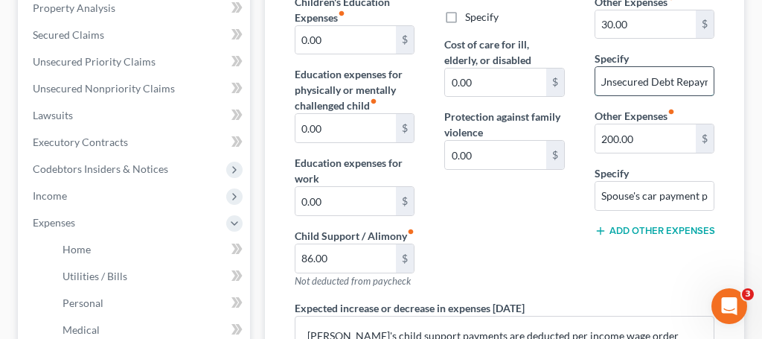
scroll to position [0, 62]
drag, startPoint x: 667, startPoint y: 81, endPoint x: 713, endPoint y: 71, distance: 47.3
click at [713, 71] on input "Spouses Unsecured Debt Repayment" at bounding box center [655, 81] width 118 height 28
click at [713, 80] on input "Spouses Unsecured Debt Repayment" at bounding box center [655, 81] width 118 height 28
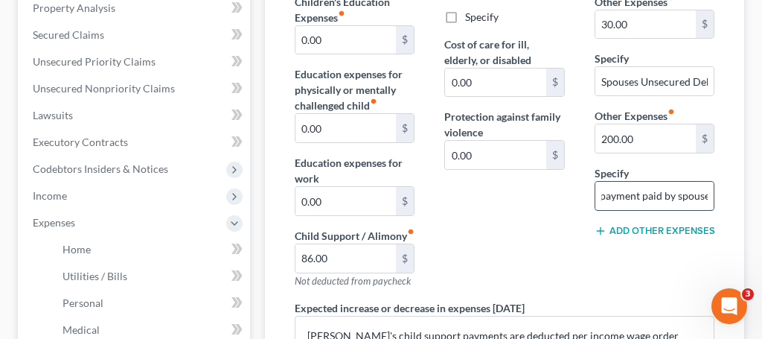
drag, startPoint x: 677, startPoint y: 194, endPoint x: 704, endPoint y: 189, distance: 27.2
click at [704, 191] on input "Spouse's car payment paid by spouse" at bounding box center [655, 196] width 118 height 28
click at [646, 197] on input "Spouse's car payment paid by spouse" at bounding box center [655, 196] width 118 height 28
drag, startPoint x: 645, startPoint y: 198, endPoint x: 707, endPoint y: 187, distance: 63.5
click at [707, 188] on input "Spouse's car payment paid by spouse" at bounding box center [655, 196] width 118 height 28
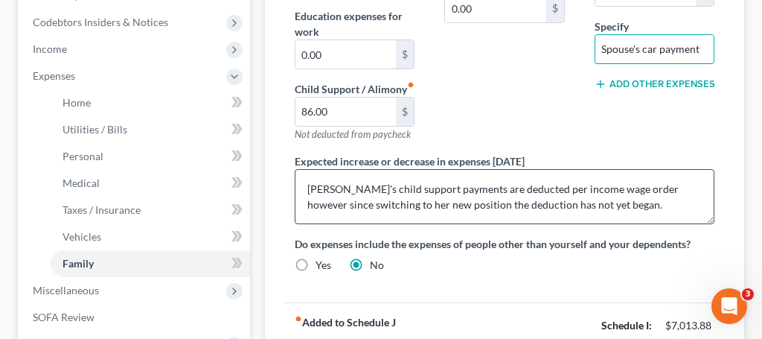
scroll to position [469, 0]
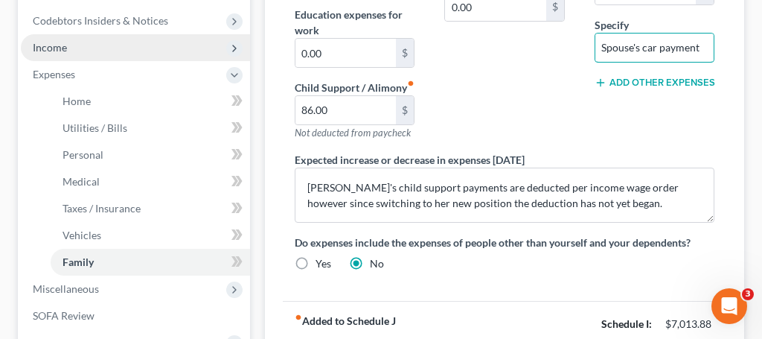
type input "Spouse's car payment"
click at [60, 52] on span "Income" at bounding box center [50, 47] width 34 height 13
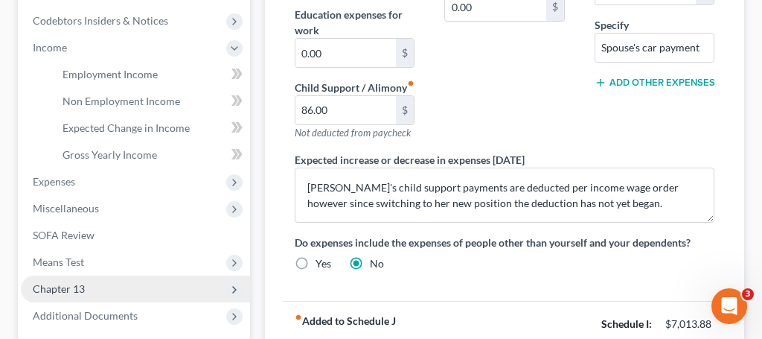
click at [71, 291] on span "Chapter 13" at bounding box center [59, 288] width 52 height 13
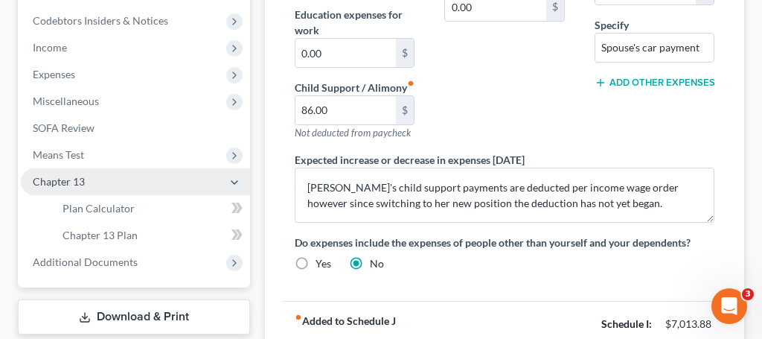
click at [74, 182] on span "Chapter 13" at bounding box center [59, 181] width 52 height 13
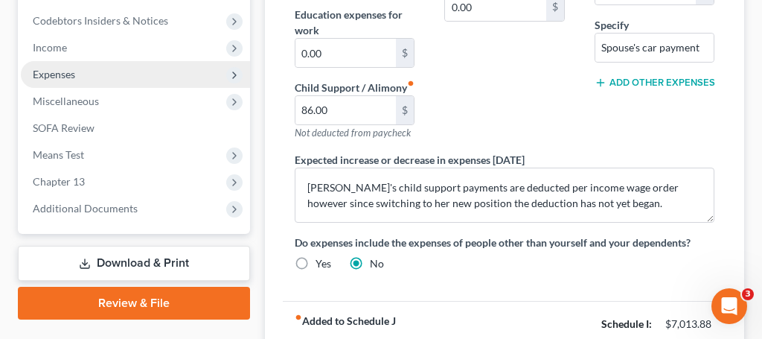
click at [51, 77] on span "Expenses" at bounding box center [54, 74] width 42 height 13
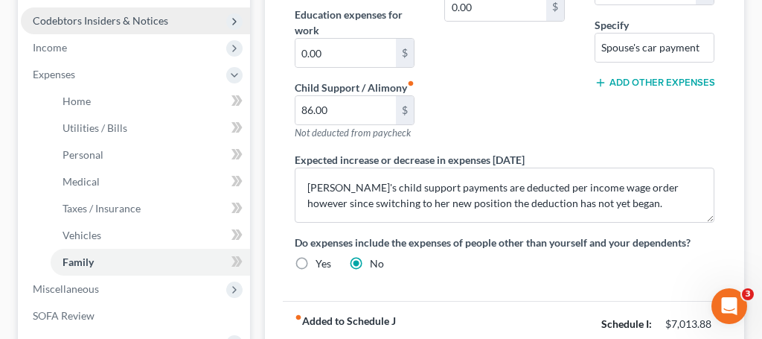
click at [101, 10] on span "Codebtors Insiders & Notices" at bounding box center [135, 20] width 229 height 27
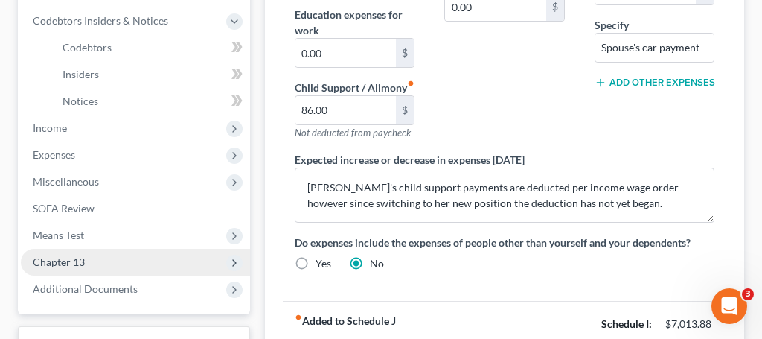
click at [69, 266] on span "Chapter 13" at bounding box center [59, 261] width 52 height 13
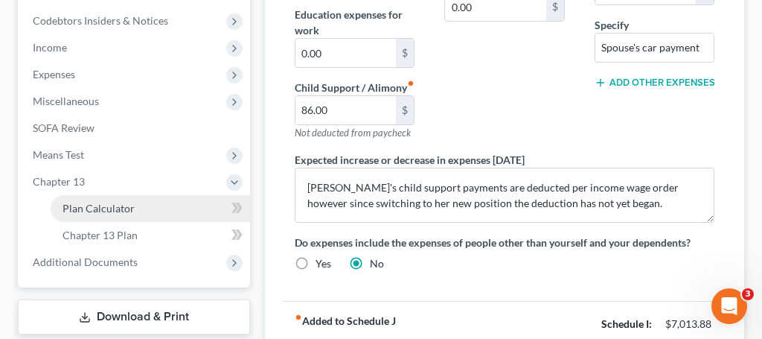
click at [105, 208] on span "Plan Calculator" at bounding box center [99, 208] width 72 height 13
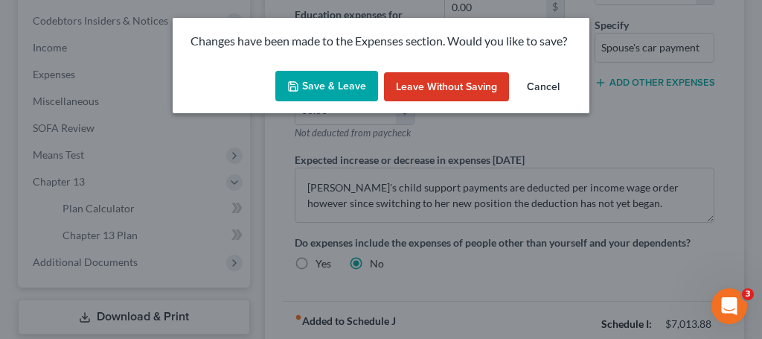
click at [325, 88] on button "Save & Leave" at bounding box center [327, 86] width 103 height 31
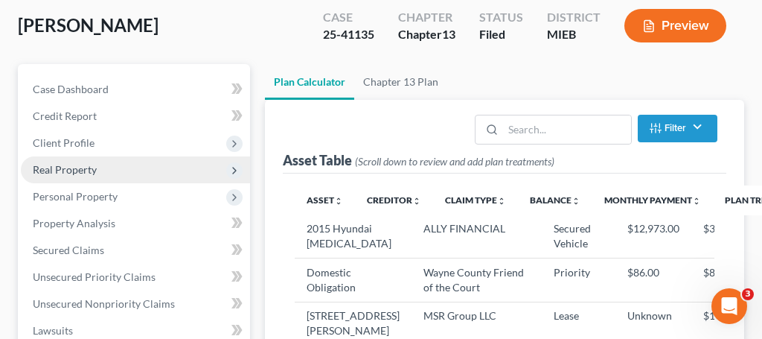
select select "35"
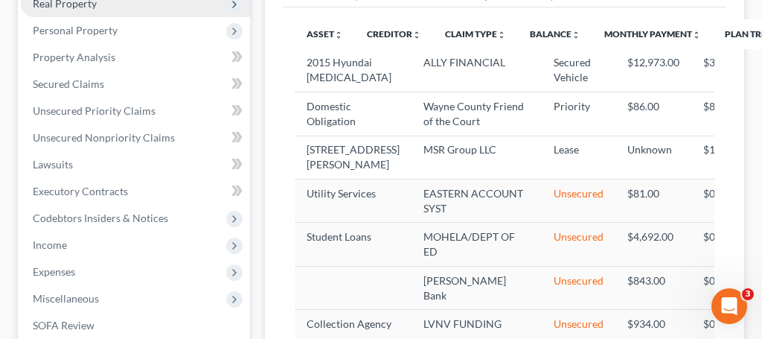
scroll to position [271, 0]
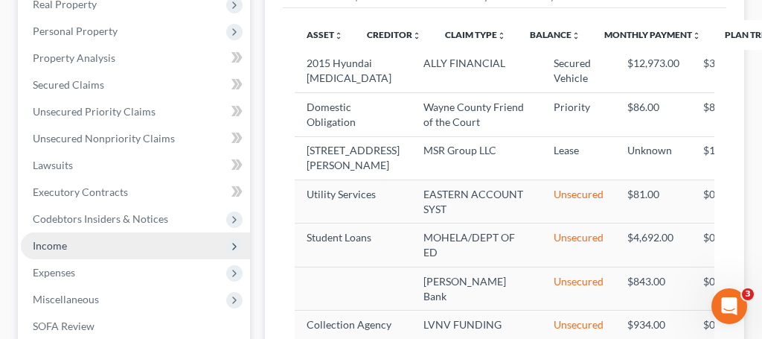
click at [47, 249] on span "Income" at bounding box center [50, 245] width 34 height 13
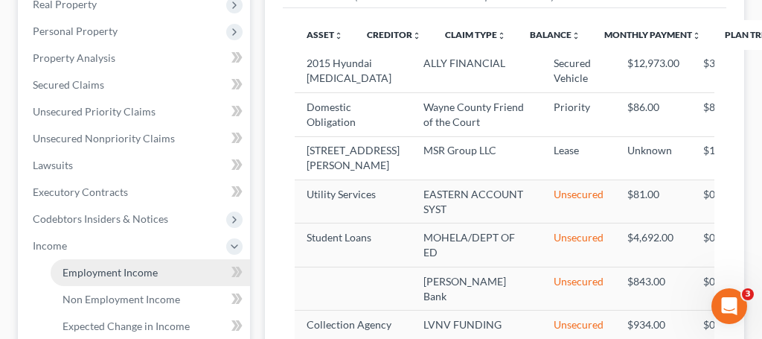
click at [121, 267] on span "Employment Income" at bounding box center [110, 272] width 95 height 13
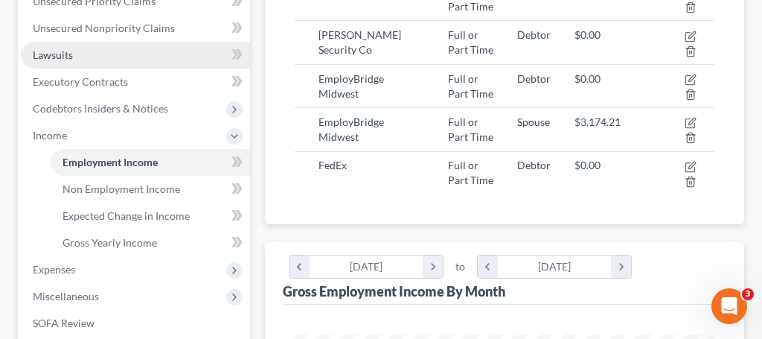
scroll to position [380, 0]
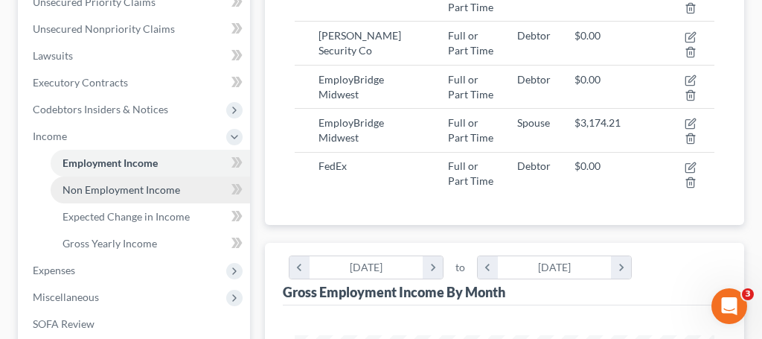
click at [118, 188] on span "Non Employment Income" at bounding box center [122, 189] width 118 height 13
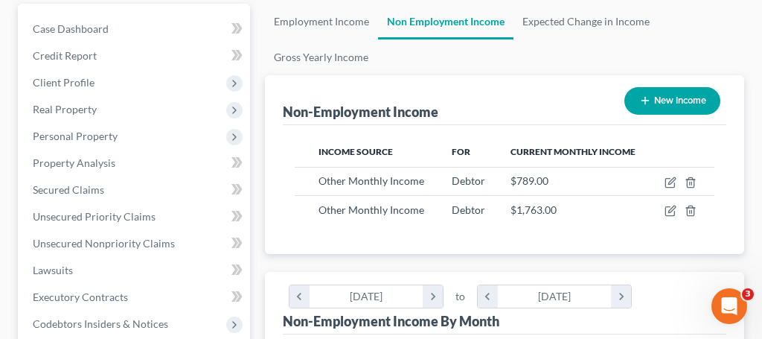
scroll to position [168, 0]
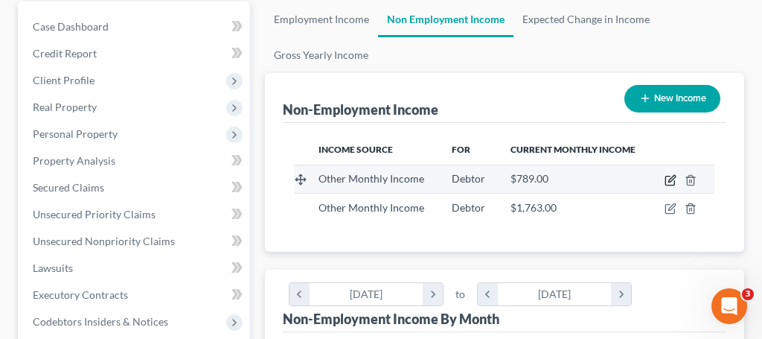
click at [671, 183] on icon "button" at bounding box center [671, 180] width 12 height 12
select select "13"
select select "0"
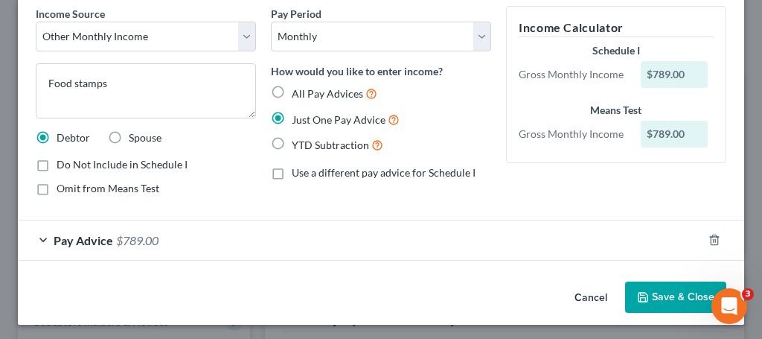
scroll to position [0, 0]
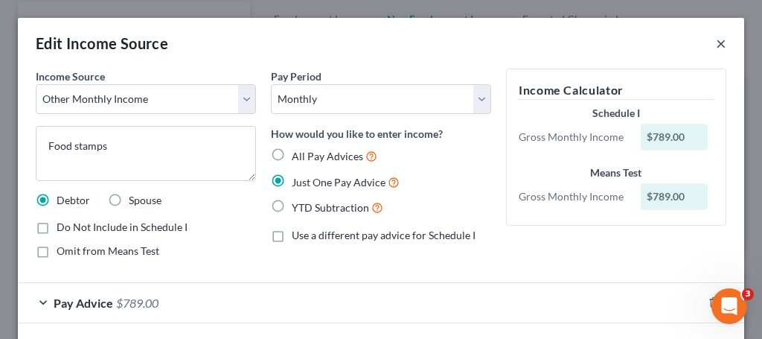
click at [722, 42] on button "×" at bounding box center [721, 43] width 10 height 18
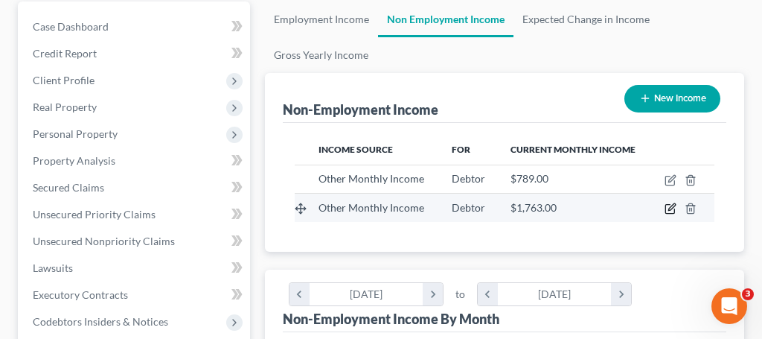
click at [669, 210] on icon "button" at bounding box center [672, 207] width 7 height 7
select select "13"
select select "0"
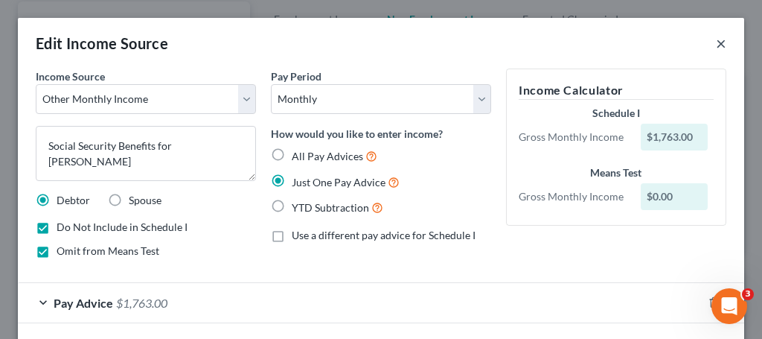
click at [725, 48] on button "×" at bounding box center [721, 43] width 10 height 18
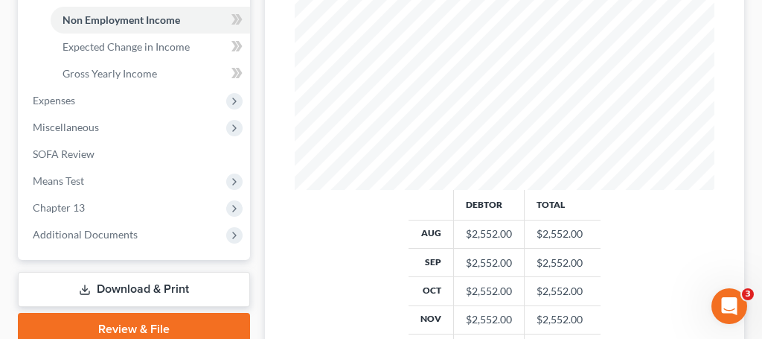
scroll to position [550, 0]
click at [66, 210] on span "Chapter 13" at bounding box center [59, 208] width 52 height 13
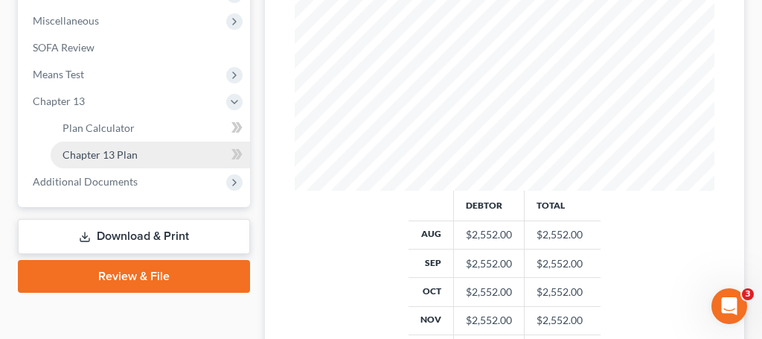
click at [115, 153] on span "Chapter 13 Plan" at bounding box center [100, 154] width 75 height 13
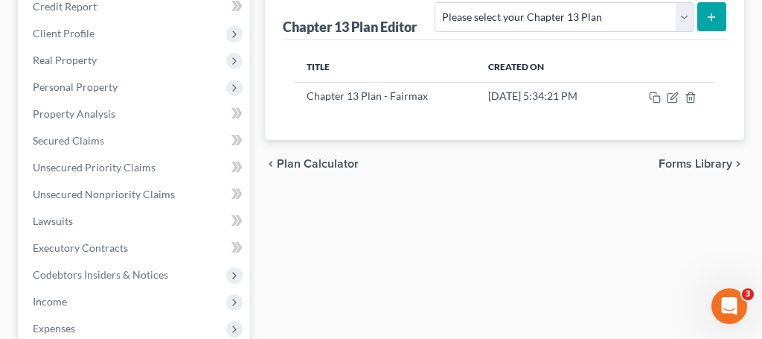
scroll to position [219, 0]
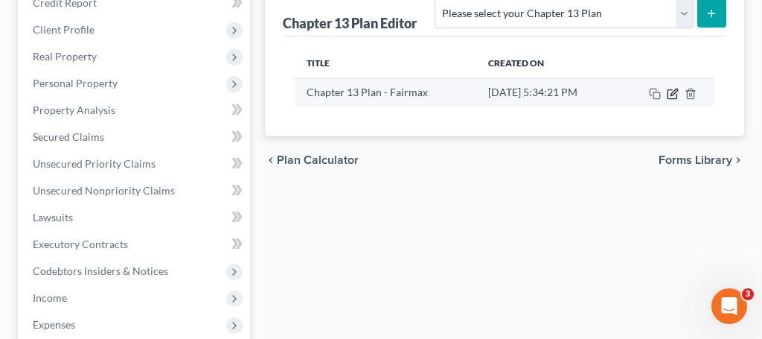
click at [675, 93] on icon "button" at bounding box center [673, 94] width 12 height 12
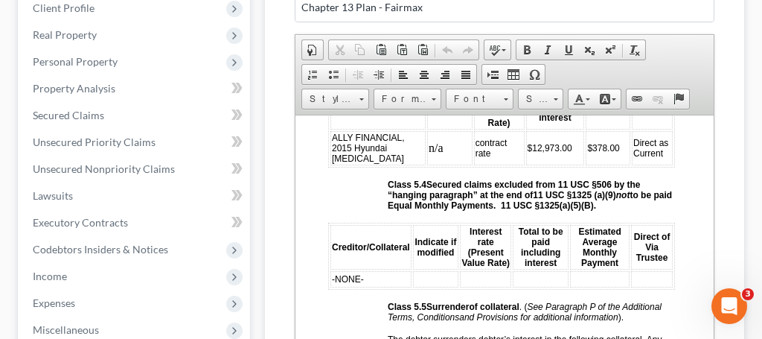
scroll to position [3498, 3]
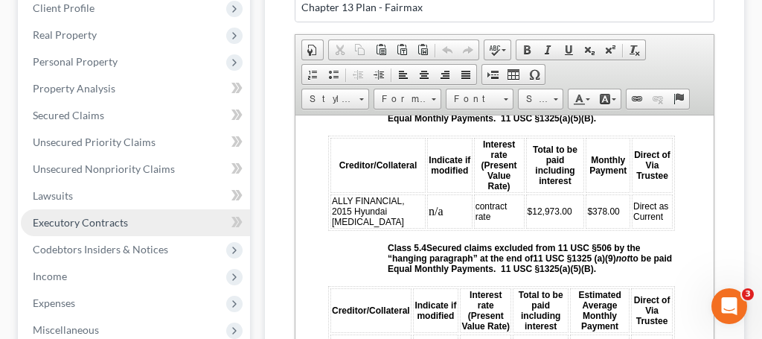
click at [193, 209] on link "Executory Contracts" at bounding box center [135, 222] width 229 height 27
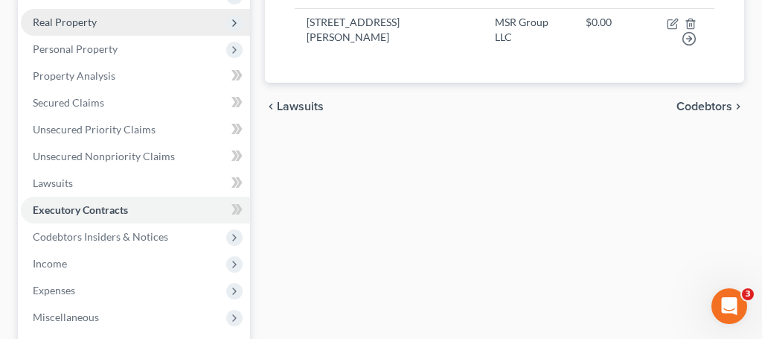
scroll to position [268, 0]
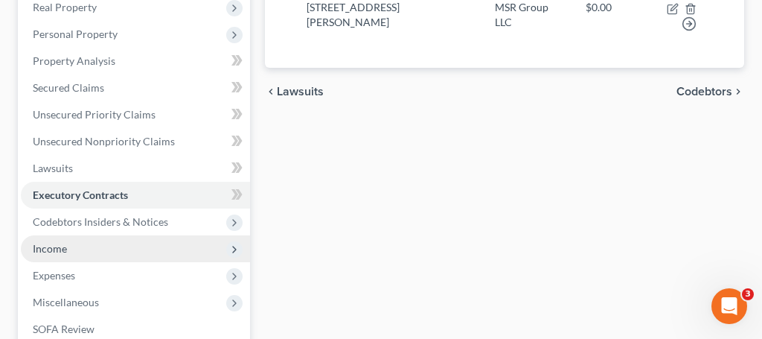
click at [93, 253] on span "Income" at bounding box center [135, 248] width 229 height 27
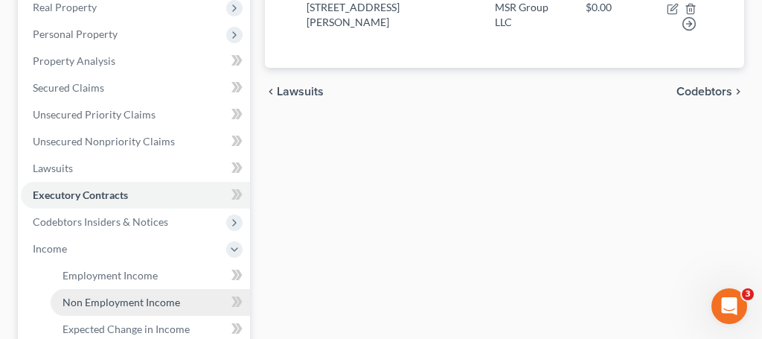
click at [118, 301] on span "Non Employment Income" at bounding box center [122, 302] width 118 height 13
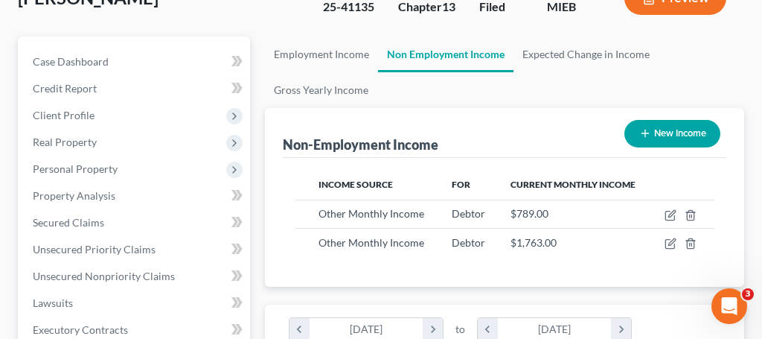
scroll to position [147, 0]
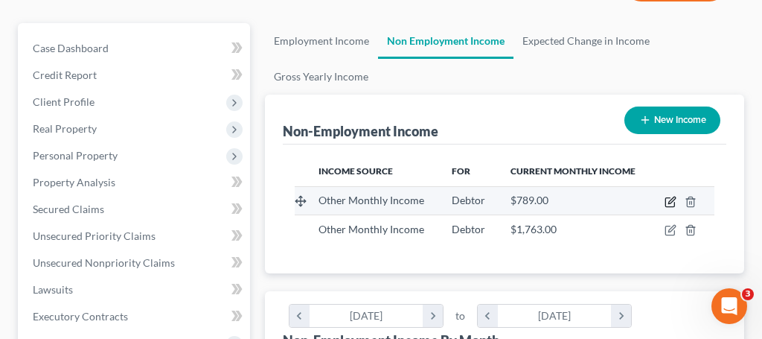
click at [672, 199] on icon "button" at bounding box center [671, 202] width 12 height 12
select select "13"
select select "0"
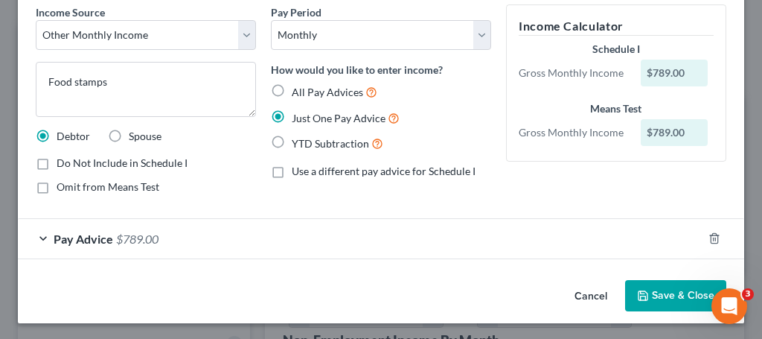
scroll to position [66, 0]
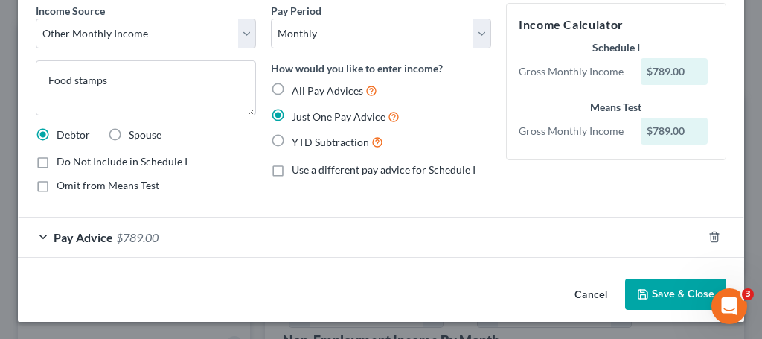
click at [57, 165] on label "Do Not Include in Schedule I" at bounding box center [122, 161] width 131 height 15
click at [63, 164] on input "Do Not Include in Schedule I" at bounding box center [68, 159] width 10 height 10
checkbox input "true"
click at [678, 290] on button "Save & Close" at bounding box center [675, 293] width 101 height 31
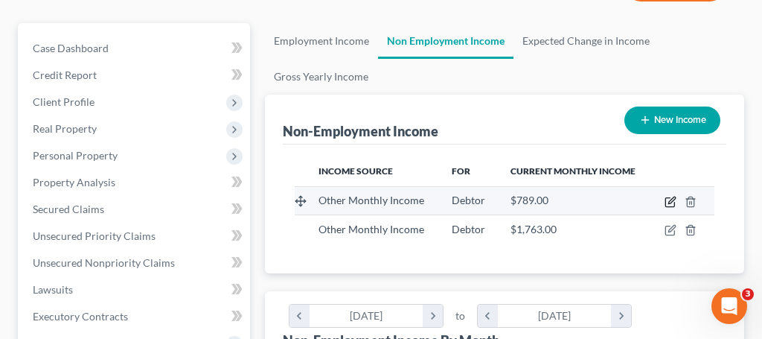
click at [670, 200] on icon "button" at bounding box center [671, 202] width 12 height 12
select select "13"
select select "0"
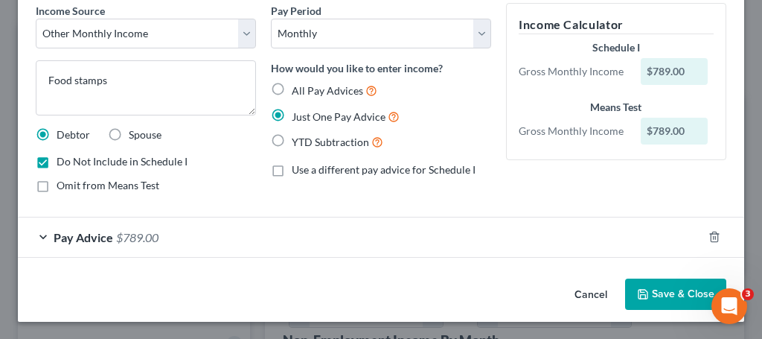
scroll to position [65, 0]
click at [107, 238] on span "Pay Advice" at bounding box center [84, 238] width 60 height 14
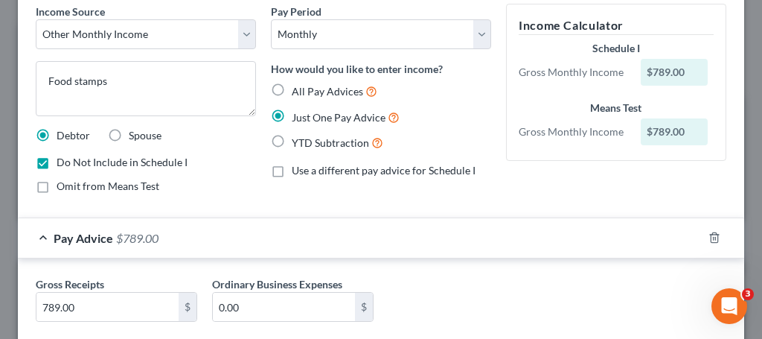
click at [57, 159] on label "Do Not Include in Schedule I" at bounding box center [122, 162] width 131 height 15
click at [63, 159] on input "Do Not Include in Schedule I" at bounding box center [68, 160] width 10 height 10
checkbox input "false"
drag, startPoint x: 106, startPoint y: 302, endPoint x: 13, endPoint y: 284, distance: 94.6
click at [13, 289] on div "Edit Income Source × Income Source * Select Unemployment Disability (from emplo…" at bounding box center [381, 169] width 762 height 339
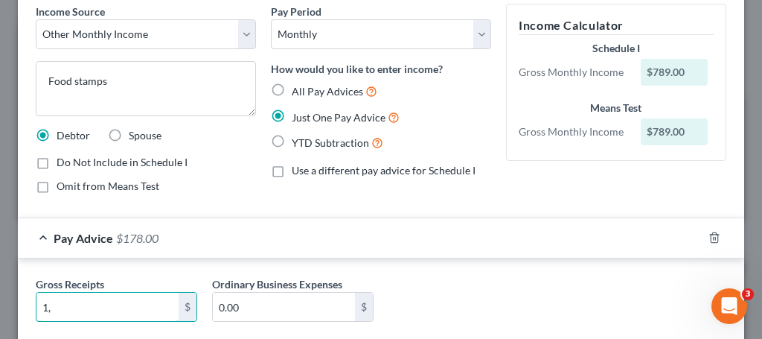
type input "1"
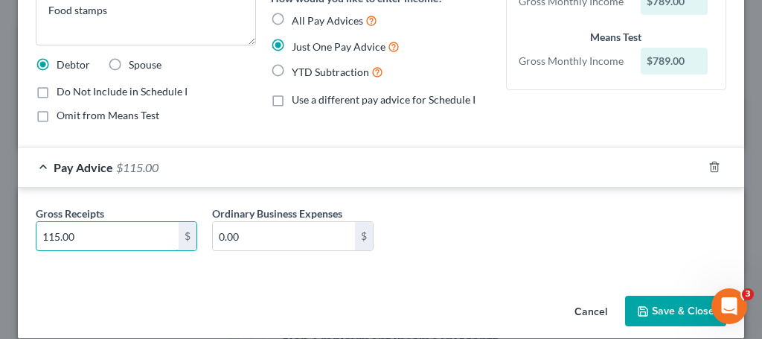
scroll to position [153, 0]
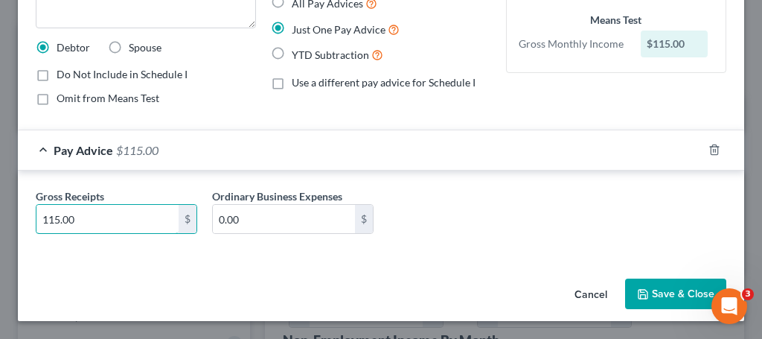
type input "115.00"
click at [672, 296] on button "Save & Close" at bounding box center [675, 293] width 101 height 31
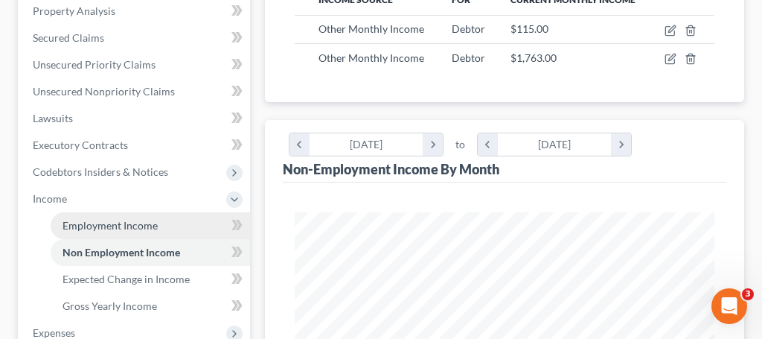
click at [145, 220] on span "Employment Income" at bounding box center [110, 225] width 95 height 13
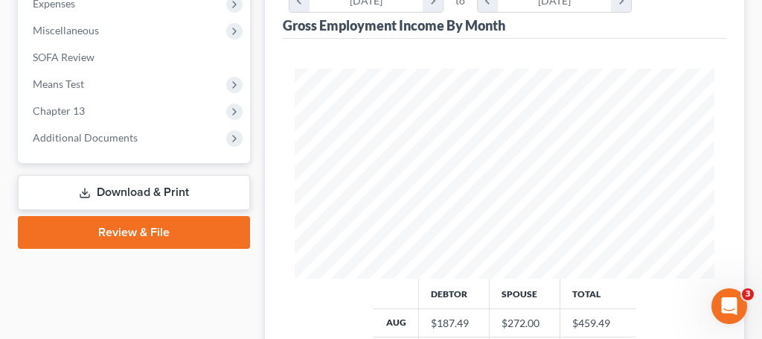
scroll to position [586, 0]
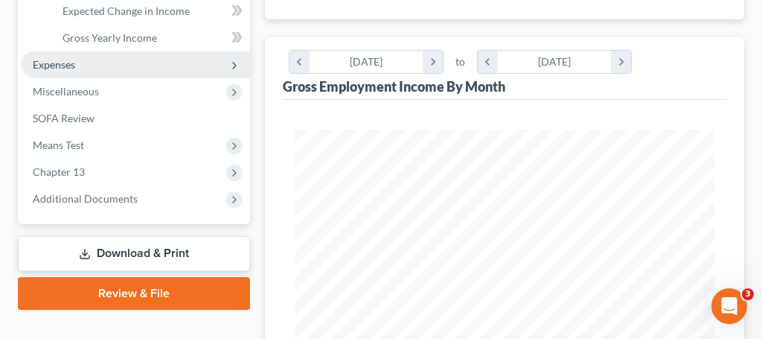
click at [68, 66] on span "Expenses" at bounding box center [54, 64] width 42 height 13
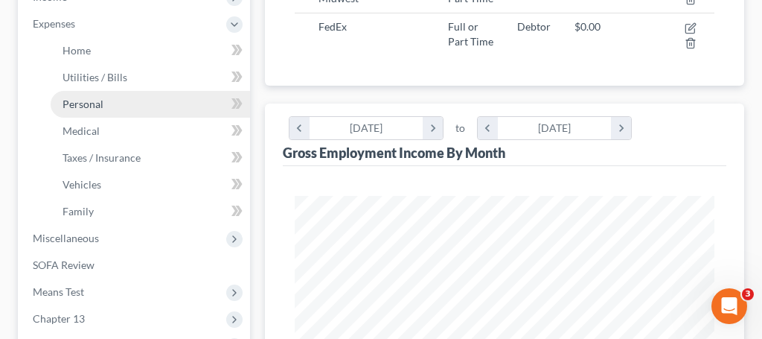
scroll to position [512, 0]
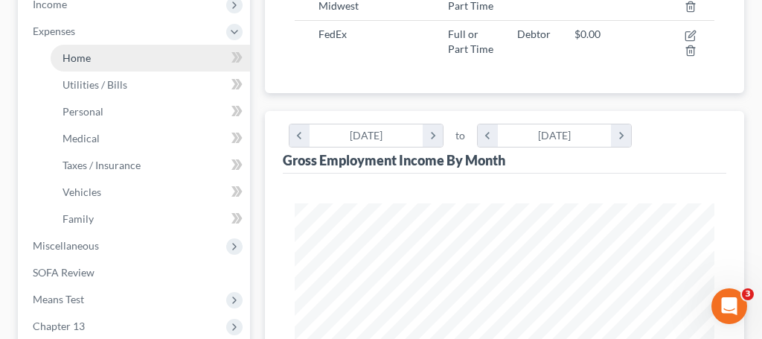
click at [74, 62] on span "Home" at bounding box center [77, 57] width 28 height 13
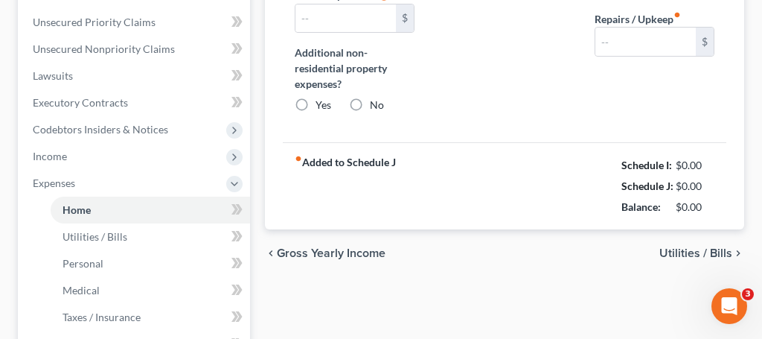
type input "1,335.00"
type input "0.00"
radio input "true"
type input "0.00"
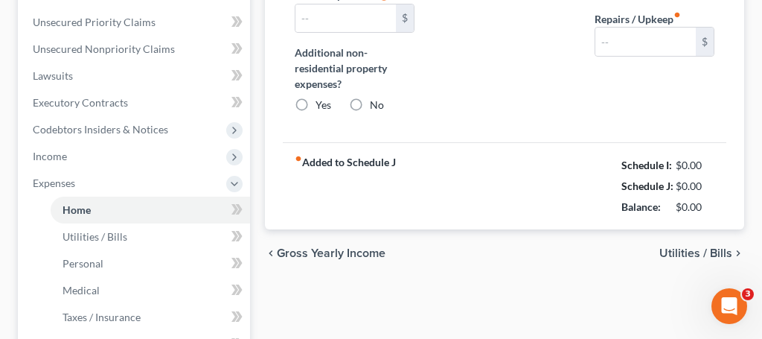
type input "0.00"
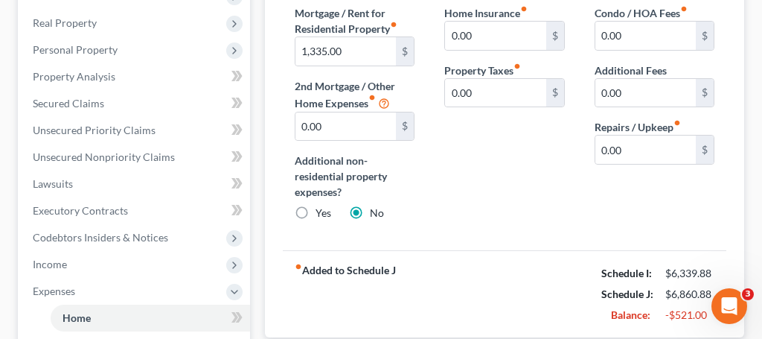
scroll to position [236, 0]
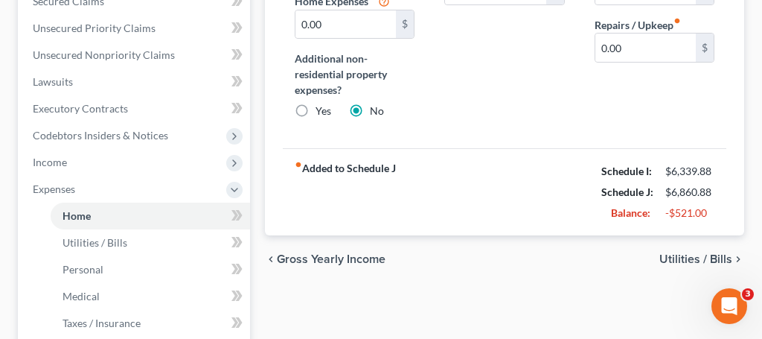
click at [674, 254] on span "Utilities / Bills" at bounding box center [696, 259] width 73 height 12
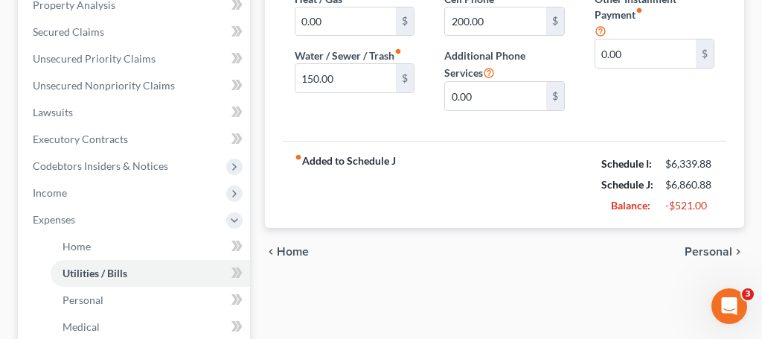
click at [705, 258] on span "Personal" at bounding box center [709, 252] width 48 height 12
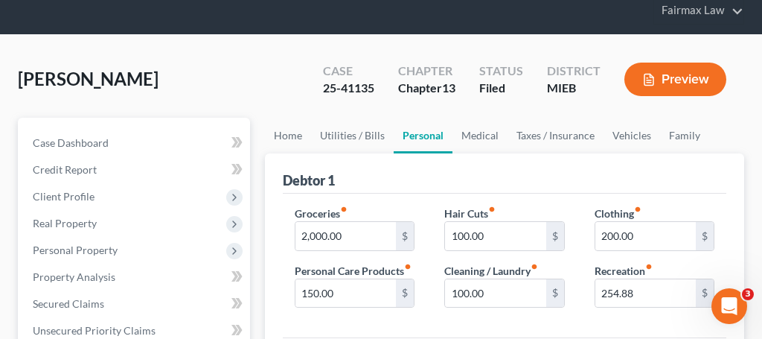
scroll to position [58, 0]
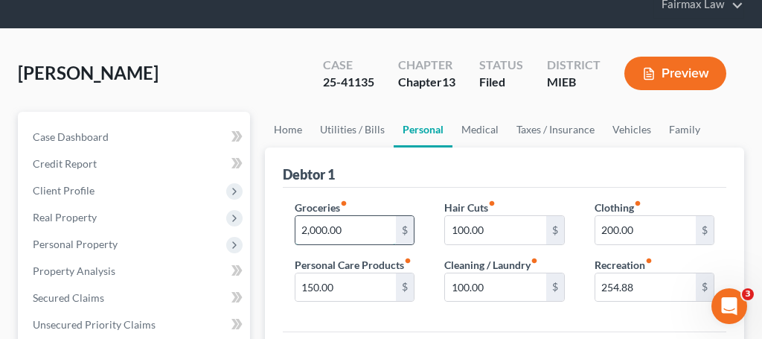
click at [358, 229] on input "2,000.00" at bounding box center [346, 230] width 101 height 28
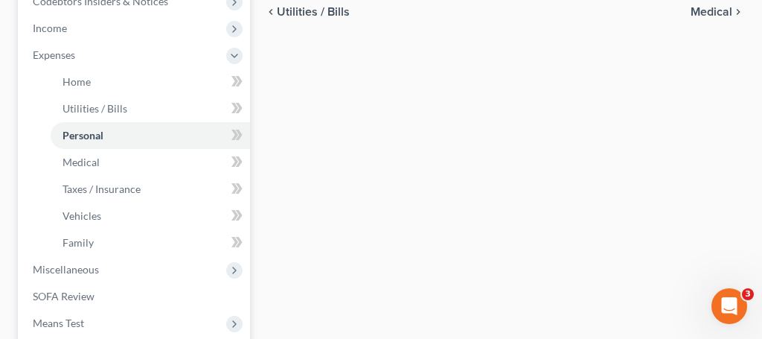
scroll to position [544, 0]
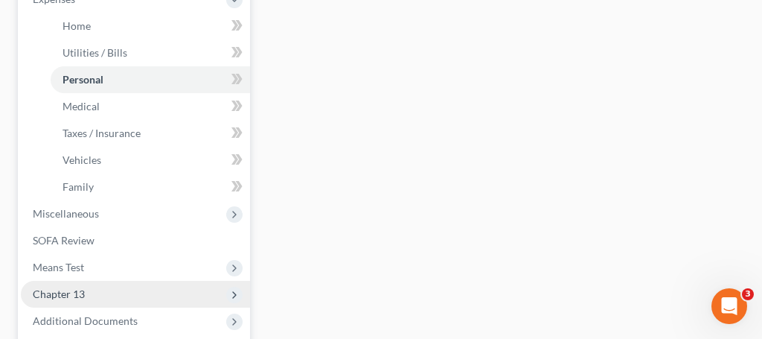
click at [71, 294] on span "Chapter 13" at bounding box center [59, 293] width 52 height 13
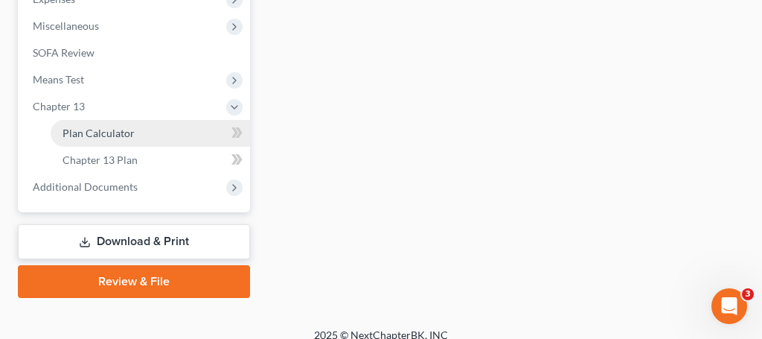
click at [122, 136] on span "Plan Calculator" at bounding box center [99, 133] width 72 height 13
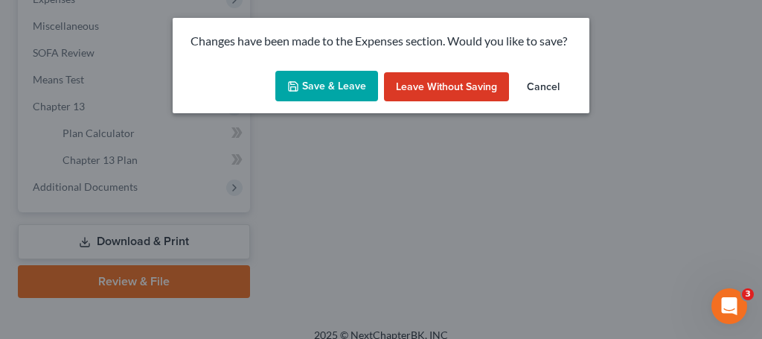
click at [343, 90] on button "Save & Leave" at bounding box center [327, 86] width 103 height 31
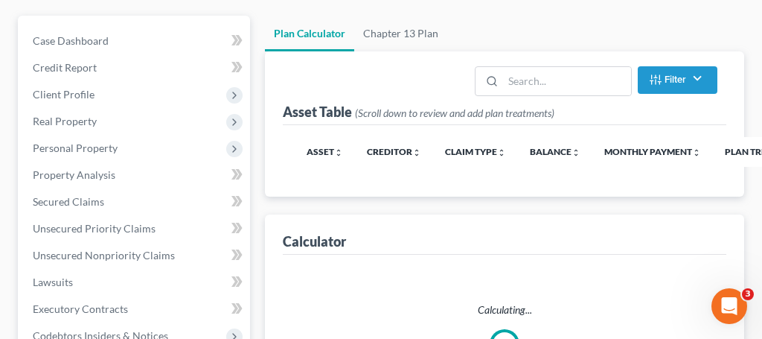
scroll to position [677, 0]
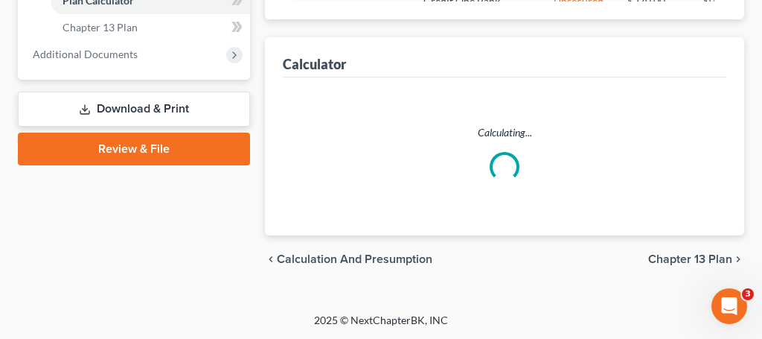
select select "35"
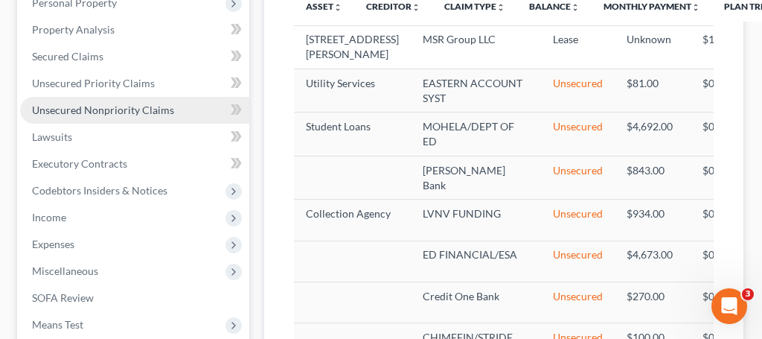
scroll to position [316, 1]
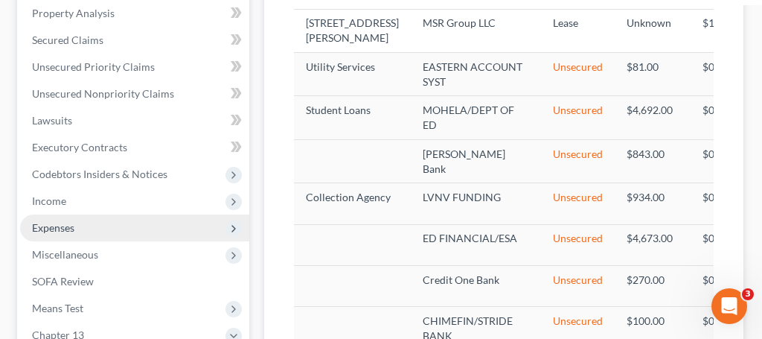
click at [72, 233] on span "Expenses" at bounding box center [53, 227] width 42 height 13
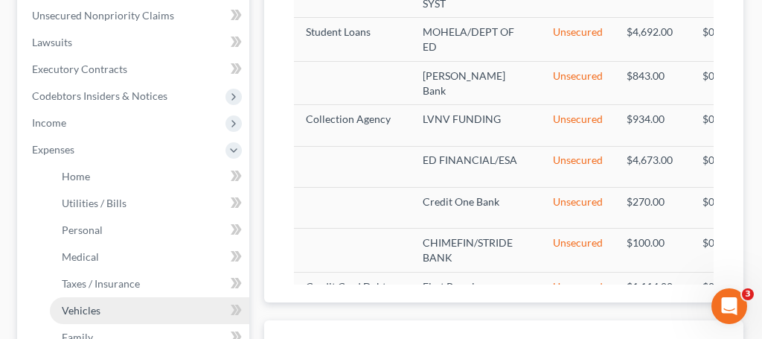
scroll to position [415, 1]
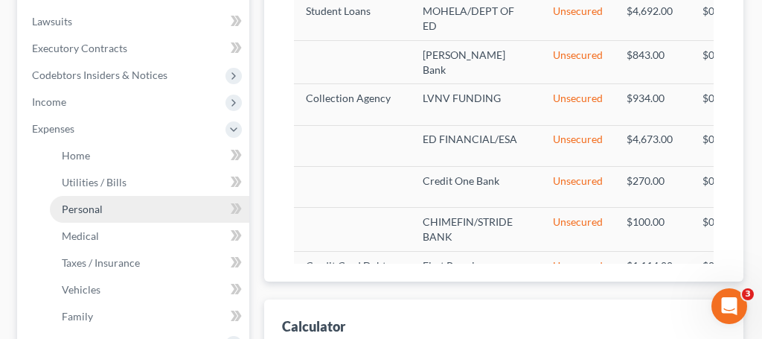
click at [80, 211] on span "Personal" at bounding box center [82, 209] width 41 height 13
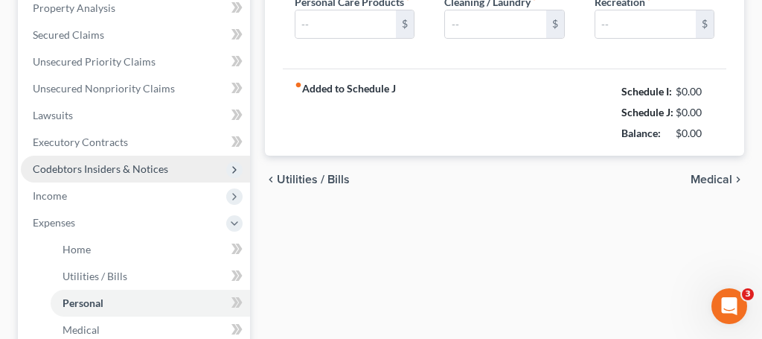
type input "150.00"
type input "100.00"
type input "200.00"
type input "254.88"
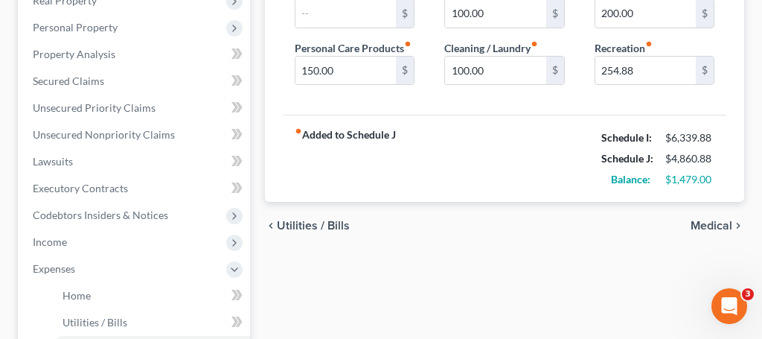
scroll to position [276, 0]
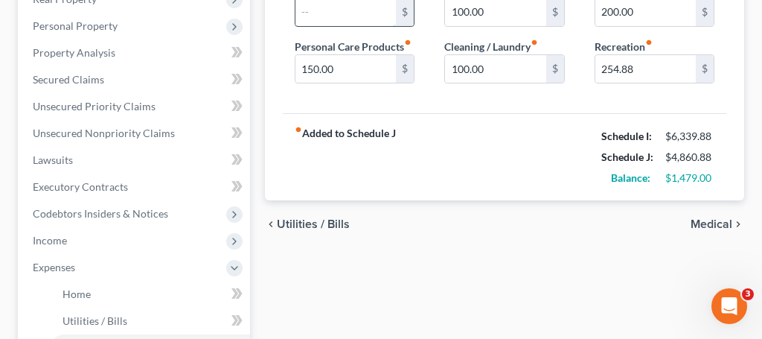
click at [343, 23] on input "text" at bounding box center [346, 12] width 101 height 28
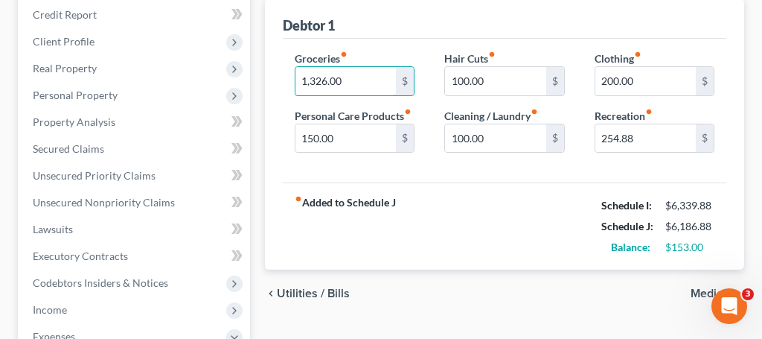
scroll to position [221, 0]
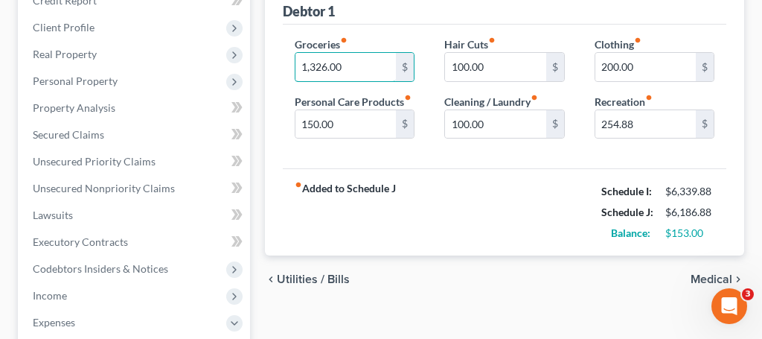
type input "1,326.00"
click at [700, 276] on span "Medical" at bounding box center [712, 279] width 42 height 12
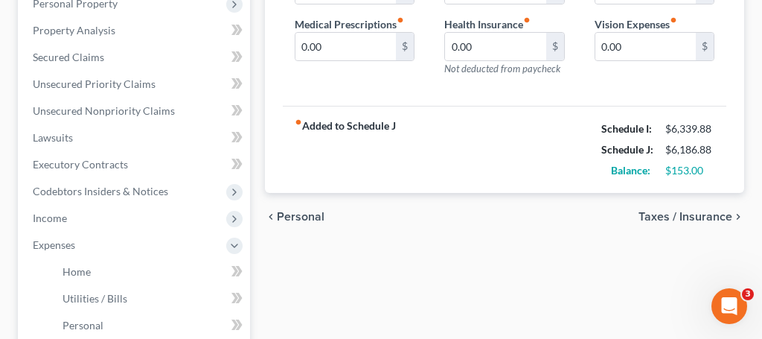
click at [684, 217] on span "Taxes / Insurance" at bounding box center [686, 217] width 94 height 12
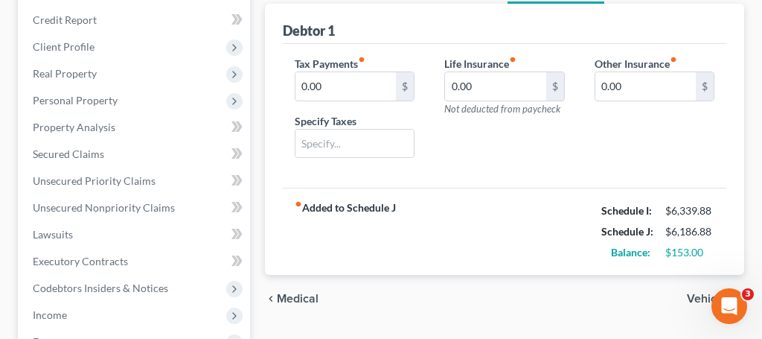
scroll to position [203, 0]
click at [690, 298] on span "Vehicles" at bounding box center [709, 298] width 45 height 12
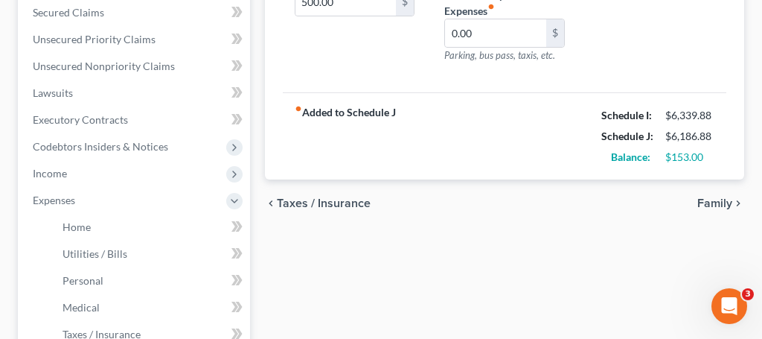
click at [722, 207] on span "Family" at bounding box center [715, 203] width 35 height 12
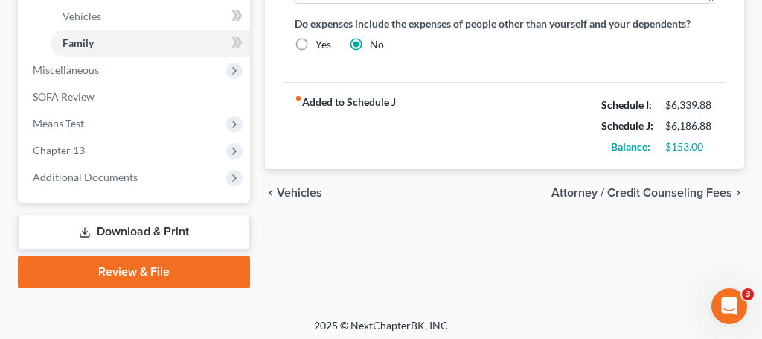
scroll to position [691, 0]
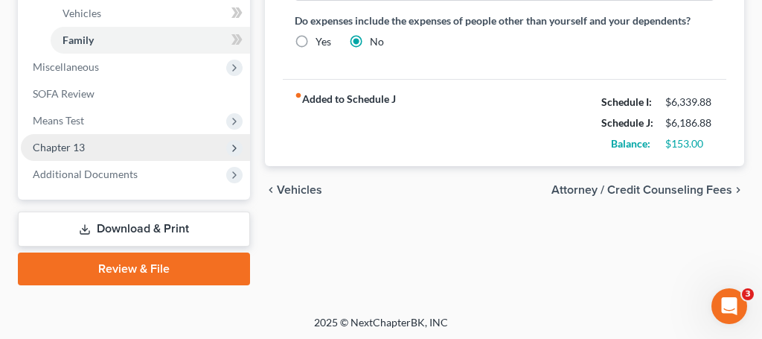
click at [83, 144] on span "Chapter 13" at bounding box center [59, 147] width 52 height 13
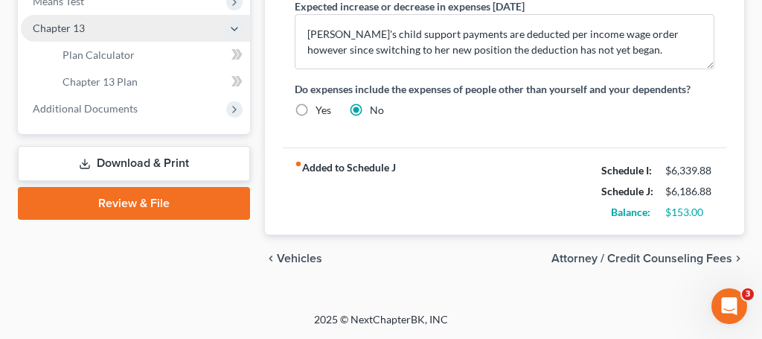
scroll to position [559, 0]
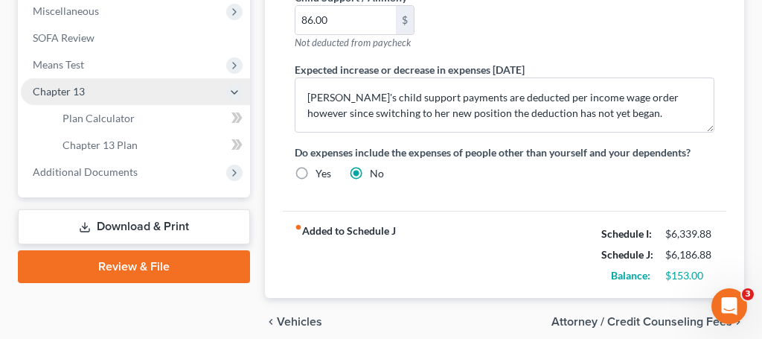
click at [83, 93] on span "Chapter 13" at bounding box center [59, 91] width 52 height 13
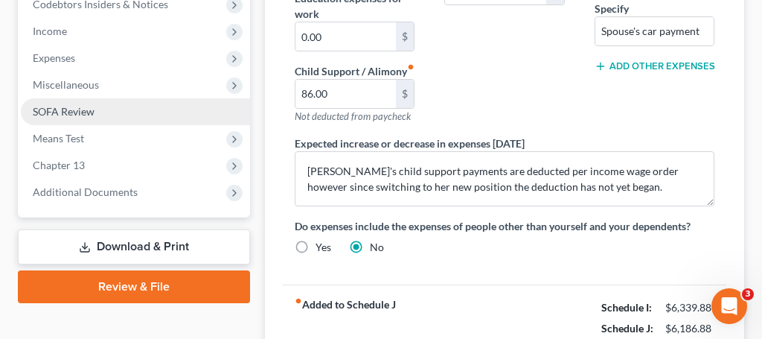
scroll to position [487, 0]
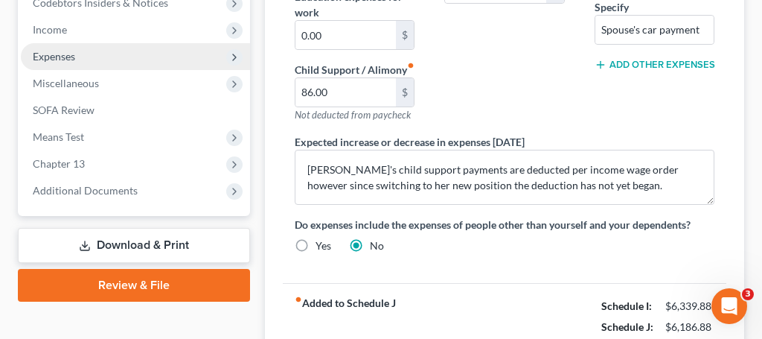
click at [112, 55] on span "Expenses" at bounding box center [135, 56] width 229 height 27
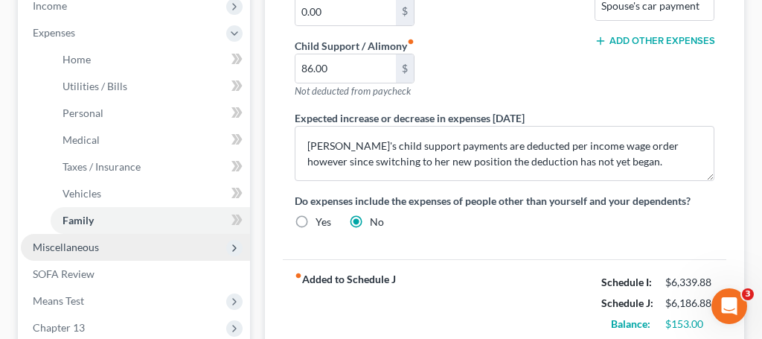
scroll to position [506, 0]
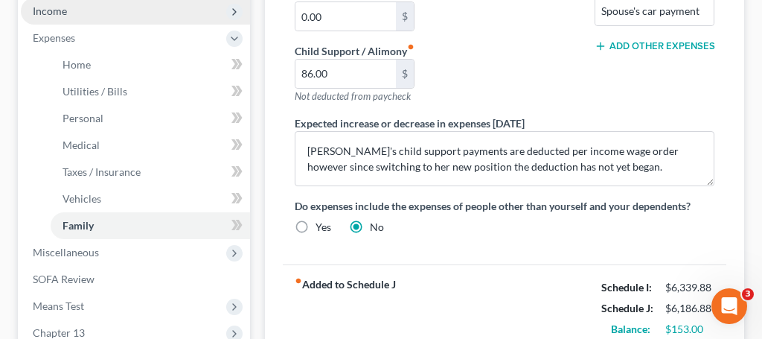
click at [51, 13] on span "Income" at bounding box center [50, 10] width 34 height 13
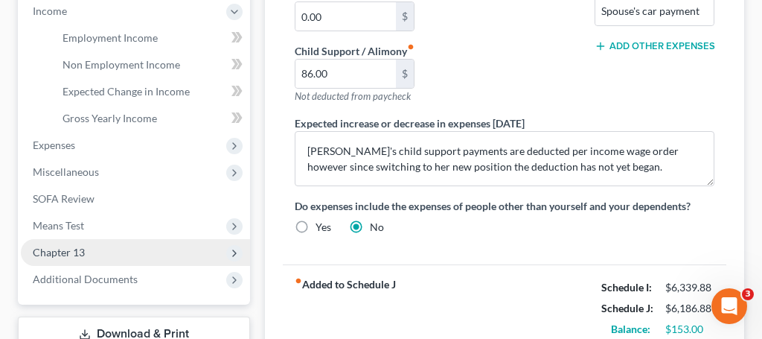
click at [80, 242] on span "Chapter 13" at bounding box center [135, 252] width 229 height 27
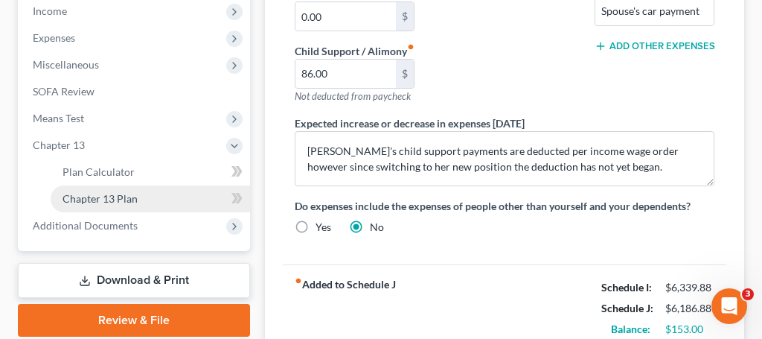
click at [112, 199] on span "Chapter 13 Plan" at bounding box center [100, 198] width 75 height 13
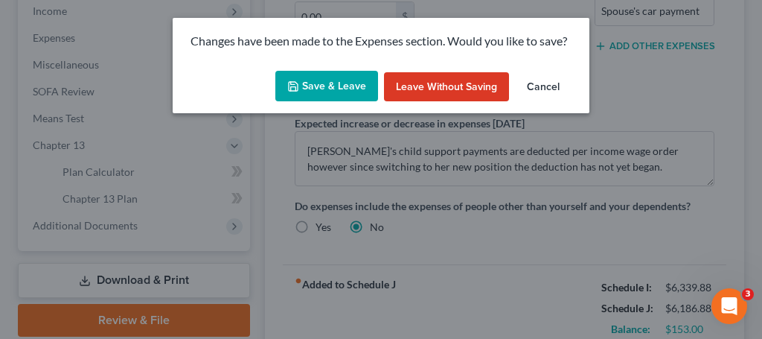
click at [330, 91] on button "Save & Leave" at bounding box center [327, 86] width 103 height 31
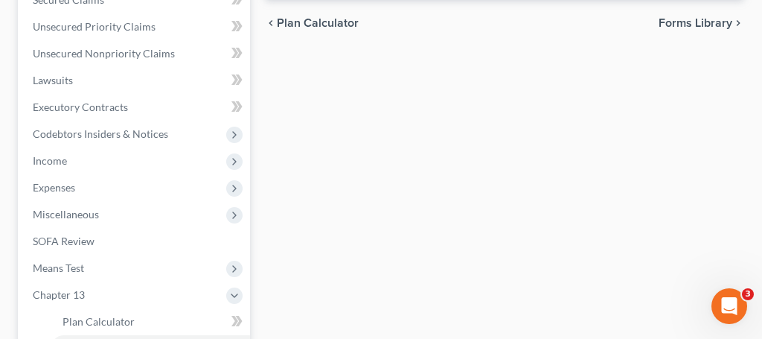
scroll to position [363, 0]
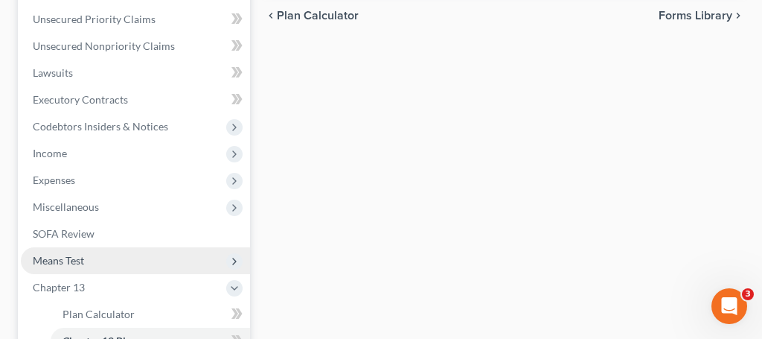
click at [78, 257] on span "Means Test" at bounding box center [58, 260] width 51 height 13
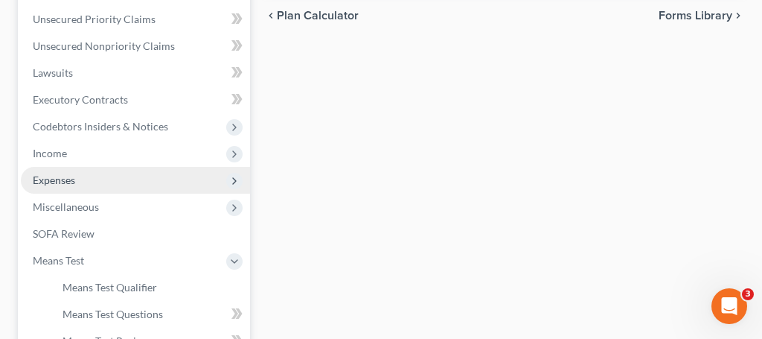
click at [69, 182] on span "Expenses" at bounding box center [54, 179] width 42 height 13
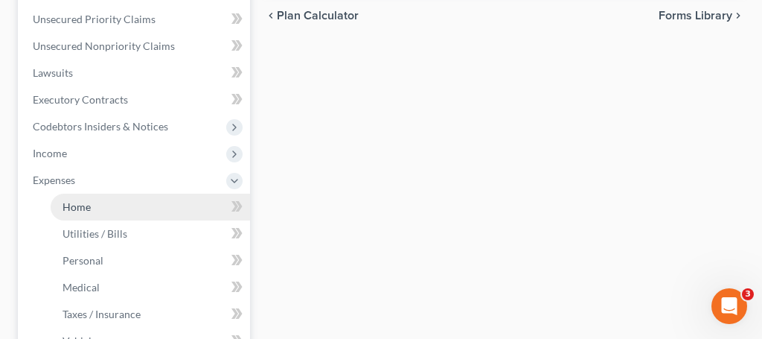
click at [81, 206] on span "Home" at bounding box center [77, 206] width 28 height 13
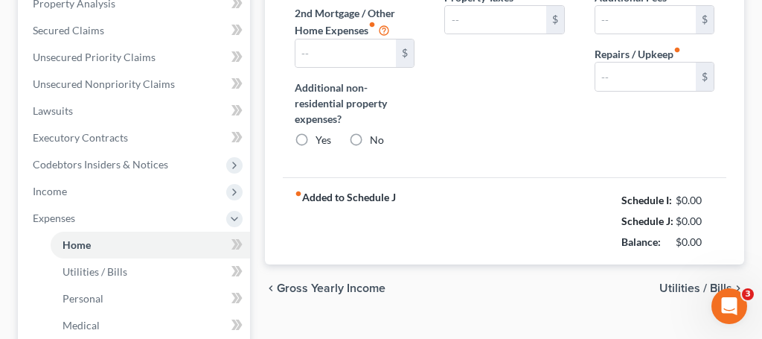
type input "1,335.00"
type input "0.00"
radio input "true"
type input "0.00"
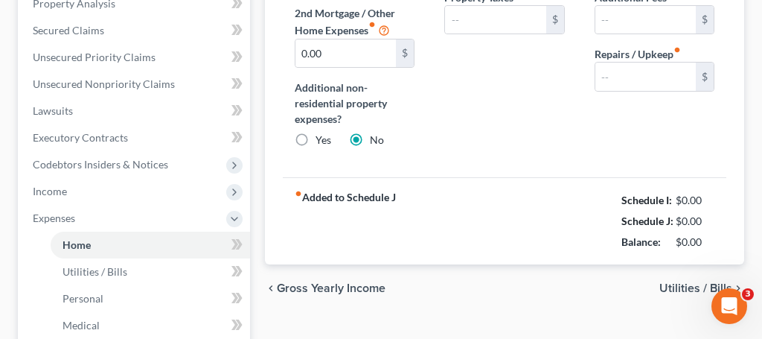
type input "0.00"
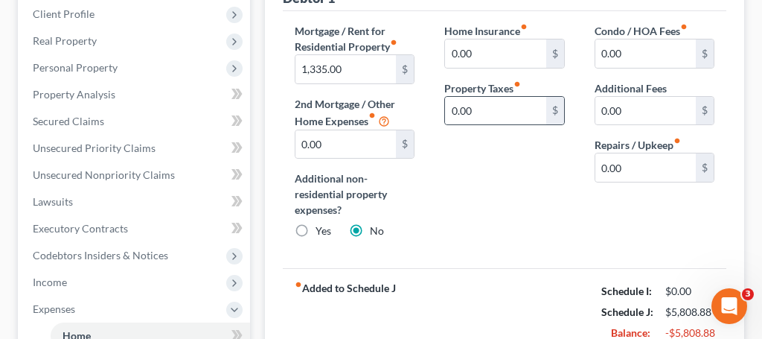
scroll to position [293, 0]
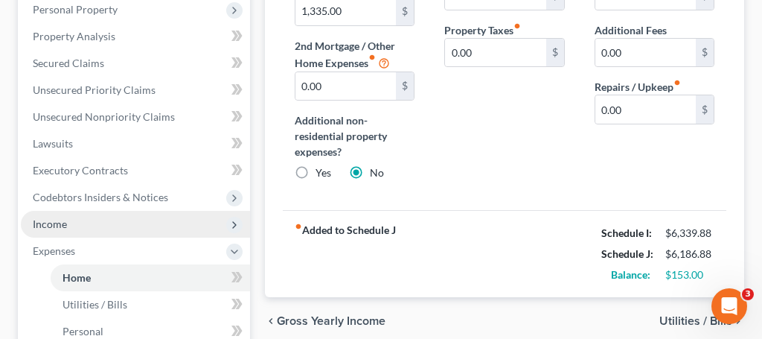
click at [64, 223] on span "Income" at bounding box center [50, 223] width 34 height 13
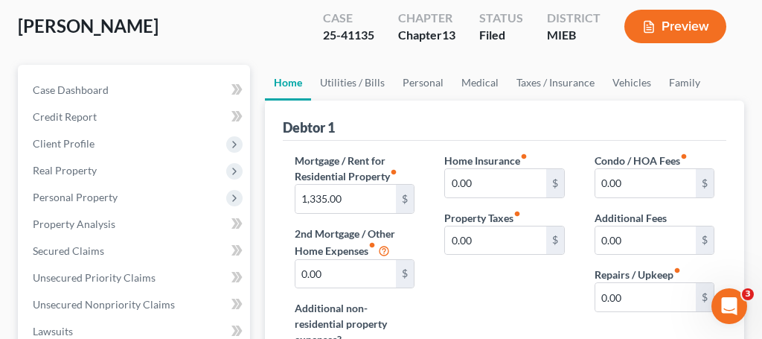
scroll to position [102, 0]
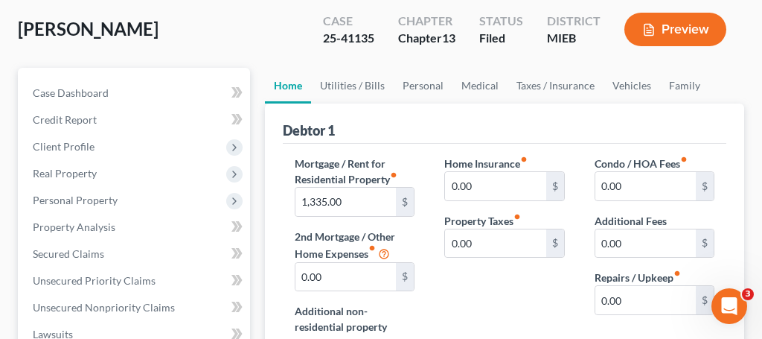
click at [690, 25] on button "Preview" at bounding box center [676, 30] width 102 height 34
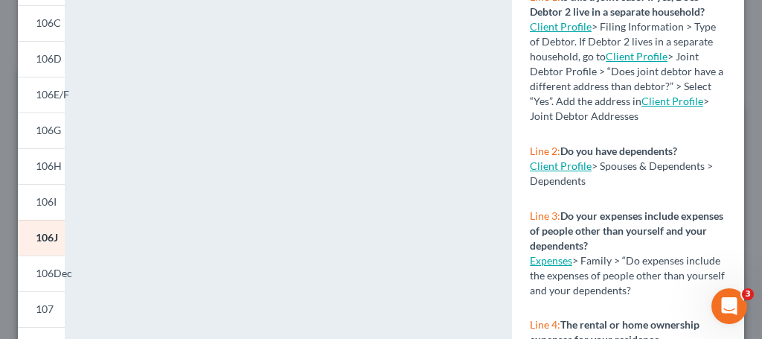
scroll to position [193, 0]
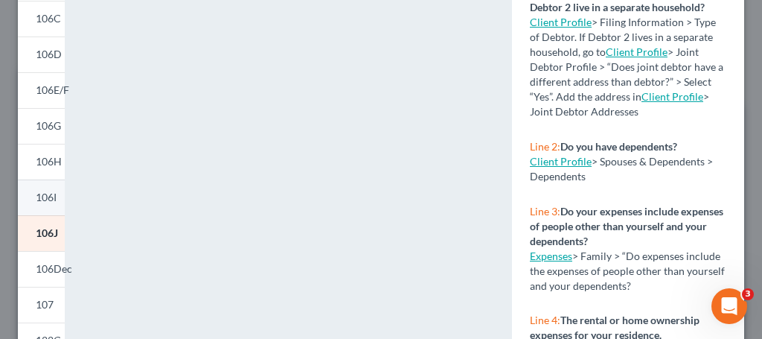
click at [37, 194] on span "106I" at bounding box center [46, 197] width 21 height 13
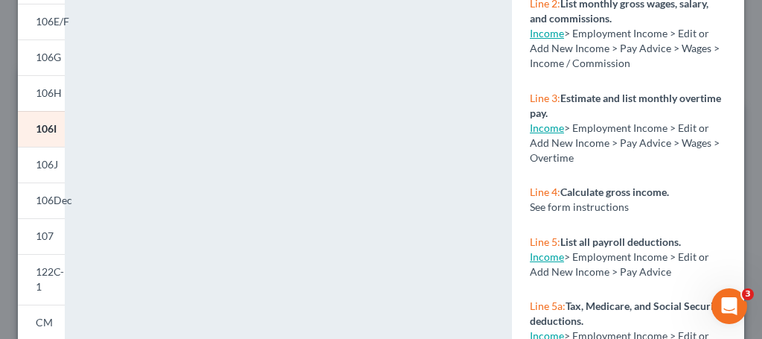
scroll to position [263, 0]
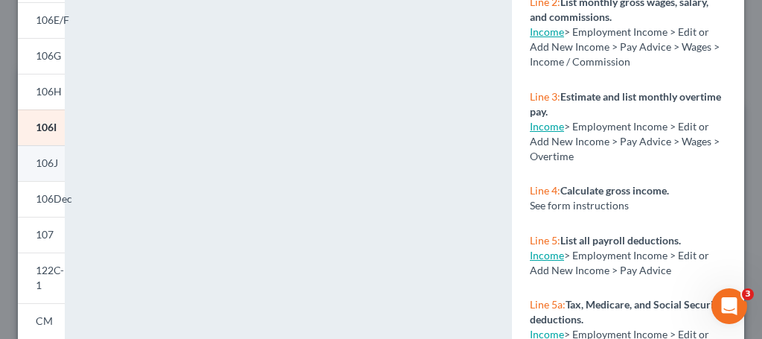
click at [48, 159] on span "106J" at bounding box center [47, 162] width 22 height 13
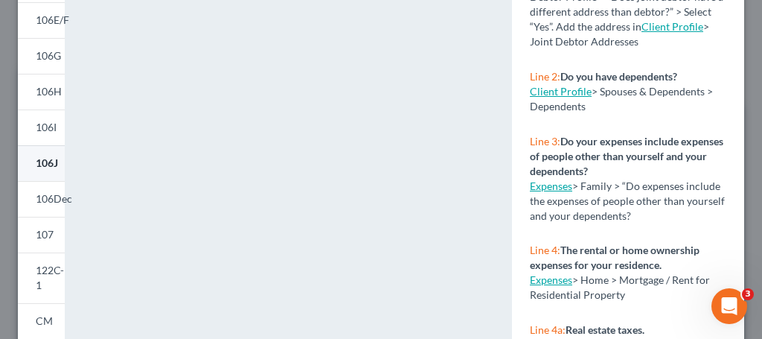
click at [45, 161] on span "106J" at bounding box center [47, 162] width 22 height 13
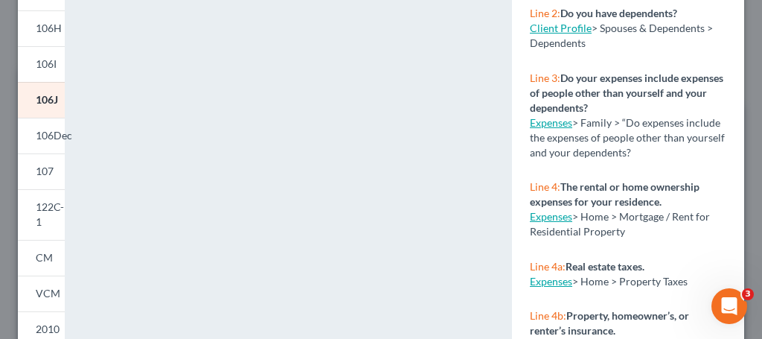
scroll to position [325, 0]
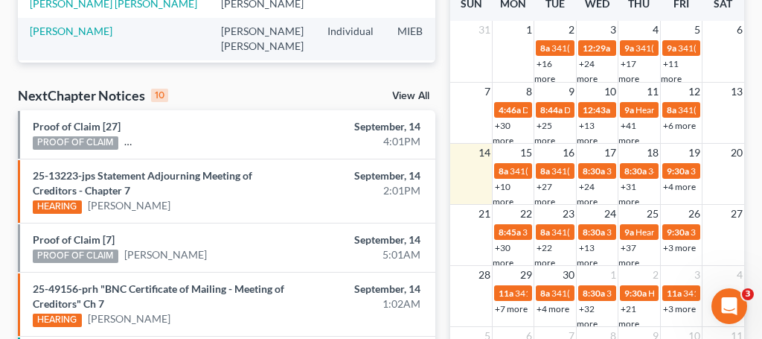
scroll to position [428, 0]
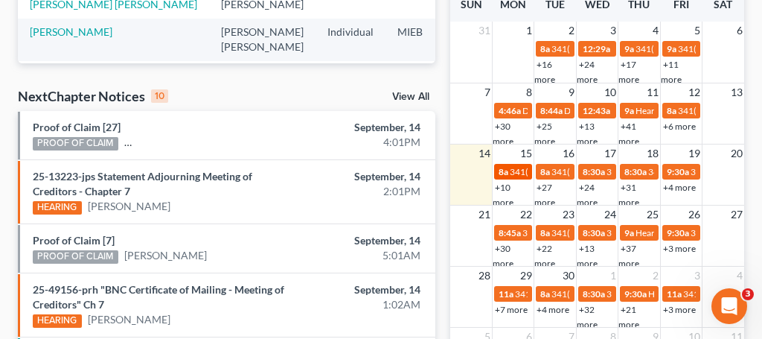
click at [521, 172] on span "341(a) meeting for [PERSON_NAME] & [PERSON_NAME]" at bounding box center [621, 171] width 223 height 11
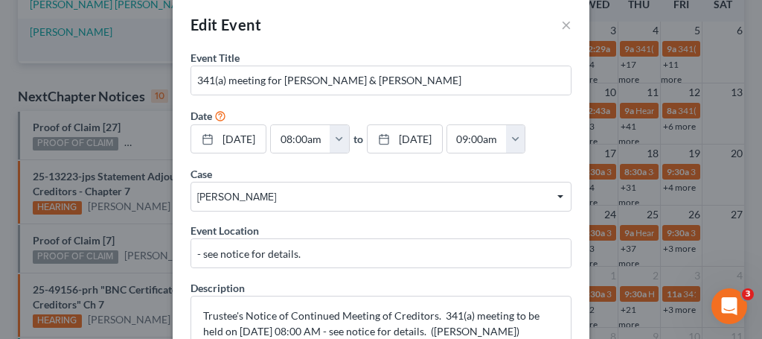
scroll to position [0, 0]
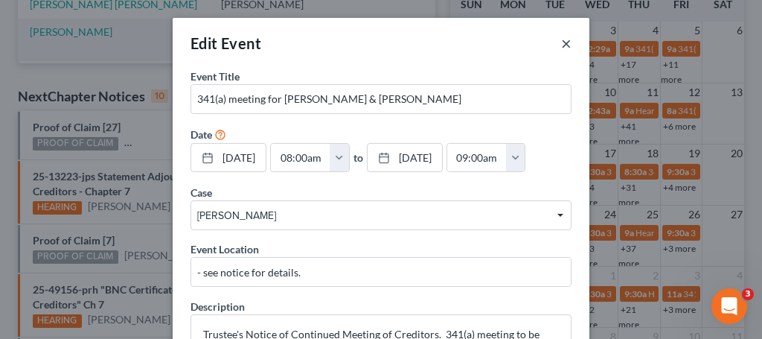
click at [565, 47] on button "×" at bounding box center [566, 43] width 10 height 18
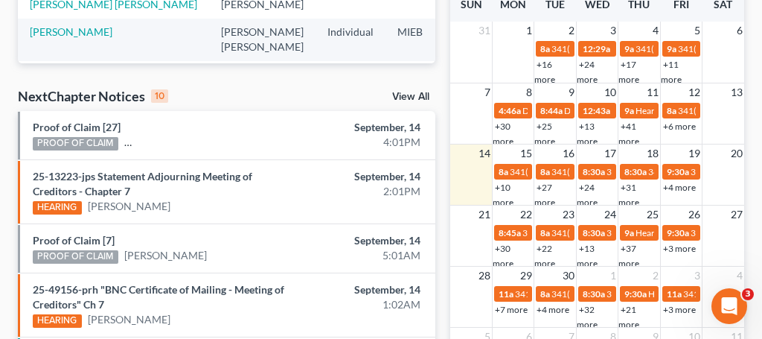
click at [506, 185] on link "+10 more" at bounding box center [503, 195] width 21 height 26
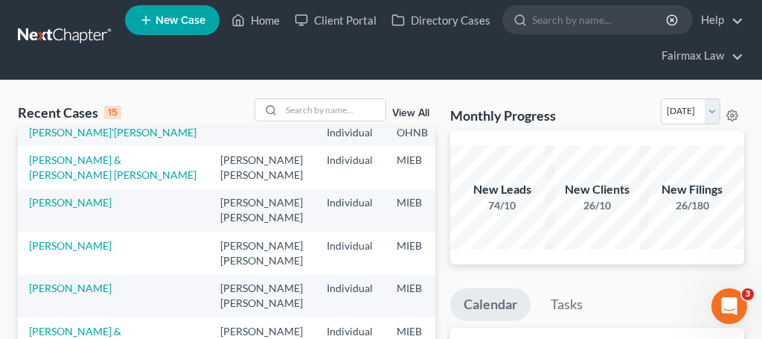
scroll to position [314, 1]
click at [276, 20] on link "Home" at bounding box center [255, 20] width 63 height 27
click at [276, 23] on link "Home" at bounding box center [255, 20] width 63 height 27
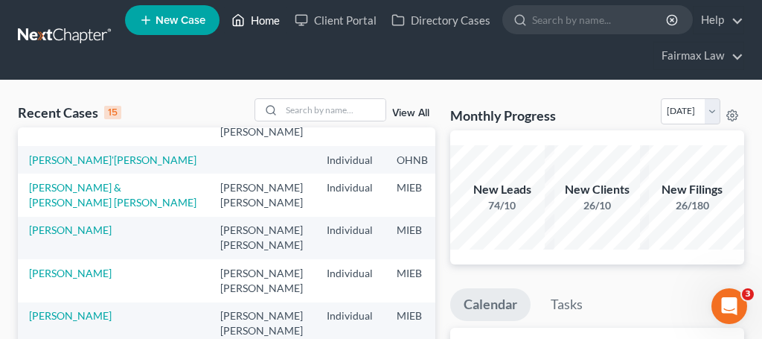
scroll to position [0, 1]
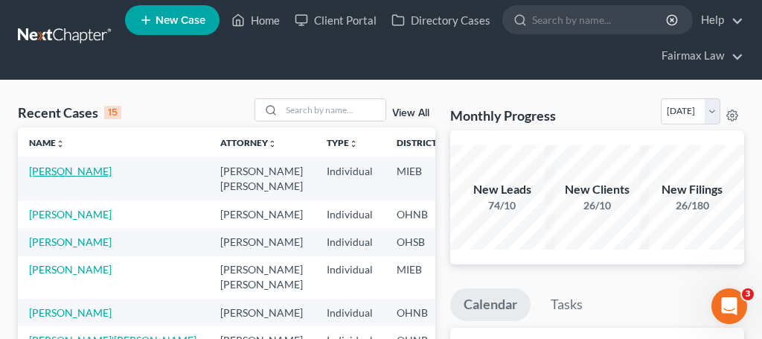
click at [56, 170] on link "Cornelius, Jessica" at bounding box center [70, 171] width 83 height 13
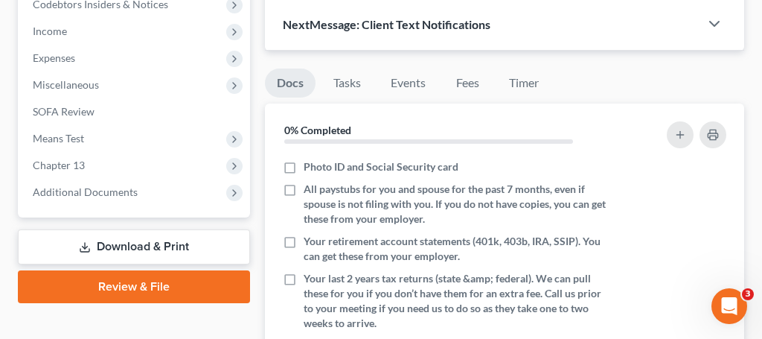
scroll to position [484, 0]
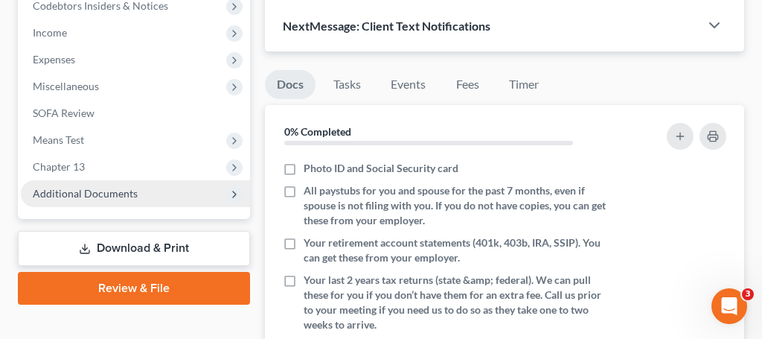
click at [120, 193] on span "Additional Documents" at bounding box center [85, 193] width 105 height 13
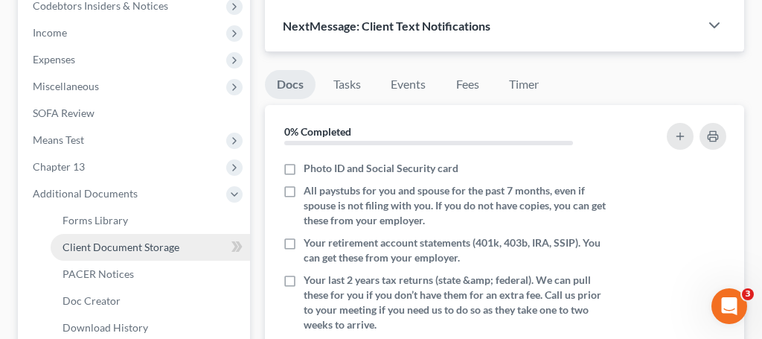
click at [162, 250] on span "Client Document Storage" at bounding box center [121, 247] width 117 height 13
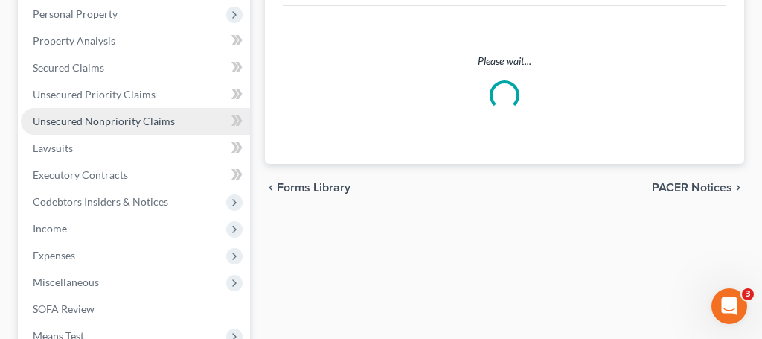
select select "32"
select select "6"
select select "7"
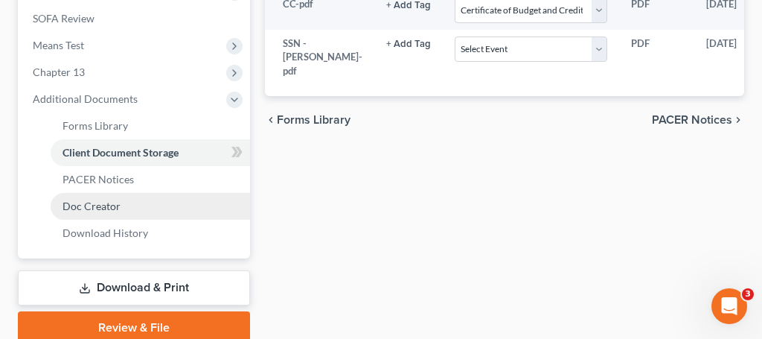
scroll to position [580, 0]
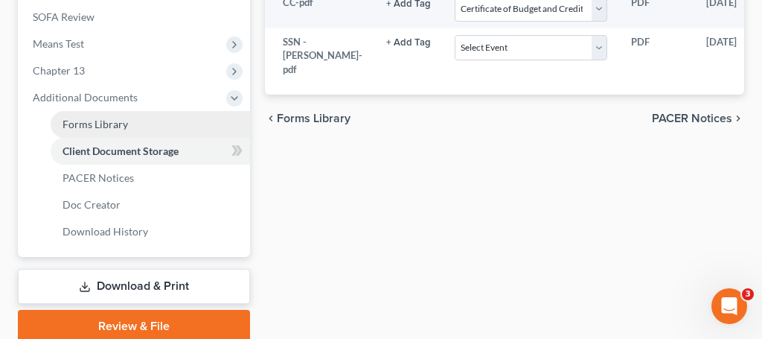
click at [104, 124] on span "Forms Library" at bounding box center [96, 124] width 66 height 13
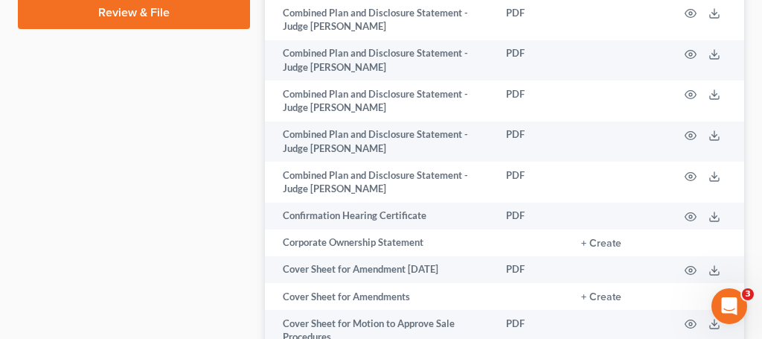
scroll to position [899, 0]
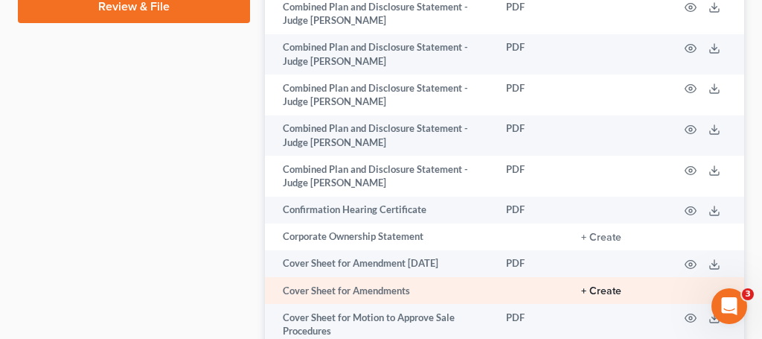
click at [604, 286] on button "+ Create" at bounding box center [602, 291] width 40 height 10
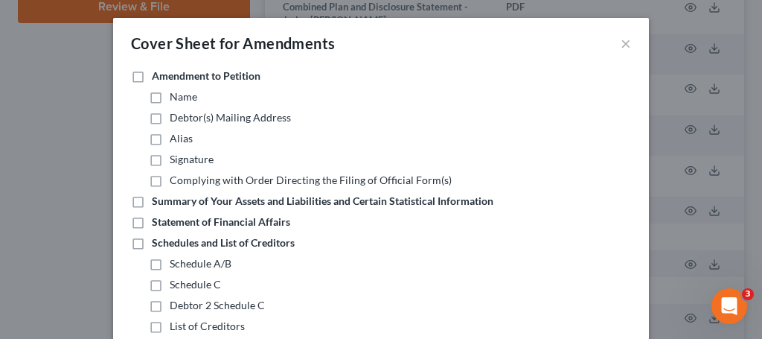
click at [152, 242] on label "Schedules and List of Creditors" at bounding box center [223, 242] width 143 height 15
click at [158, 242] on input "Schedules and List of Creditors" at bounding box center [163, 240] width 10 height 10
checkbox input "true"
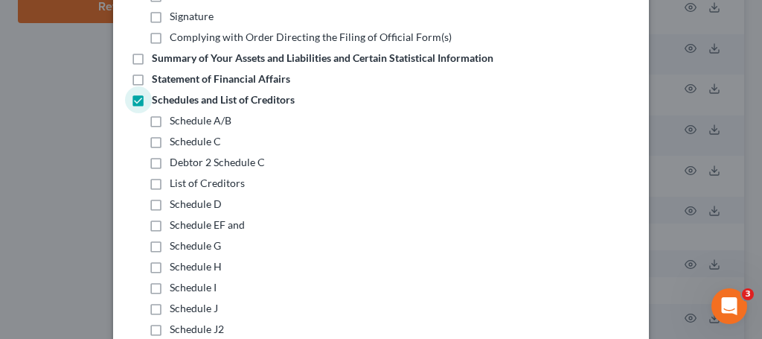
scroll to position [146, 0]
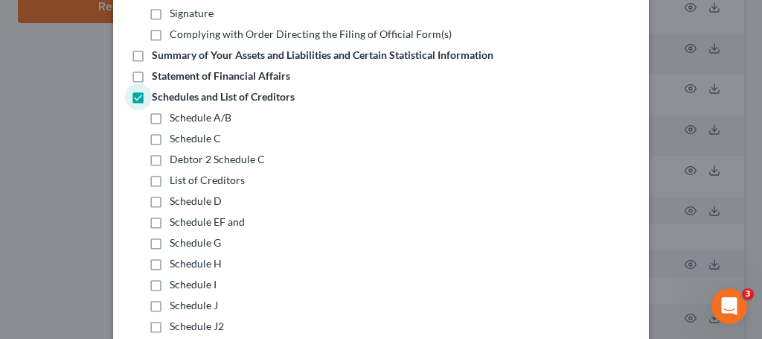
click at [170, 285] on label "Schedule I" at bounding box center [193, 284] width 47 height 15
click at [176, 285] on input "Schedule I" at bounding box center [181, 282] width 10 height 10
checkbox input "true"
click at [170, 305] on label "Schedule J" at bounding box center [194, 305] width 48 height 15
click at [176, 305] on input "Schedule J" at bounding box center [181, 303] width 10 height 10
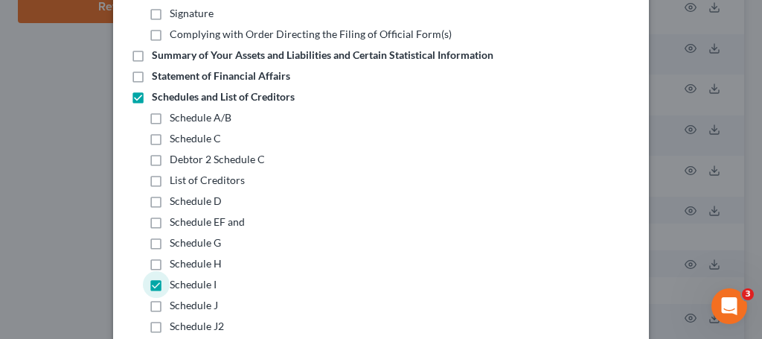
checkbox input "true"
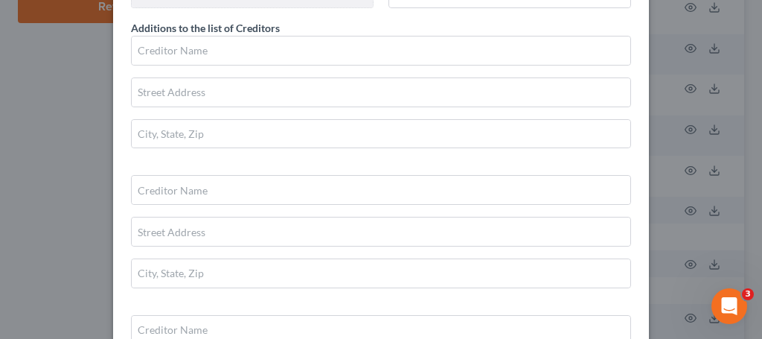
scroll to position [1229, 0]
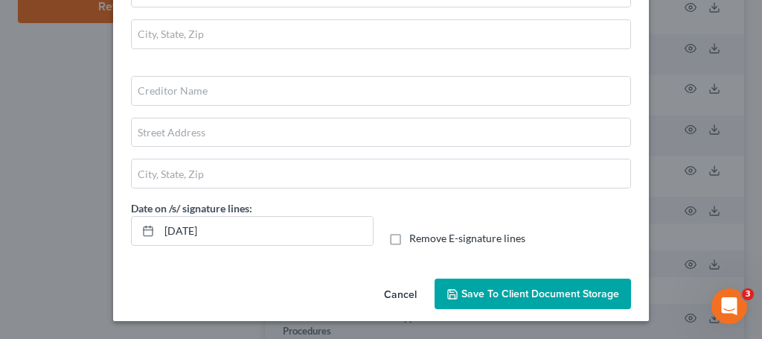
click at [522, 297] on span "Save to Client Document Storage" at bounding box center [541, 293] width 158 height 13
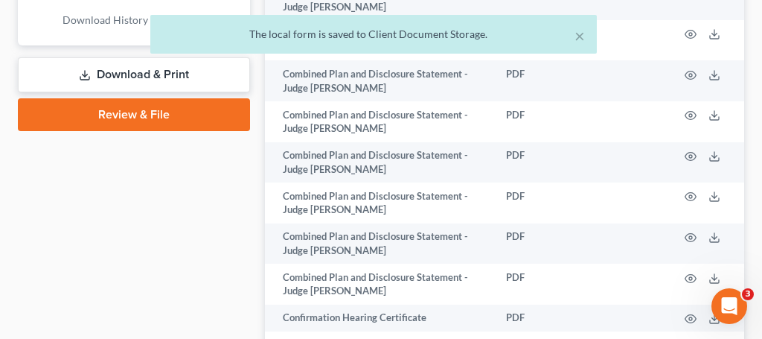
scroll to position [794, 0]
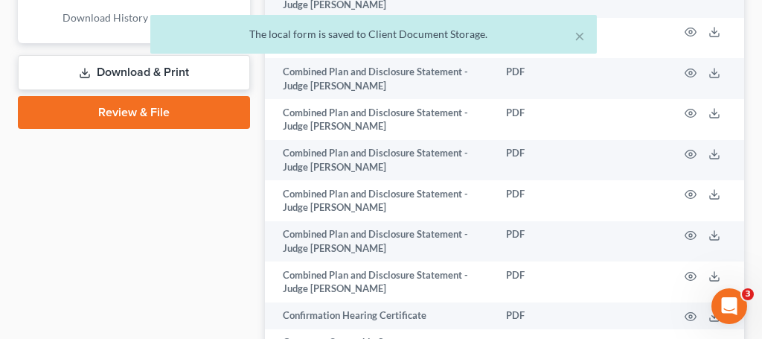
click at [130, 69] on link "Download & Print" at bounding box center [134, 72] width 232 height 35
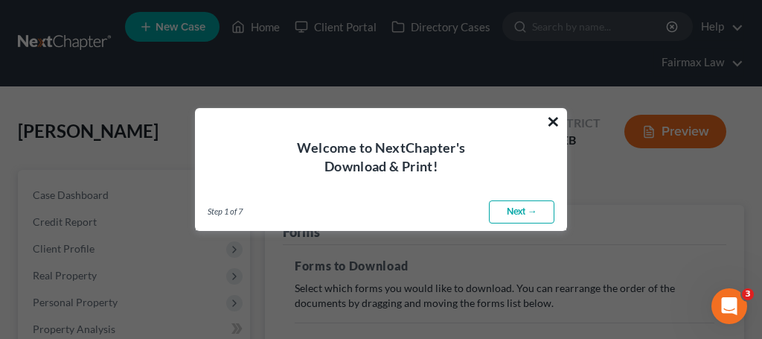
click at [553, 118] on button "×" at bounding box center [554, 121] width 14 height 24
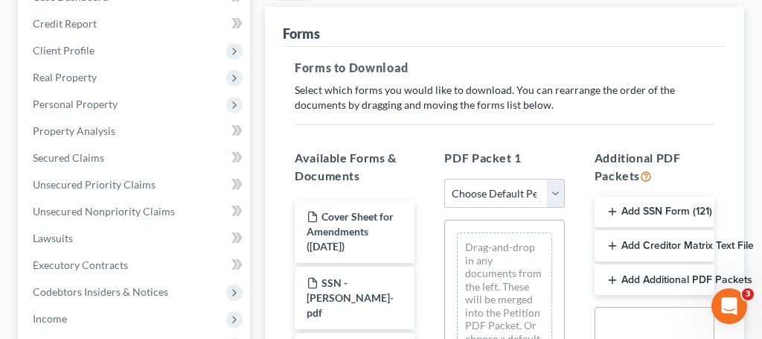
scroll to position [200, 0]
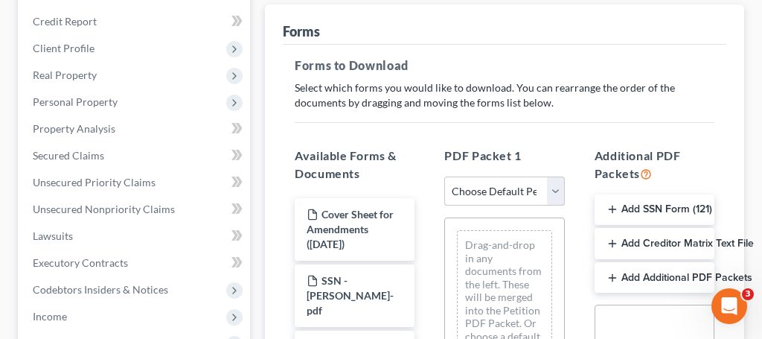
click at [483, 185] on select "Choose Default Petition PDF Packet Complete Bankruptcy Petition (all forms and …" at bounding box center [505, 191] width 120 height 30
select select "2"
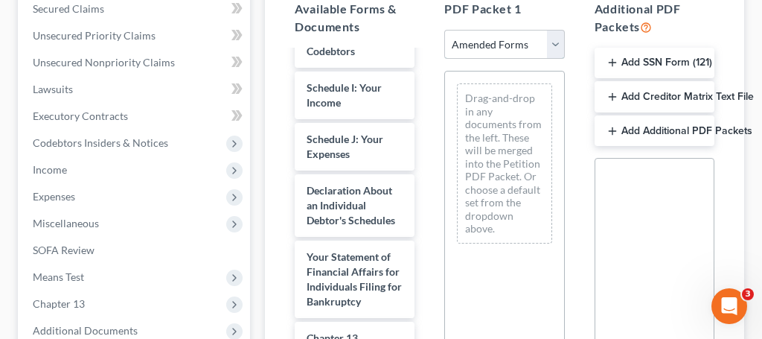
scroll to position [515, 0]
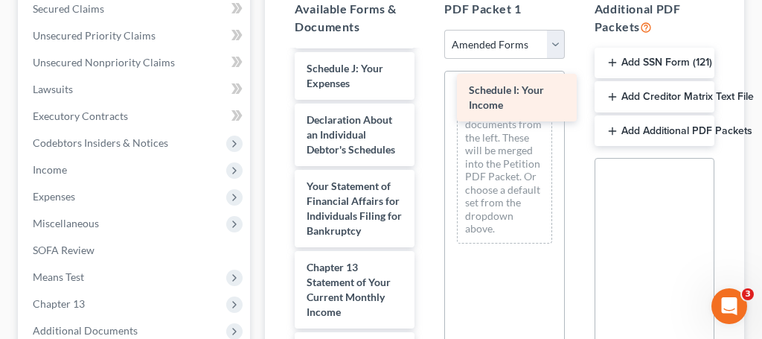
drag, startPoint x: 375, startPoint y: 78, endPoint x: 528, endPoint y: 86, distance: 153.6
click at [427, 86] on div "Schedule I: Your Income Voluntary Petition for Individuals Filing for Bankruptc…" at bounding box center [355, 50] width 144 height 1027
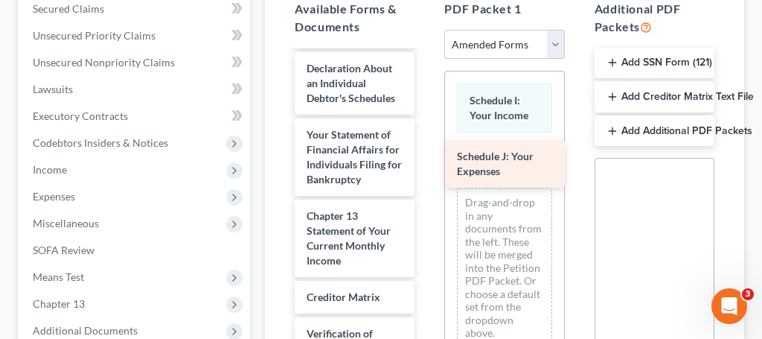
drag, startPoint x: 366, startPoint y: 85, endPoint x: 516, endPoint y: 159, distance: 167.5
click at [427, 159] on div "Schedule J: Your Expenses Voluntary Petition for Individuals Filing for Bankrup…" at bounding box center [355, 24] width 144 height 975
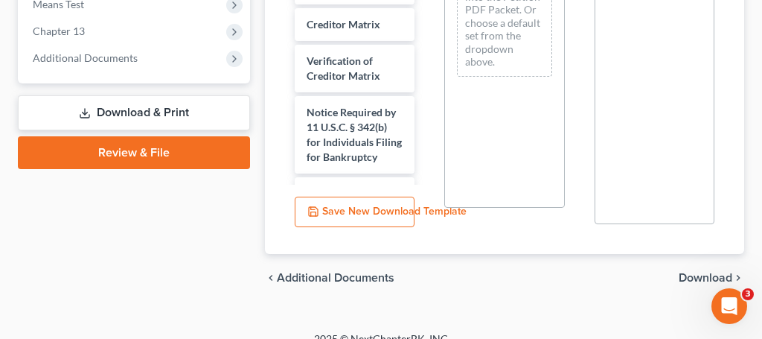
scroll to position [621, 0]
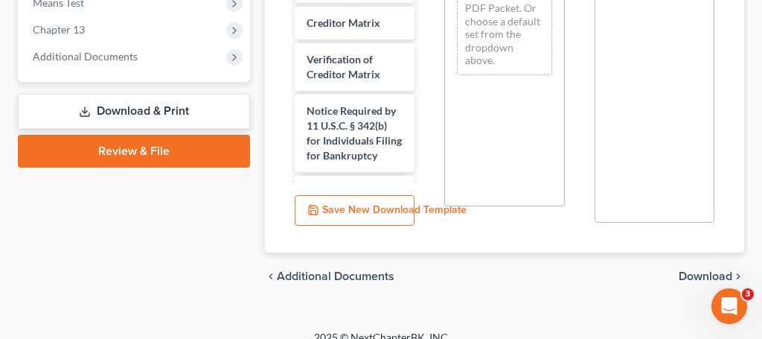
click at [713, 276] on span "Download" at bounding box center [706, 276] width 54 height 12
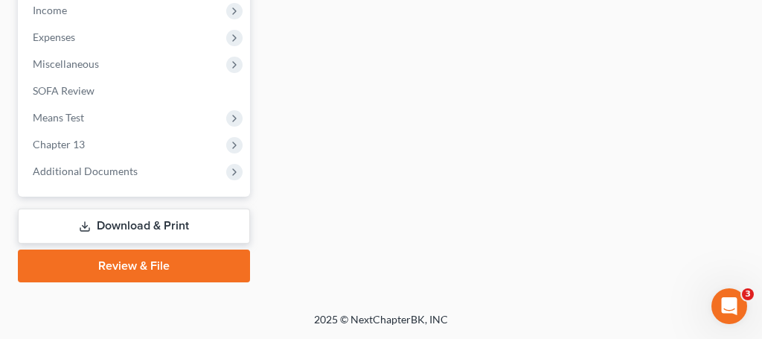
scroll to position [505, 0]
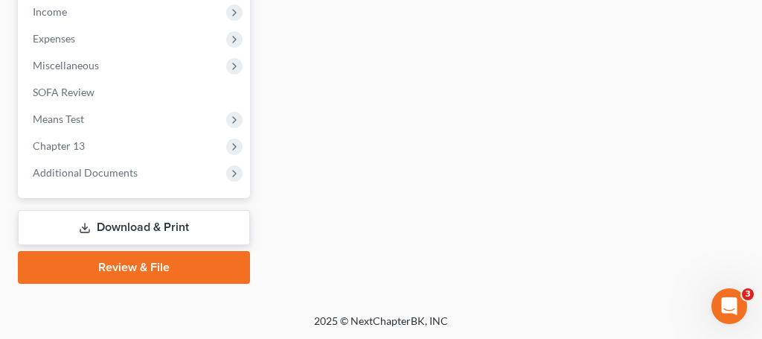
click at [138, 229] on link "Download & Print" at bounding box center [134, 227] width 232 height 35
click at [159, 229] on link "Download & Print" at bounding box center [134, 227] width 232 height 35
click at [103, 220] on link "Download & Print" at bounding box center [134, 227] width 232 height 35
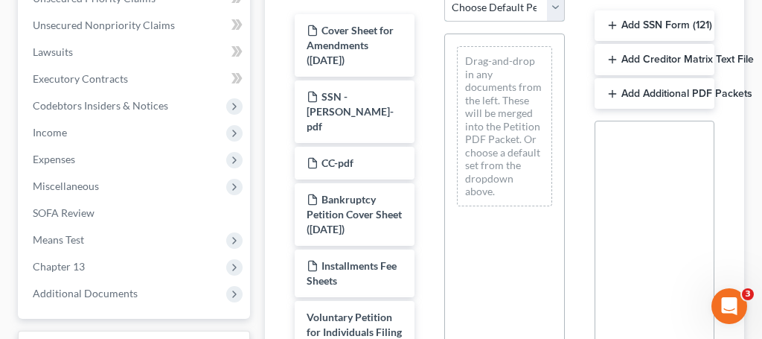
click at [512, 8] on select "Choose Default Petition PDF Packet Complete Bankruptcy Petition (all forms and …" at bounding box center [505, 8] width 120 height 30
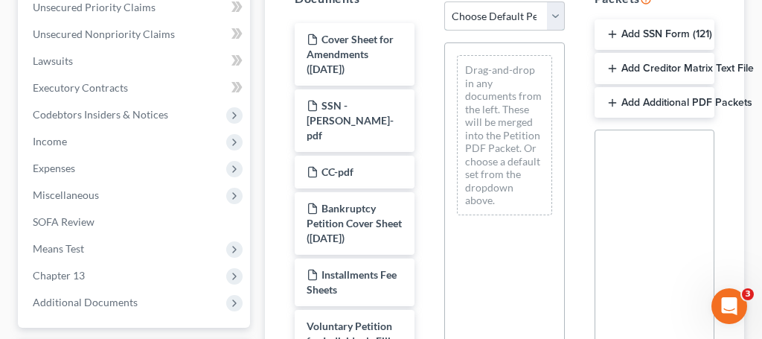
select select "2"
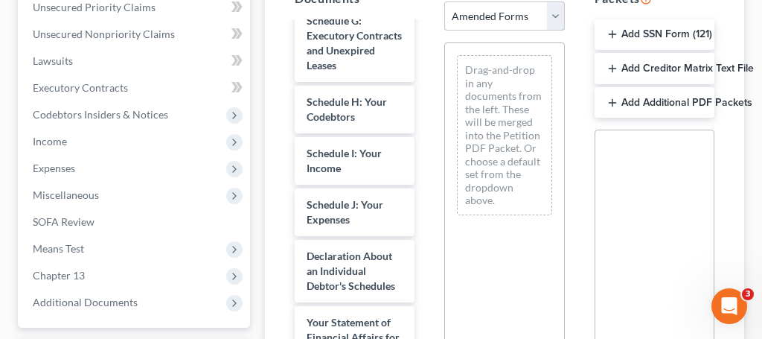
scroll to position [415, 0]
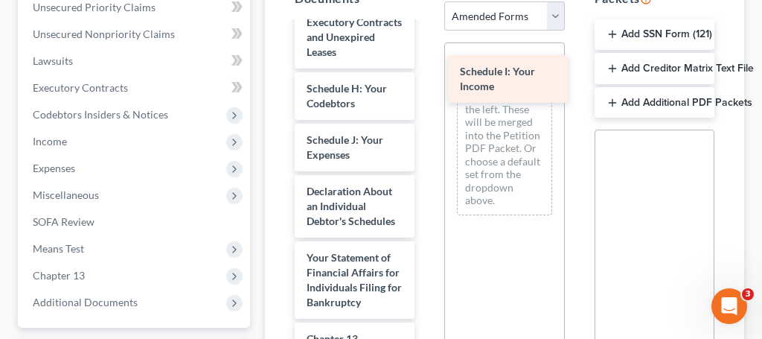
drag, startPoint x: 359, startPoint y: 156, endPoint x: 512, endPoint y: 74, distance: 173.9
click at [427, 74] on div "Schedule I: Your Income Voluntary Petition for Individuals Filing for Bankruptc…" at bounding box center [355, 121] width 144 height 1027
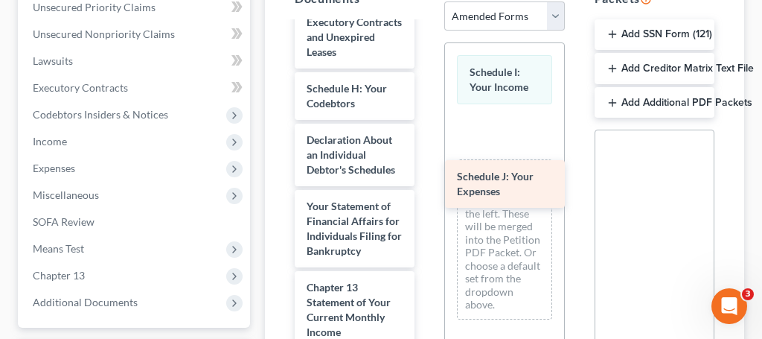
drag, startPoint x: 356, startPoint y: 159, endPoint x: 506, endPoint y: 182, distance: 152.3
click at [427, 182] on div "Schedule J: Your Expenses Voluntary Petition for Individuals Filing for Bankrup…" at bounding box center [355, 95] width 144 height 975
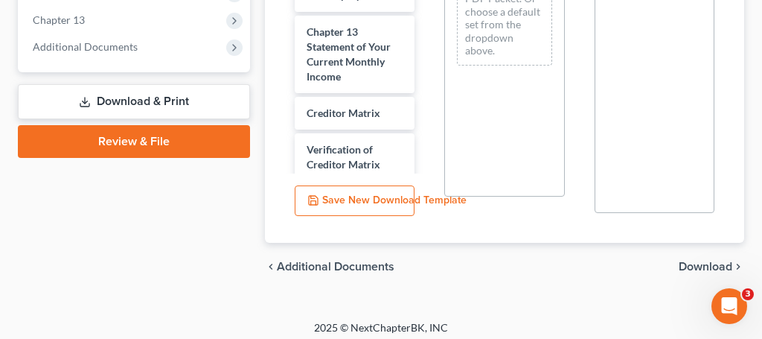
scroll to position [638, 0]
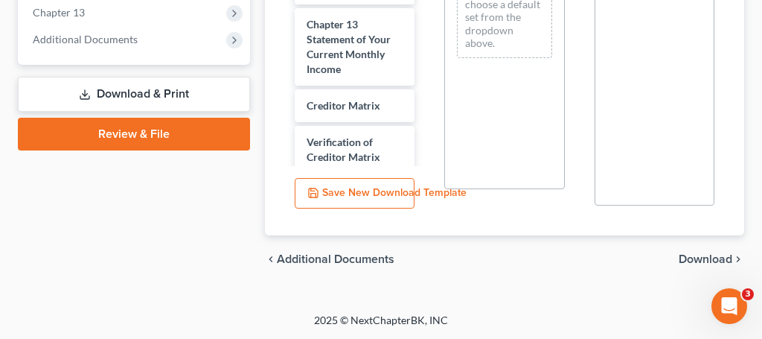
click at [703, 256] on span "Download" at bounding box center [706, 259] width 54 height 12
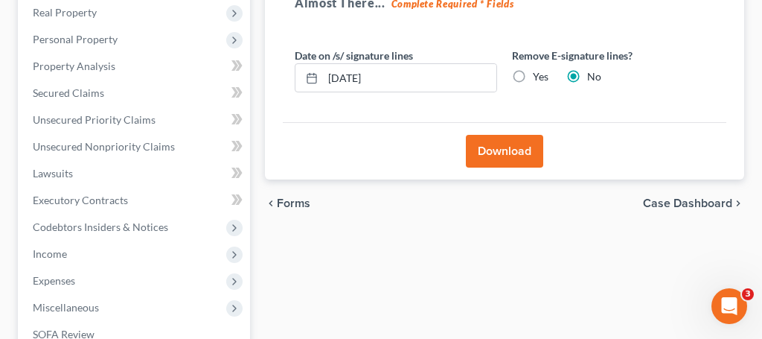
scroll to position [261, 0]
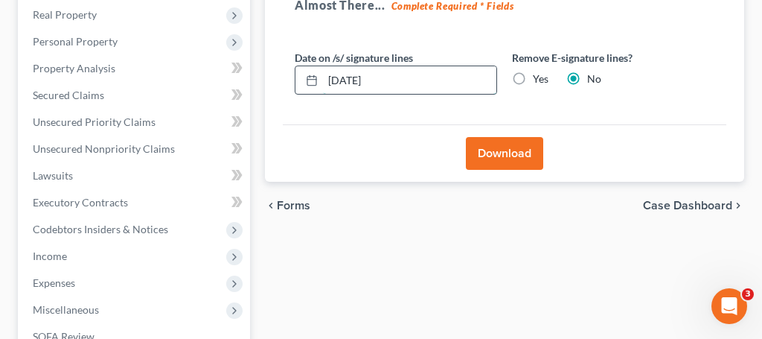
click at [352, 80] on input "[DATE]" at bounding box center [409, 80] width 173 height 28
type input "[DATE]"
click at [506, 155] on button "Download" at bounding box center [504, 153] width 77 height 33
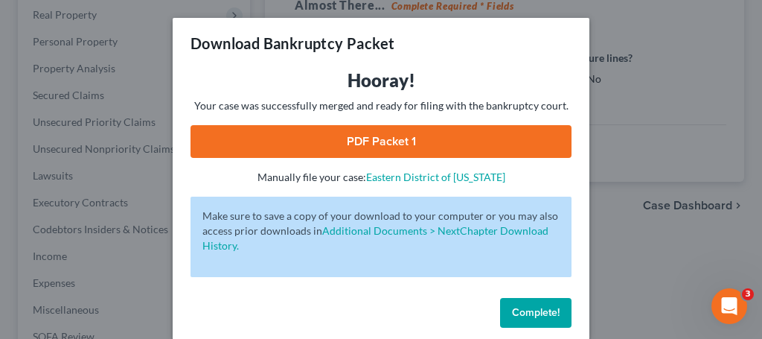
click at [506, 155] on link "PDF Packet 1" at bounding box center [381, 141] width 381 height 33
click at [538, 319] on button "Complete!" at bounding box center [535, 313] width 71 height 30
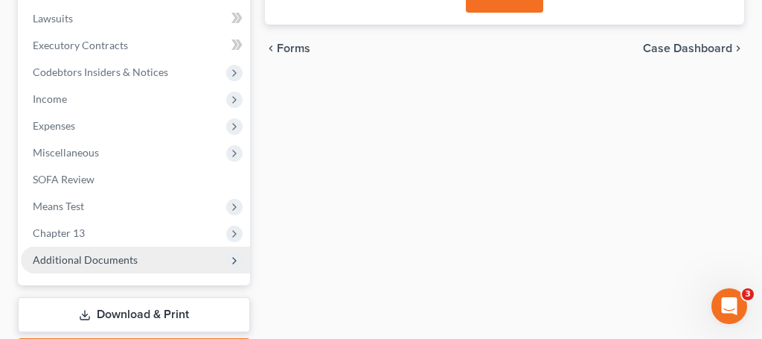
scroll to position [433, 0]
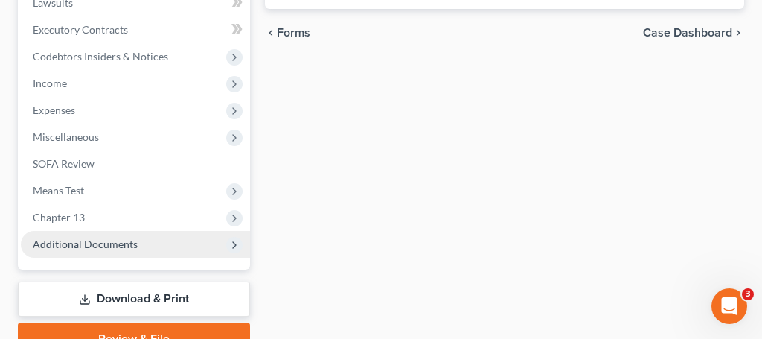
click at [115, 244] on span "Additional Documents" at bounding box center [85, 244] width 105 height 13
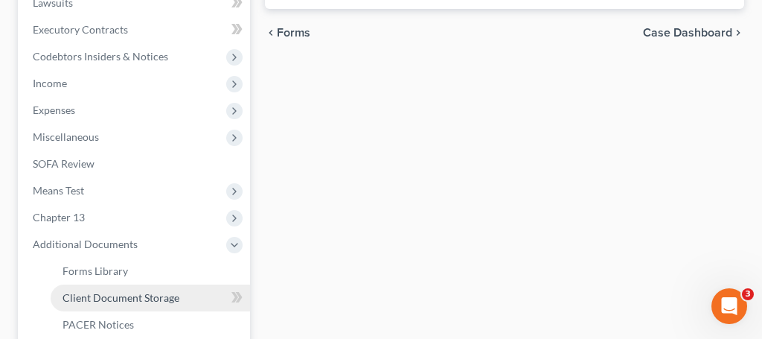
click at [129, 296] on span "Client Document Storage" at bounding box center [121, 297] width 117 height 13
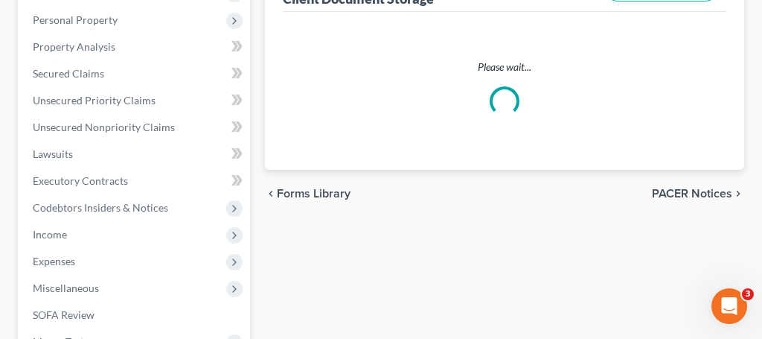
select select "32"
select select "6"
select select "7"
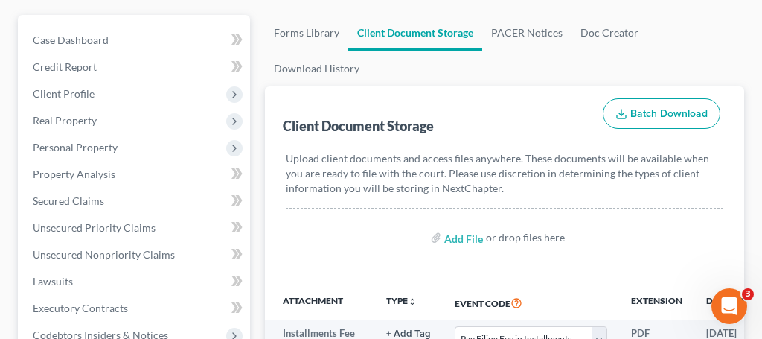
scroll to position [154, 0]
click at [466, 225] on input "file" at bounding box center [463, 238] width 36 height 27
type input "C:\fakepath\50a34ce4-8dff-4ca2-8a74-400d4335ba2f.pdf"
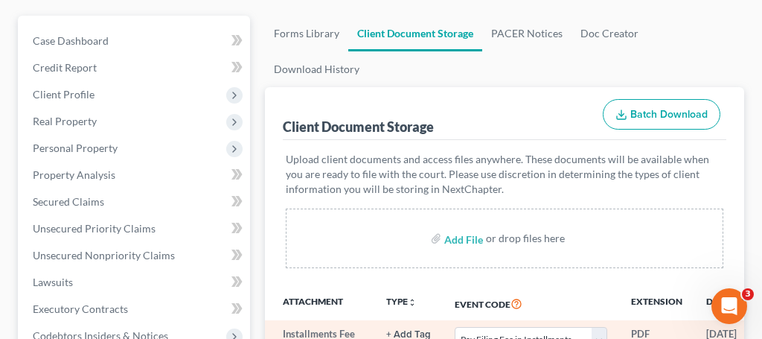
select select "32"
select select "6"
select select "7"
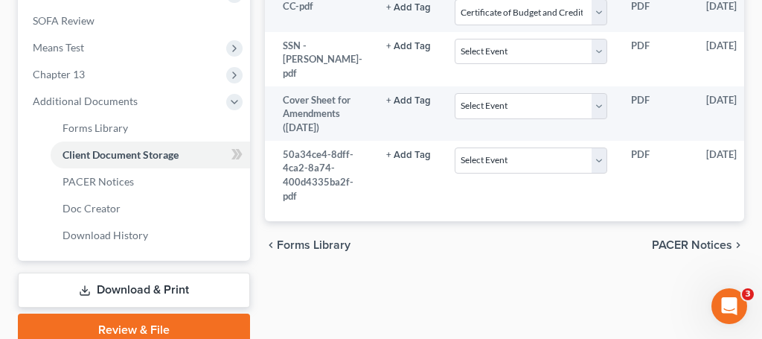
scroll to position [576, 0]
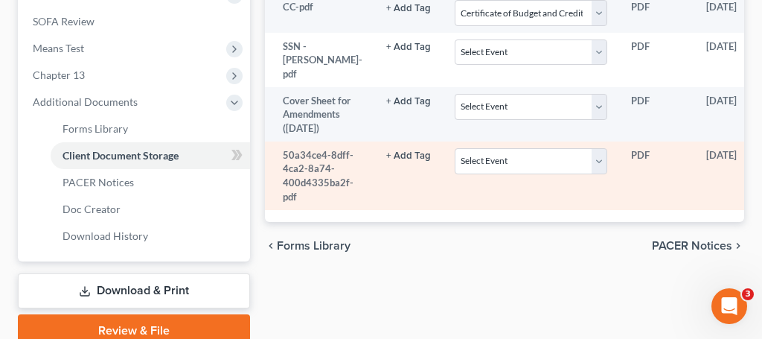
click at [628, 141] on td "PDF" at bounding box center [657, 175] width 75 height 69
click at [316, 141] on td "50a34ce4-8dff-4ca2-8a74-400d4335ba2f-pdf" at bounding box center [319, 175] width 109 height 69
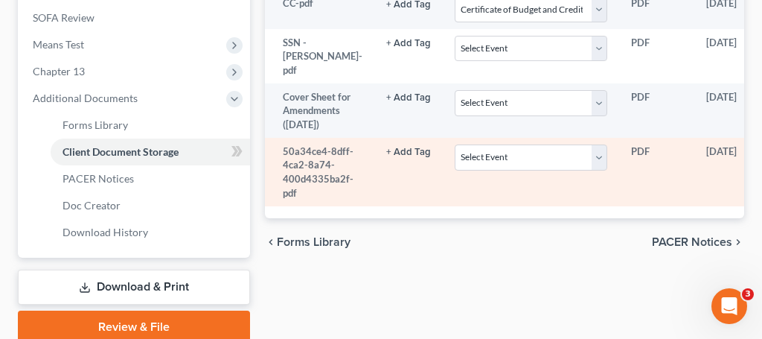
scroll to position [582, 0]
